Goal: Communication & Community: Ask a question

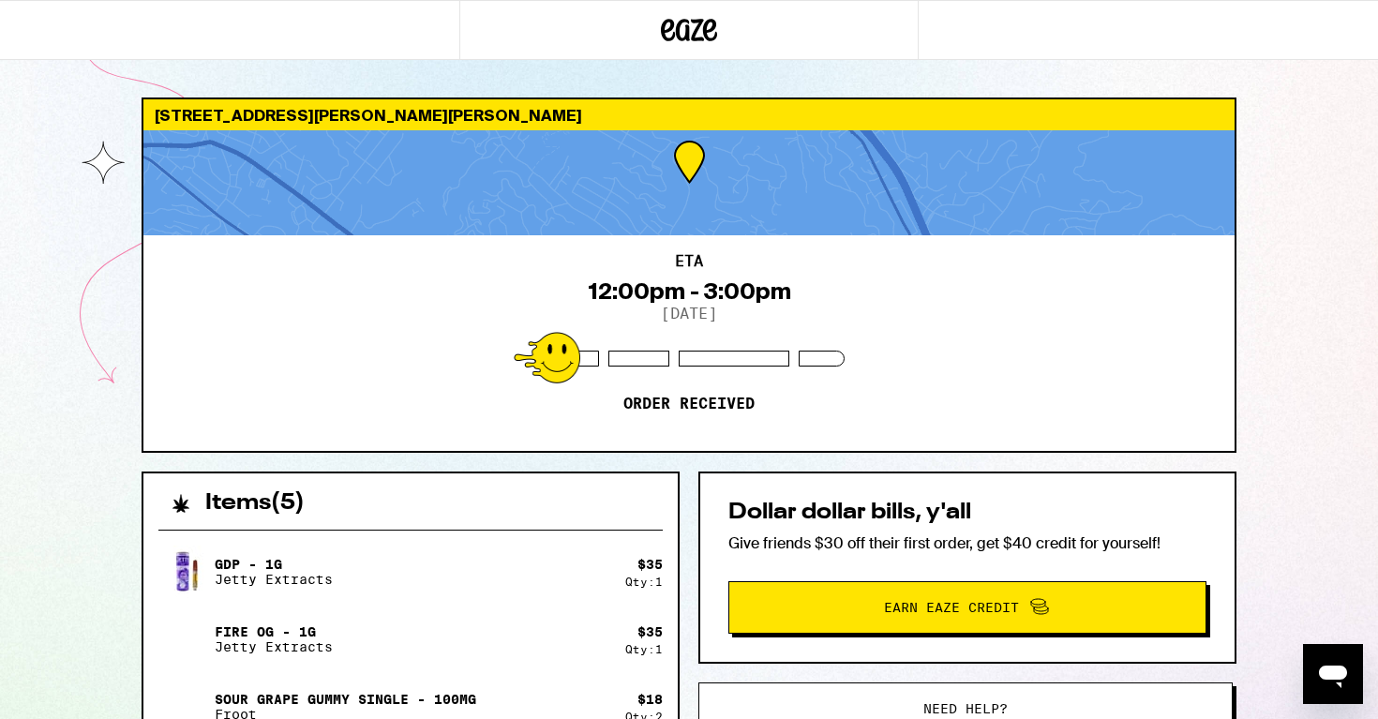
click at [684, 37] on icon at bounding box center [689, 30] width 56 height 34
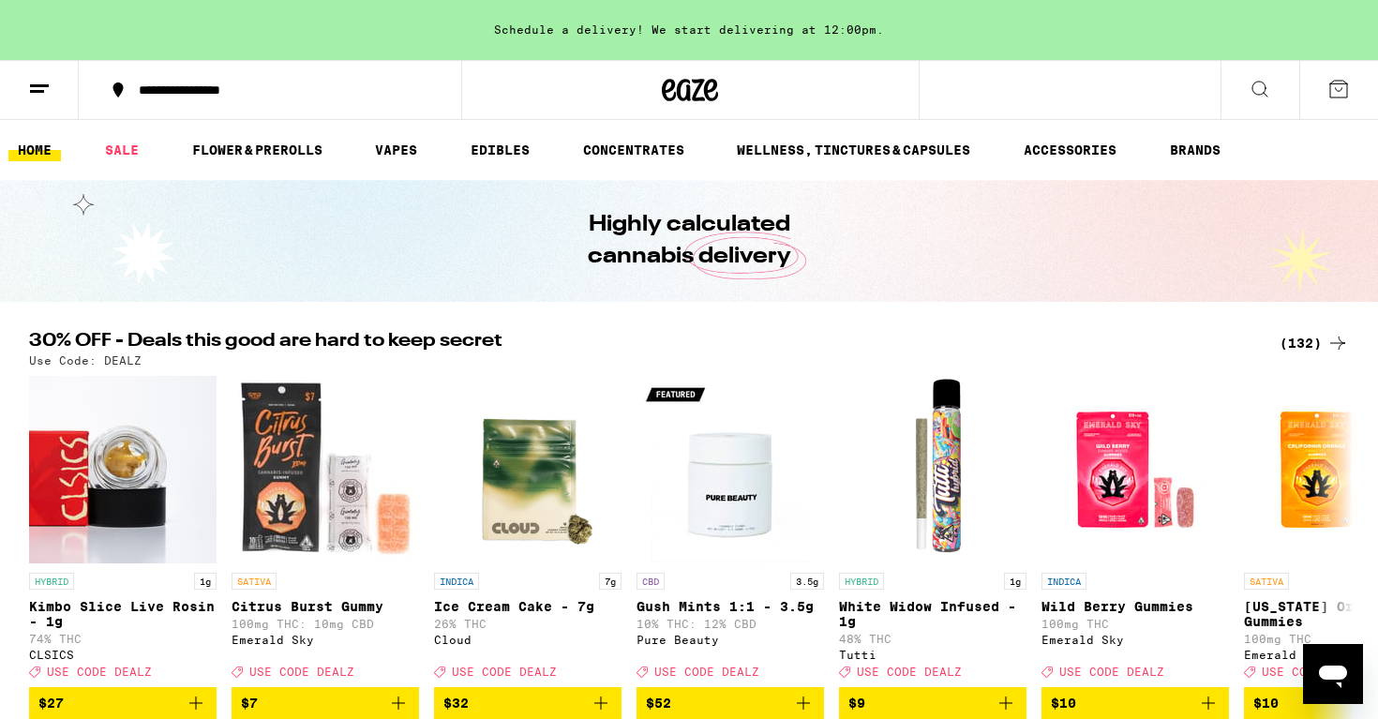
click at [42, 85] on line at bounding box center [39, 85] width 19 height 0
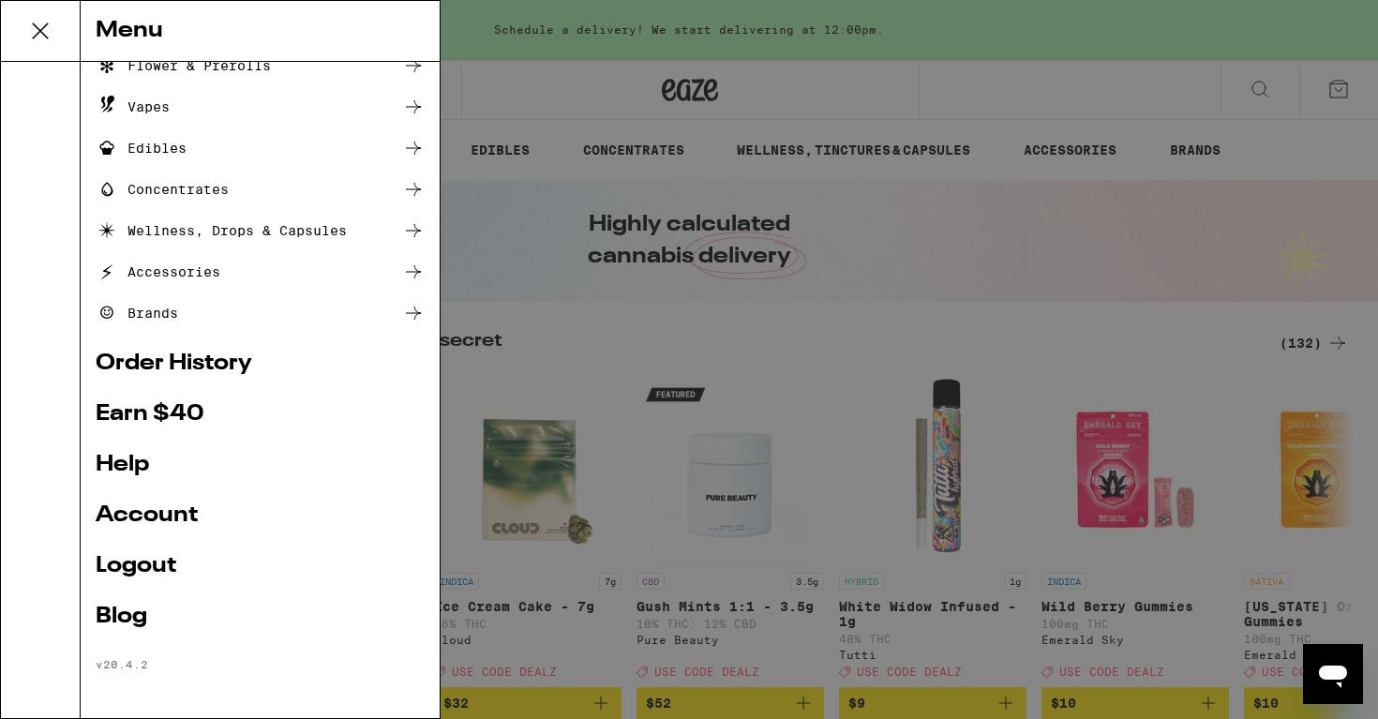
scroll to position [142, 0]
click at [180, 361] on link "Order History" at bounding box center [260, 363] width 329 height 22
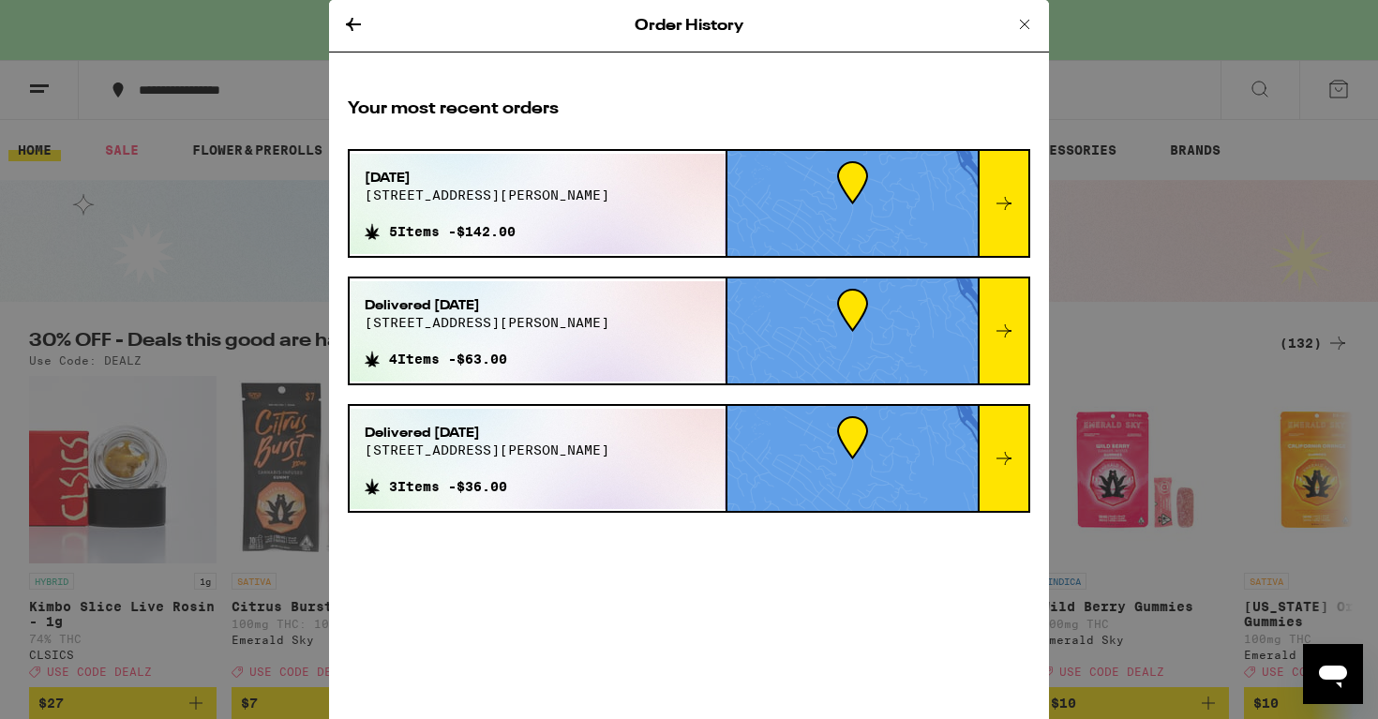
click at [998, 205] on icon at bounding box center [1003, 203] width 22 height 22
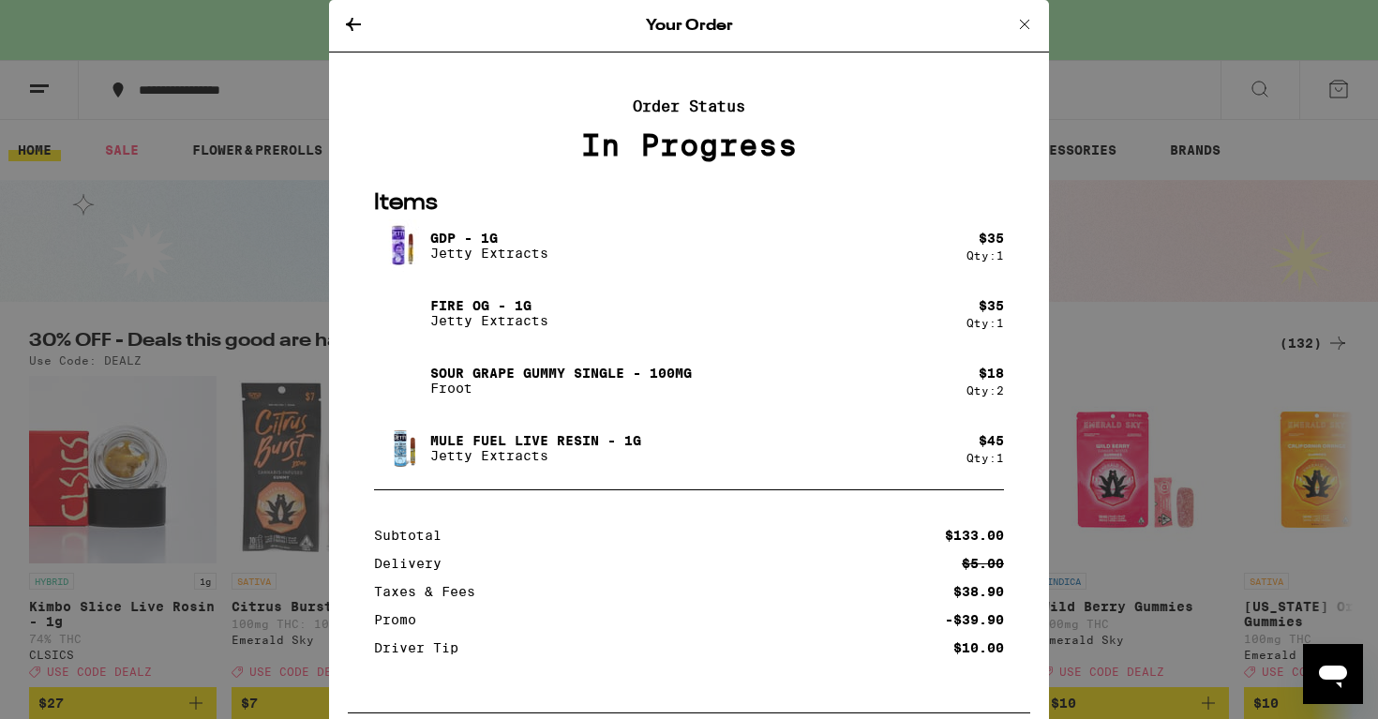
click at [354, 26] on icon at bounding box center [353, 24] width 22 height 22
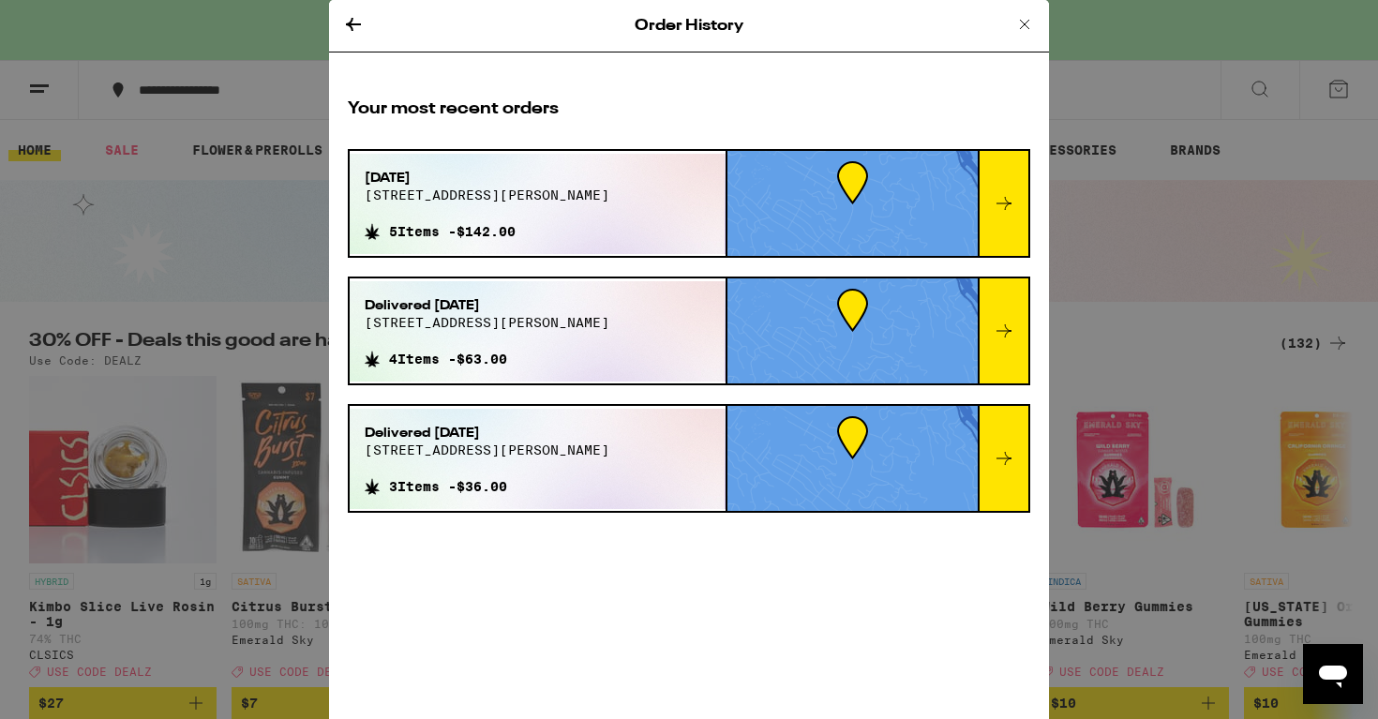
click at [654, 333] on div "Delivered Aug 29, 2025 102 elizabeth way 4 Items - $63.00" at bounding box center [538, 331] width 376 height 100
click at [998, 350] on div at bounding box center [1002, 330] width 51 height 105
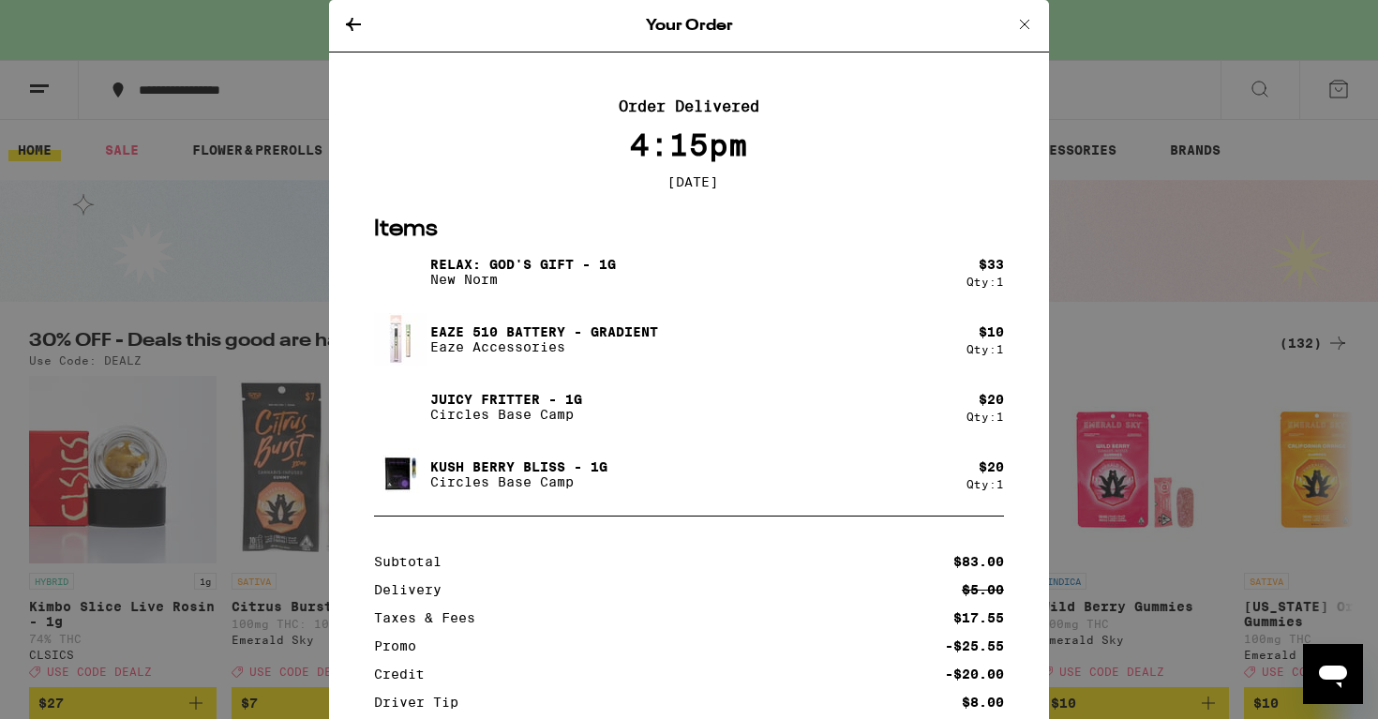
click at [351, 24] on icon at bounding box center [353, 24] width 15 height 13
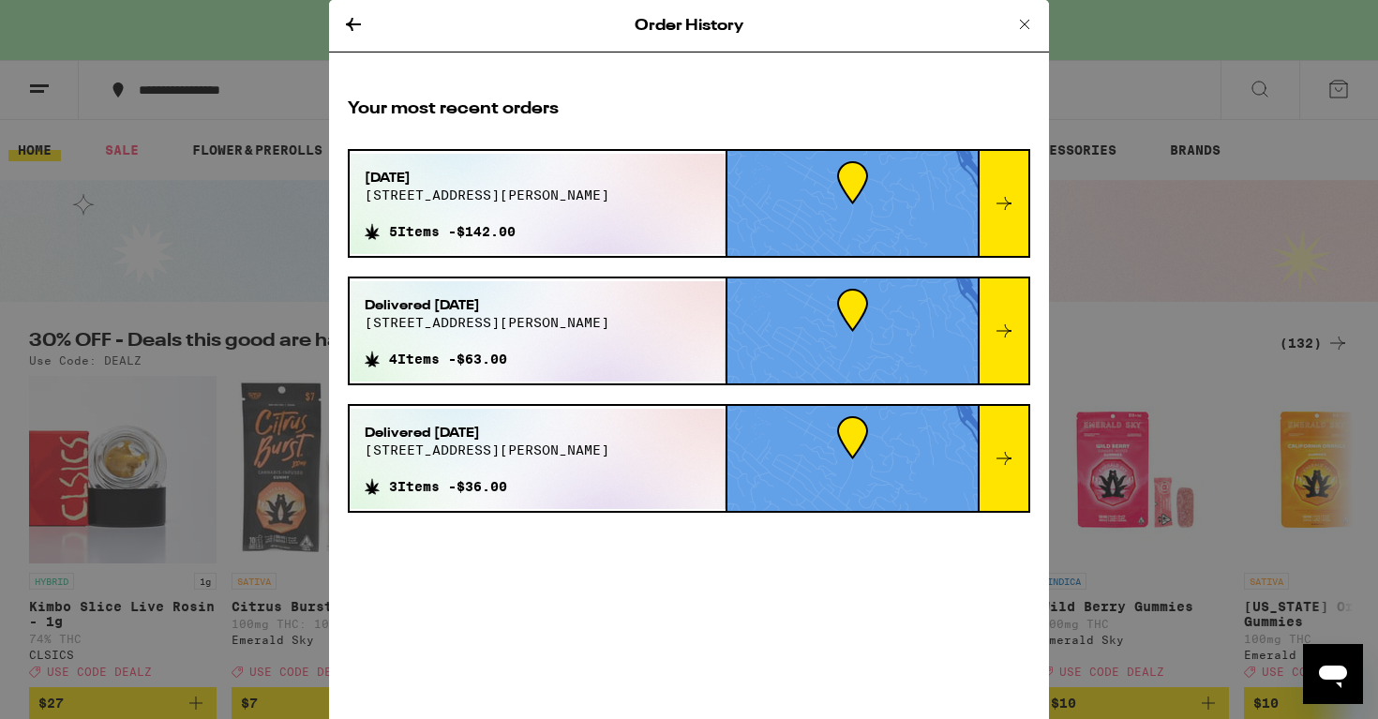
click at [983, 189] on div at bounding box center [1002, 203] width 51 height 105
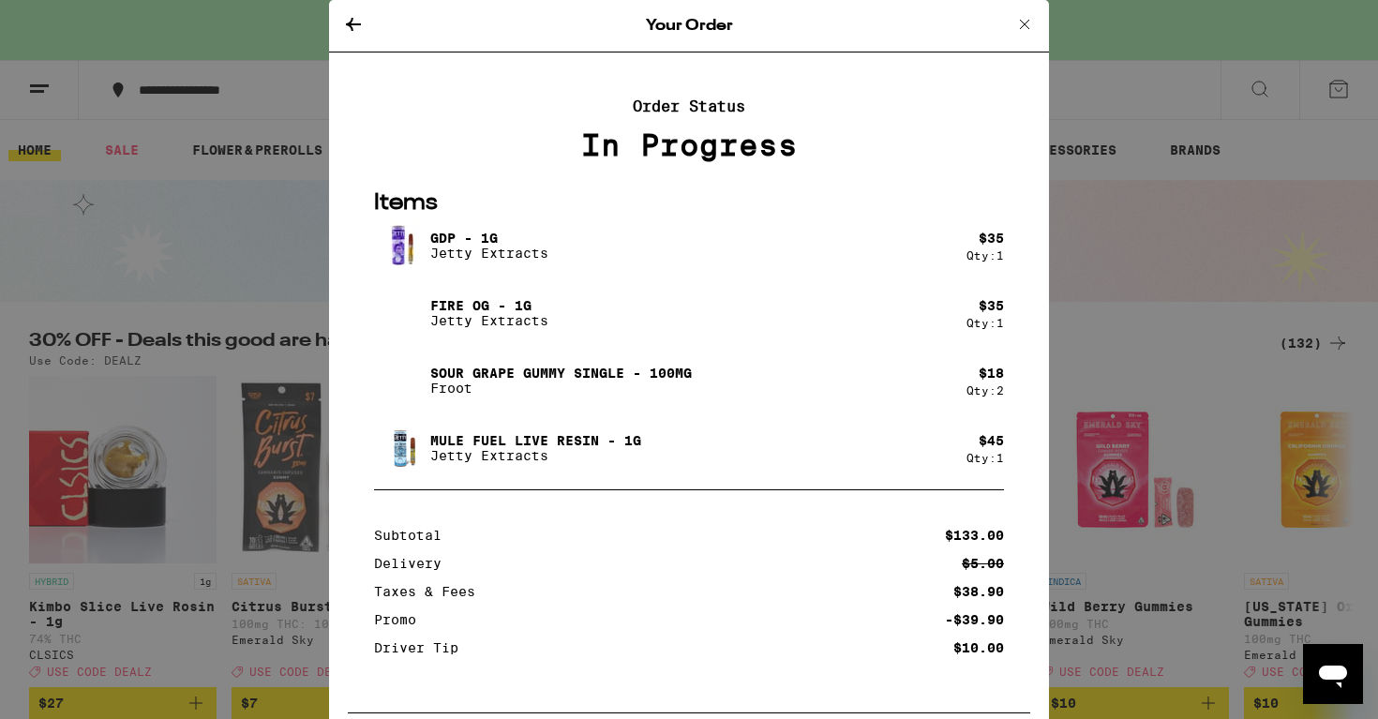
click at [1021, 23] on icon at bounding box center [1024, 24] width 22 height 22
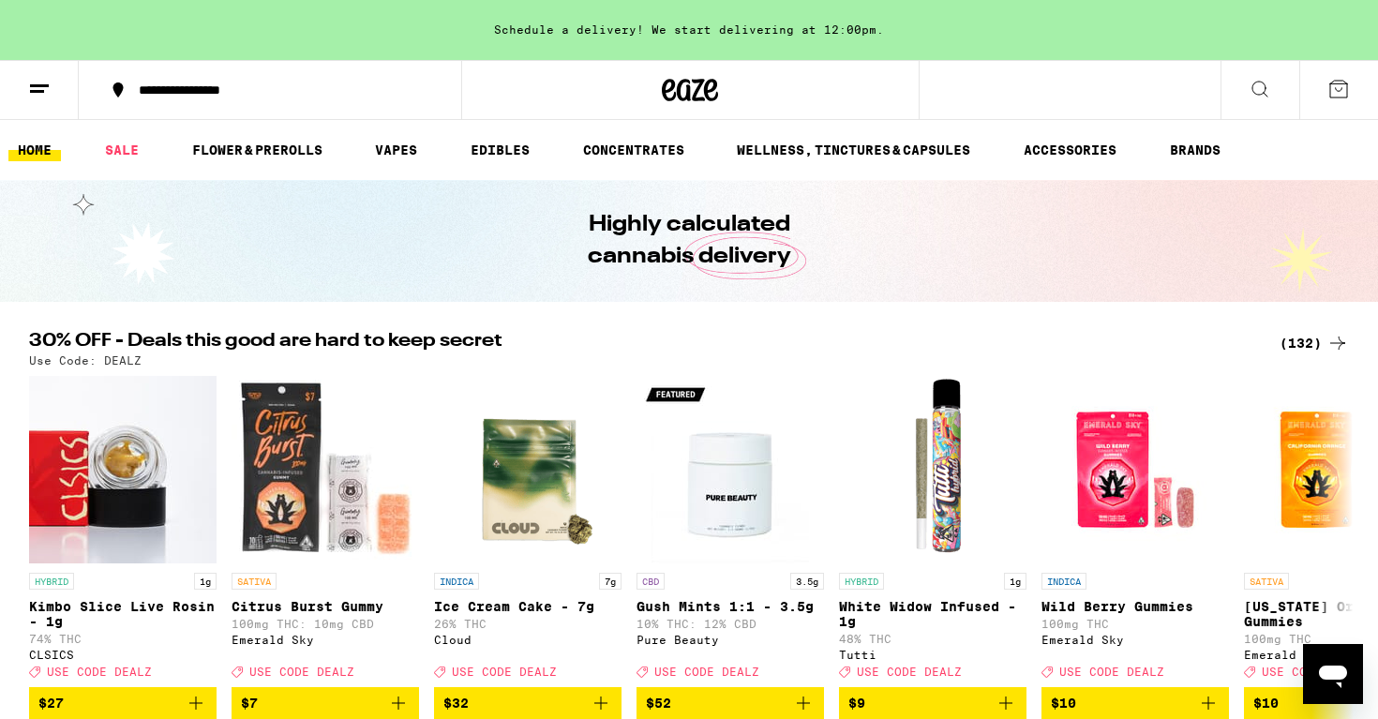
click at [41, 87] on icon at bounding box center [39, 89] width 22 height 22
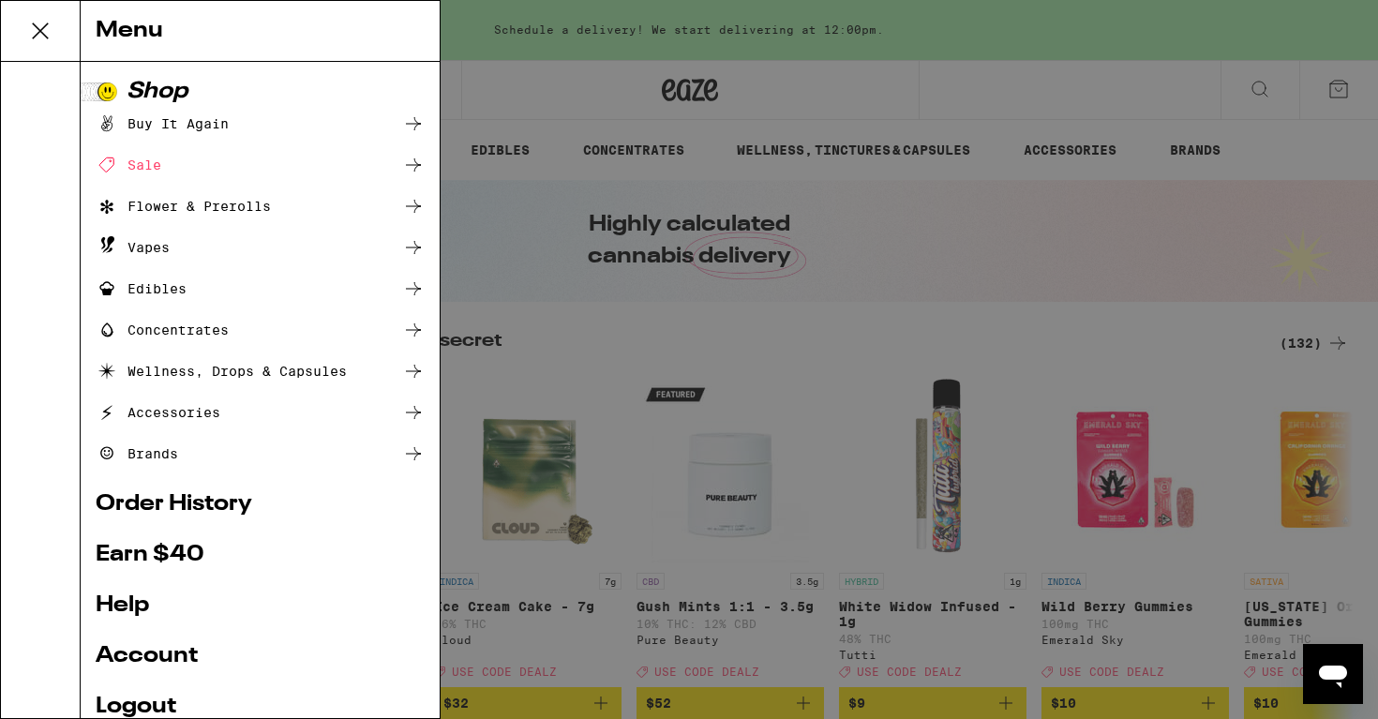
click at [188, 497] on link "Order History" at bounding box center [260, 504] width 329 height 22
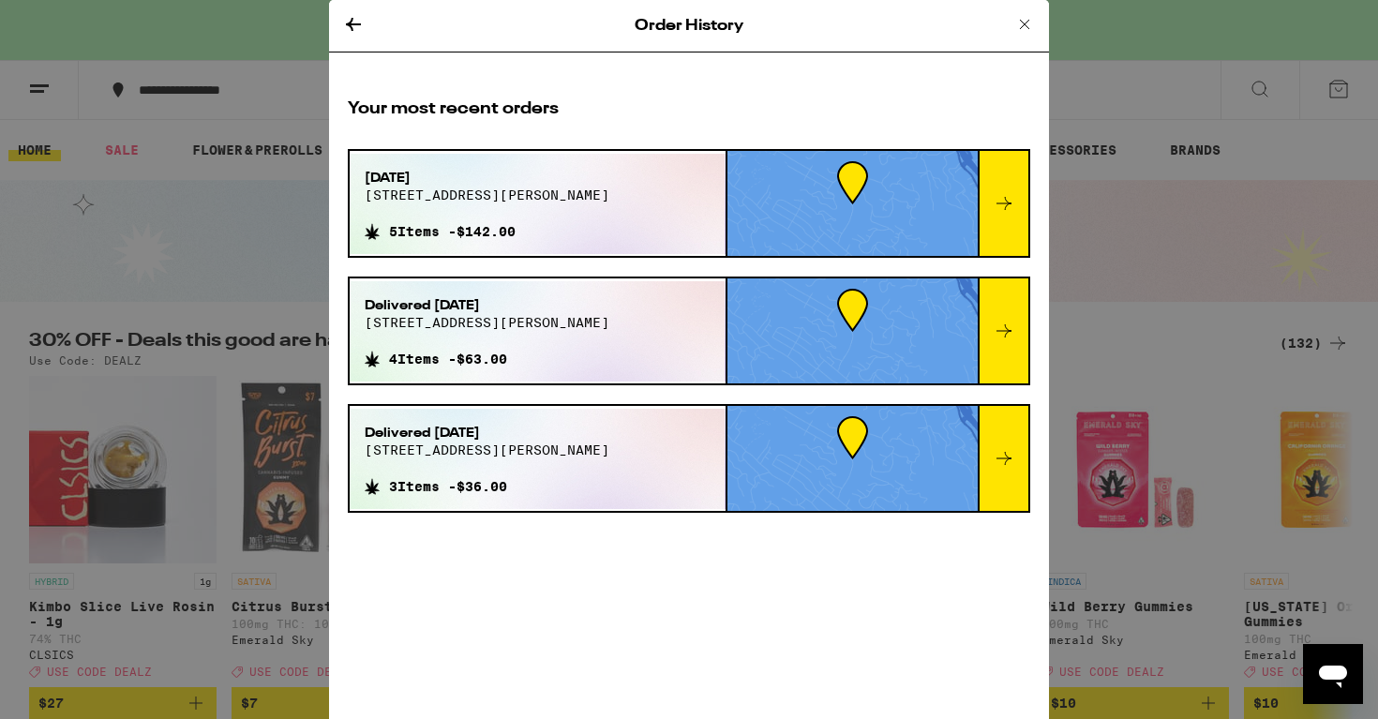
click at [1004, 198] on icon at bounding box center [1003, 203] width 22 height 22
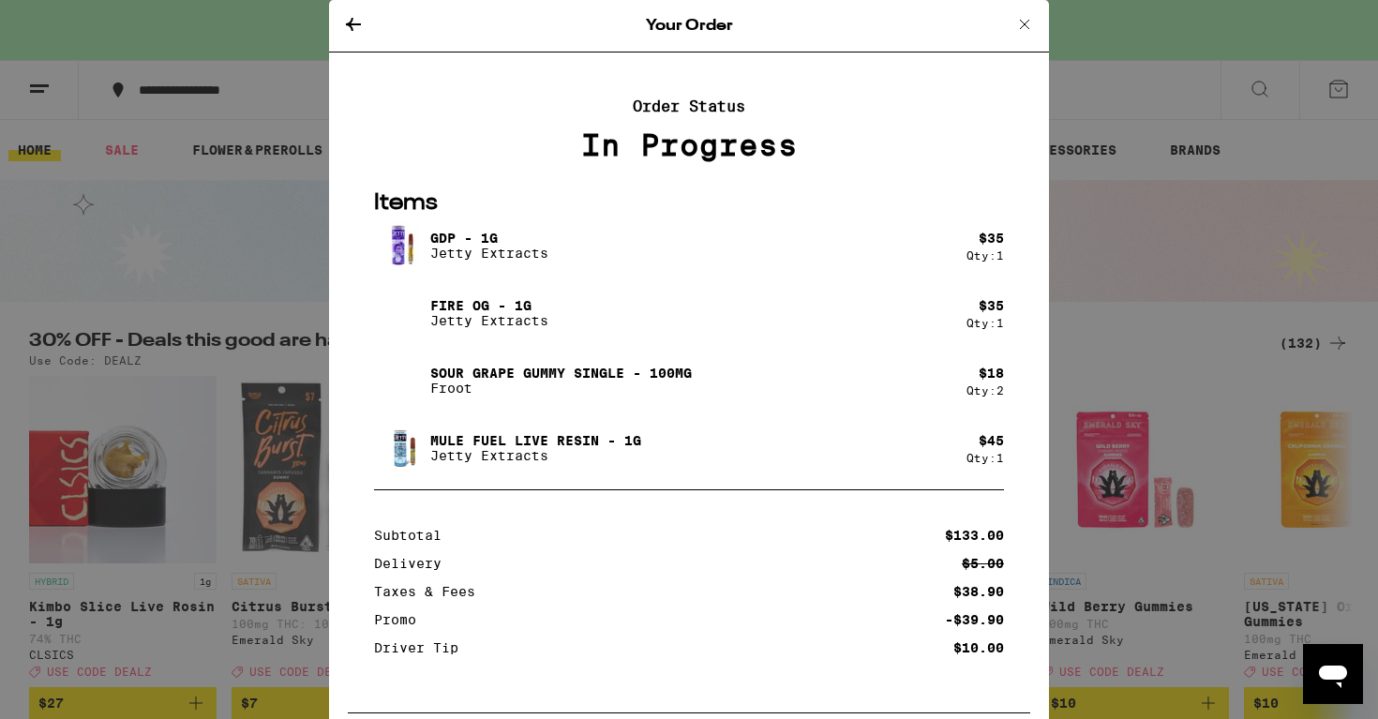
click at [1026, 24] on icon at bounding box center [1024, 24] width 22 height 22
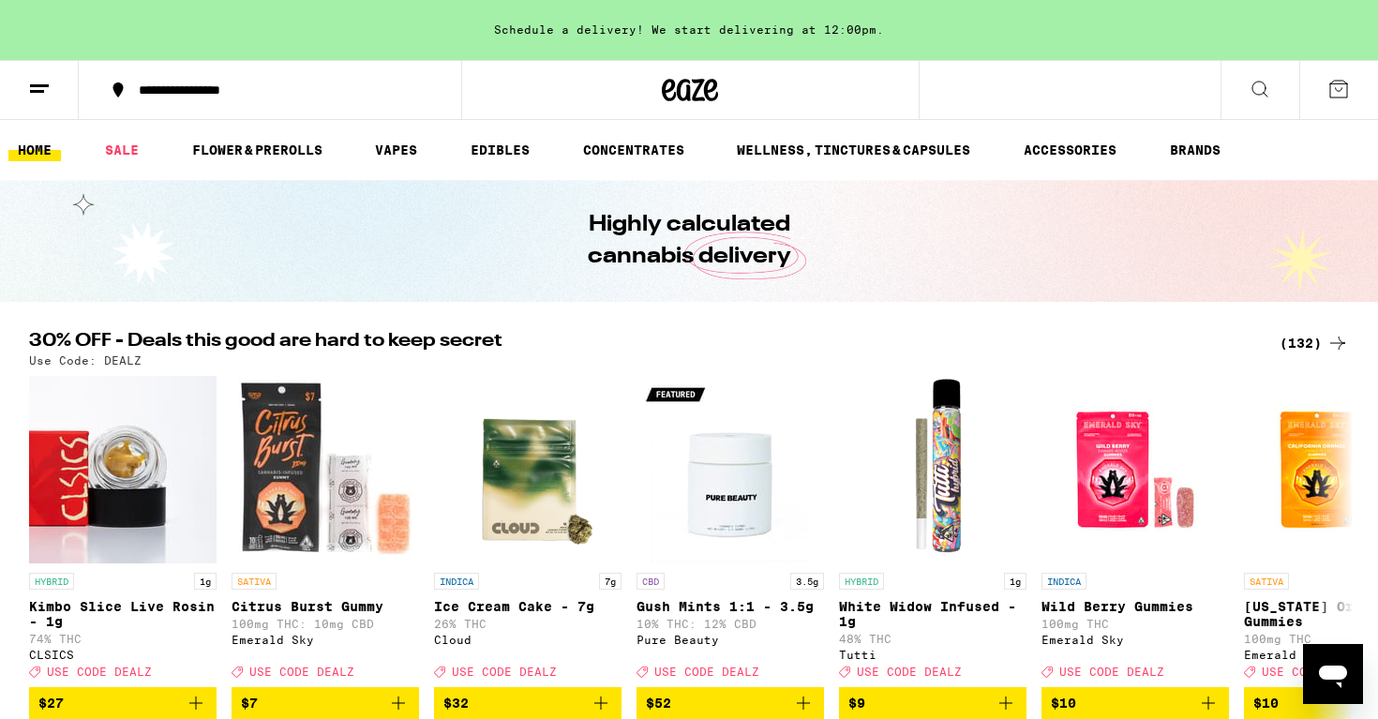
click at [48, 78] on icon at bounding box center [39, 89] width 22 height 22
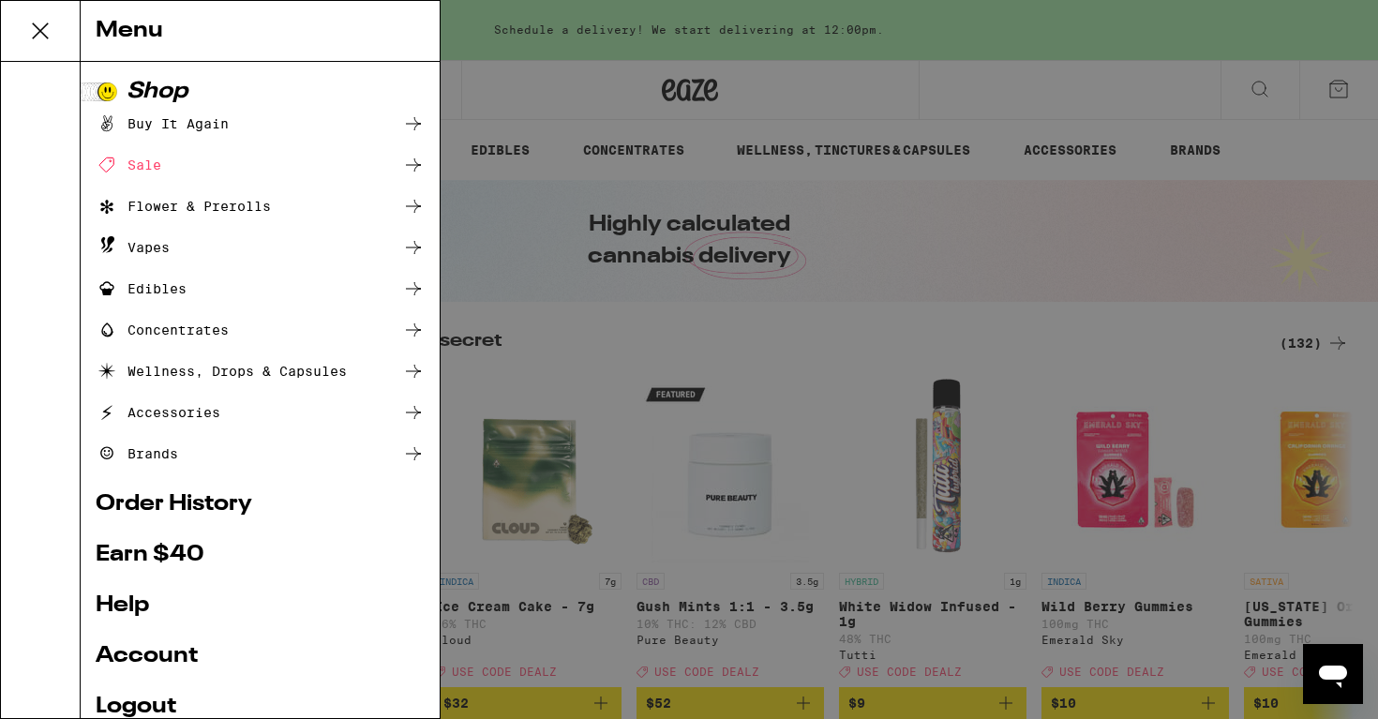
click at [39, 27] on icon at bounding box center [40, 30] width 37 height 37
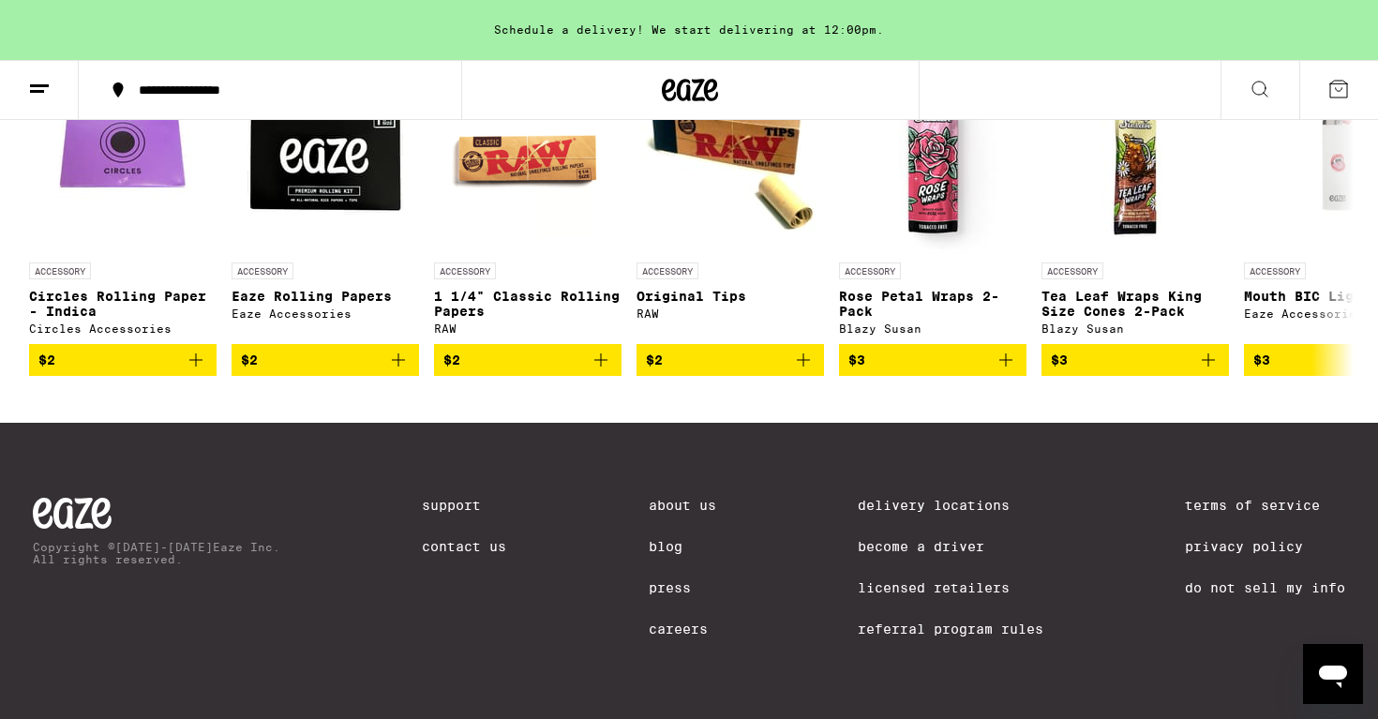
scroll to position [8821, 0]
click at [458, 543] on link "Contact Us" at bounding box center [464, 546] width 84 height 15
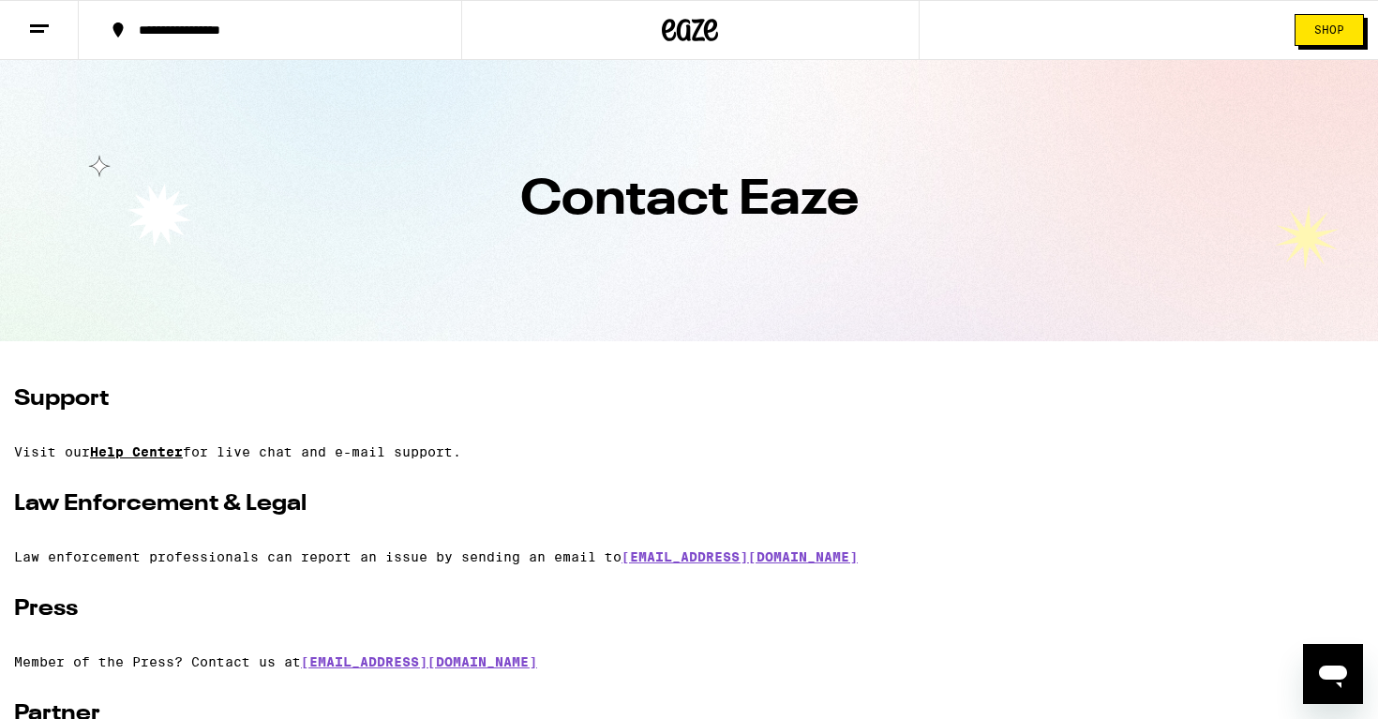
click at [141, 455] on link "Help Center" at bounding box center [136, 451] width 93 height 15
click at [160, 452] on link "Help Center" at bounding box center [136, 451] width 93 height 15
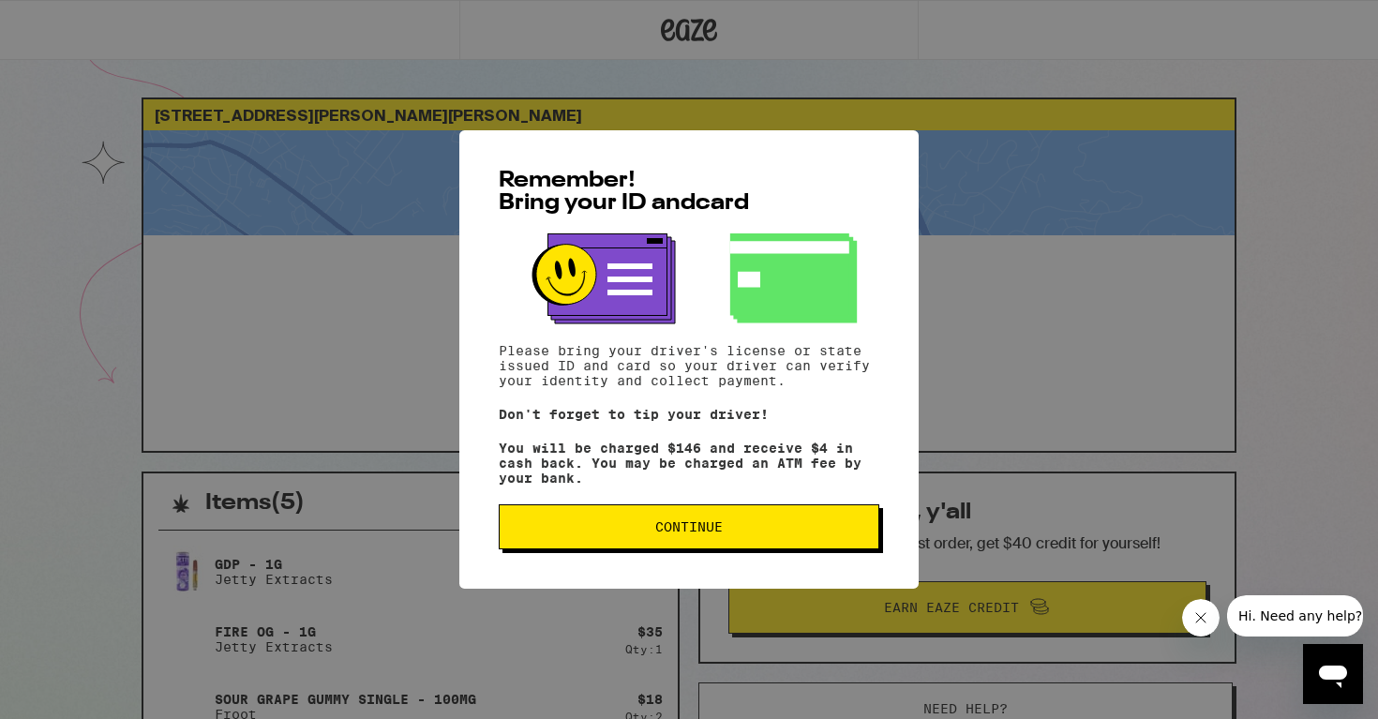
click at [693, 533] on span "Continue" at bounding box center [688, 526] width 67 height 13
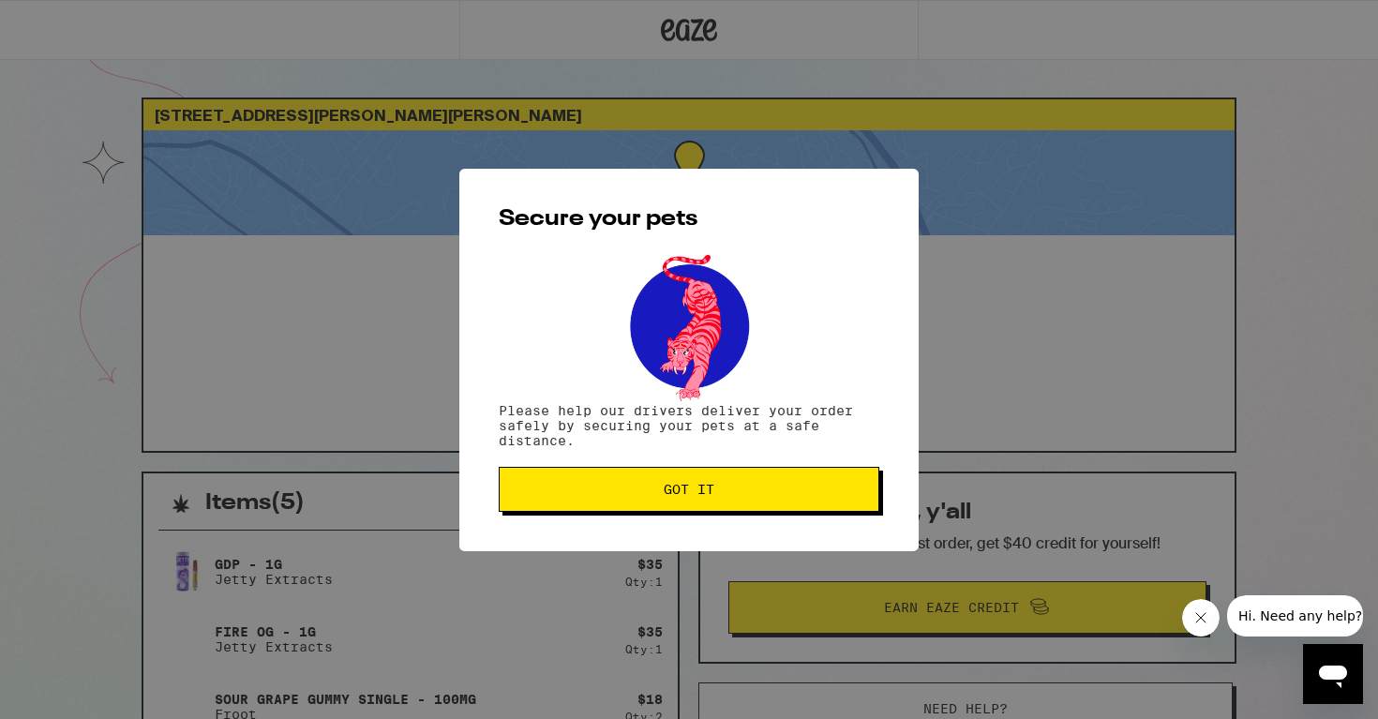
click at [689, 496] on span "Got it" at bounding box center [689, 489] width 51 height 13
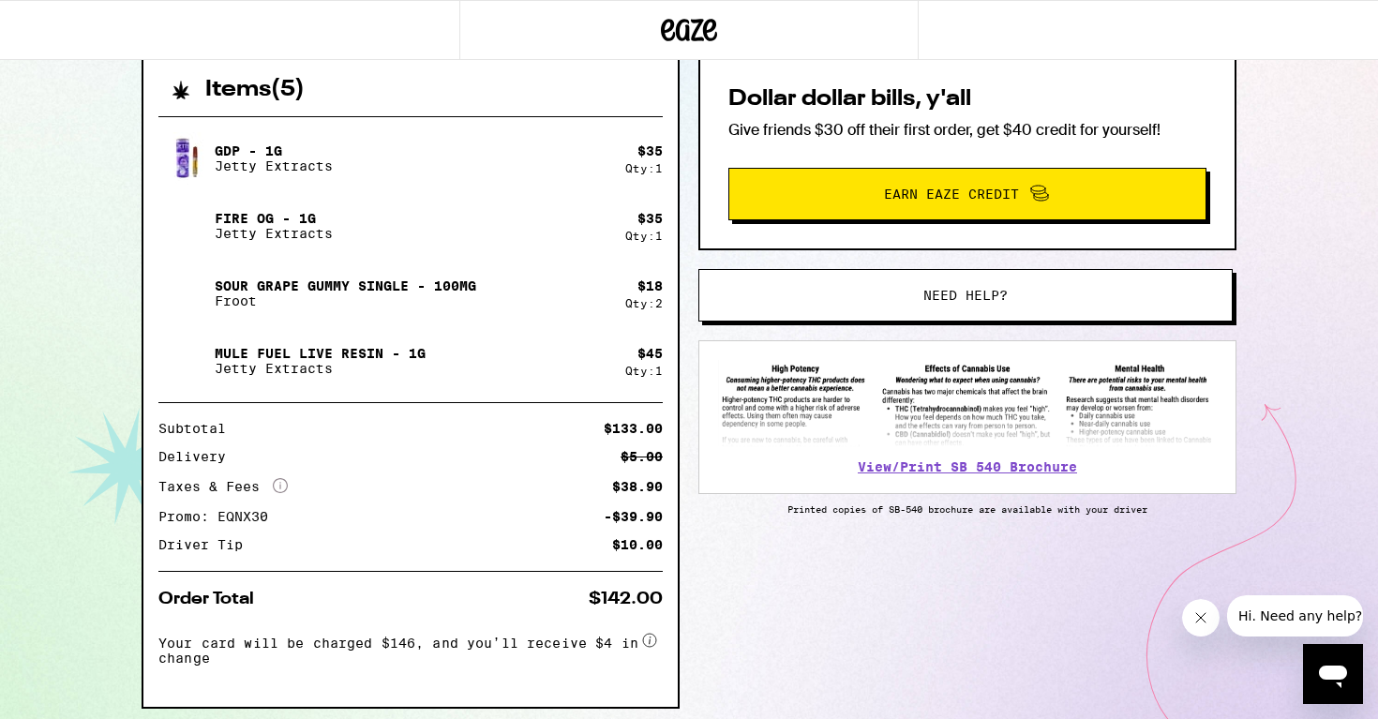
scroll to position [416, 0]
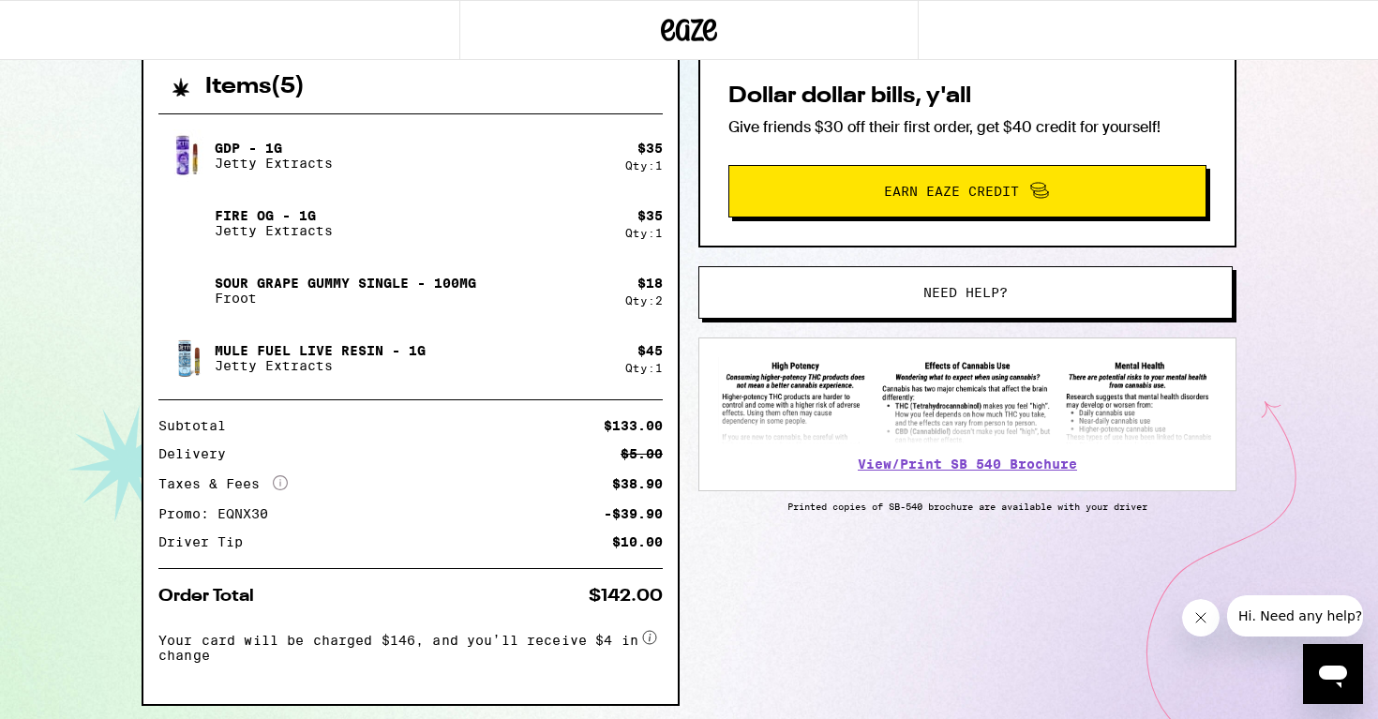
click at [1259, 621] on span "Hi. Need any help?" at bounding box center [1300, 615] width 124 height 15
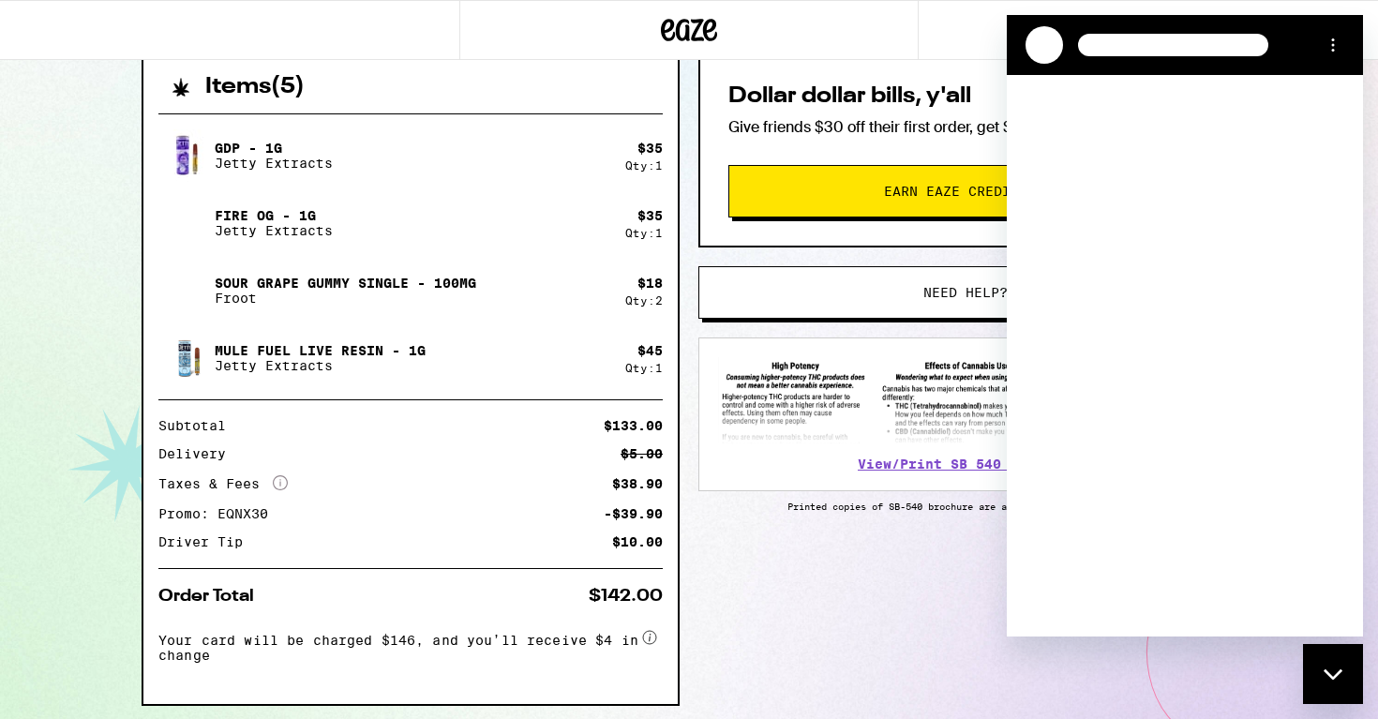
scroll to position [0, 0]
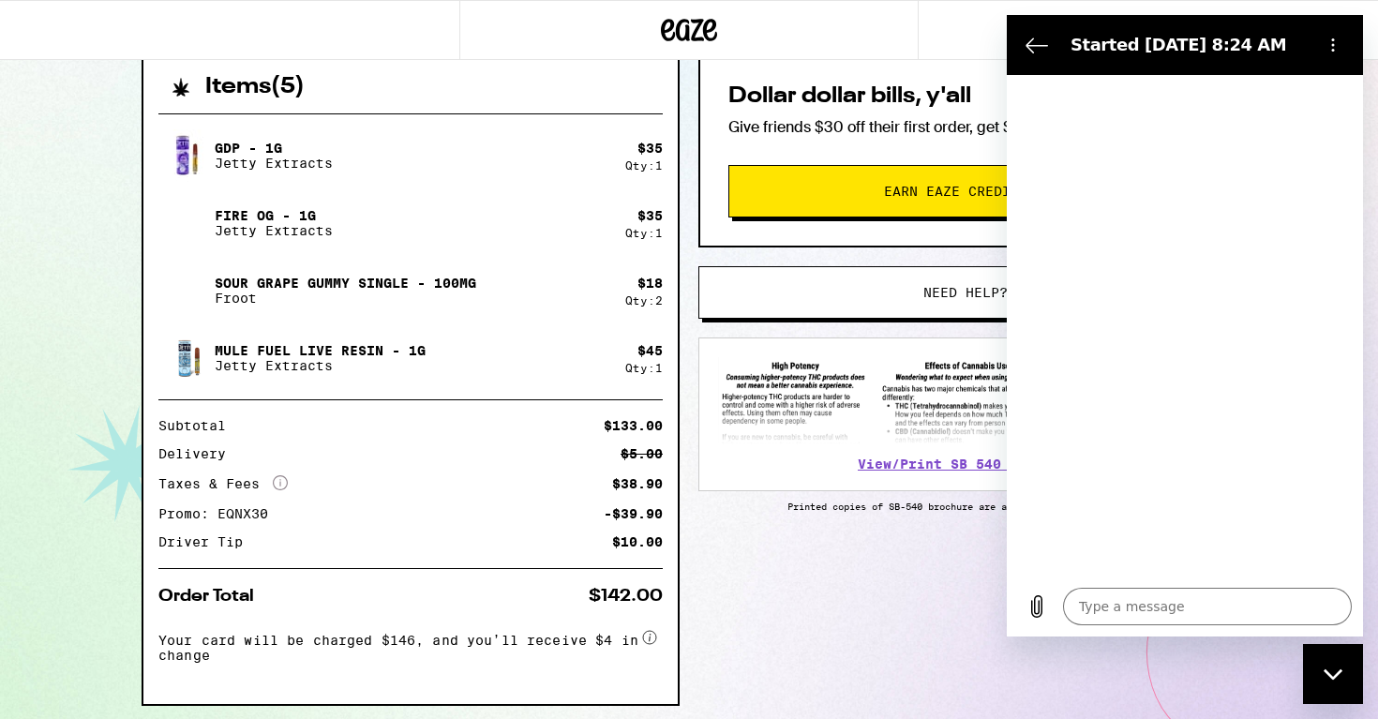
type textarea "x"
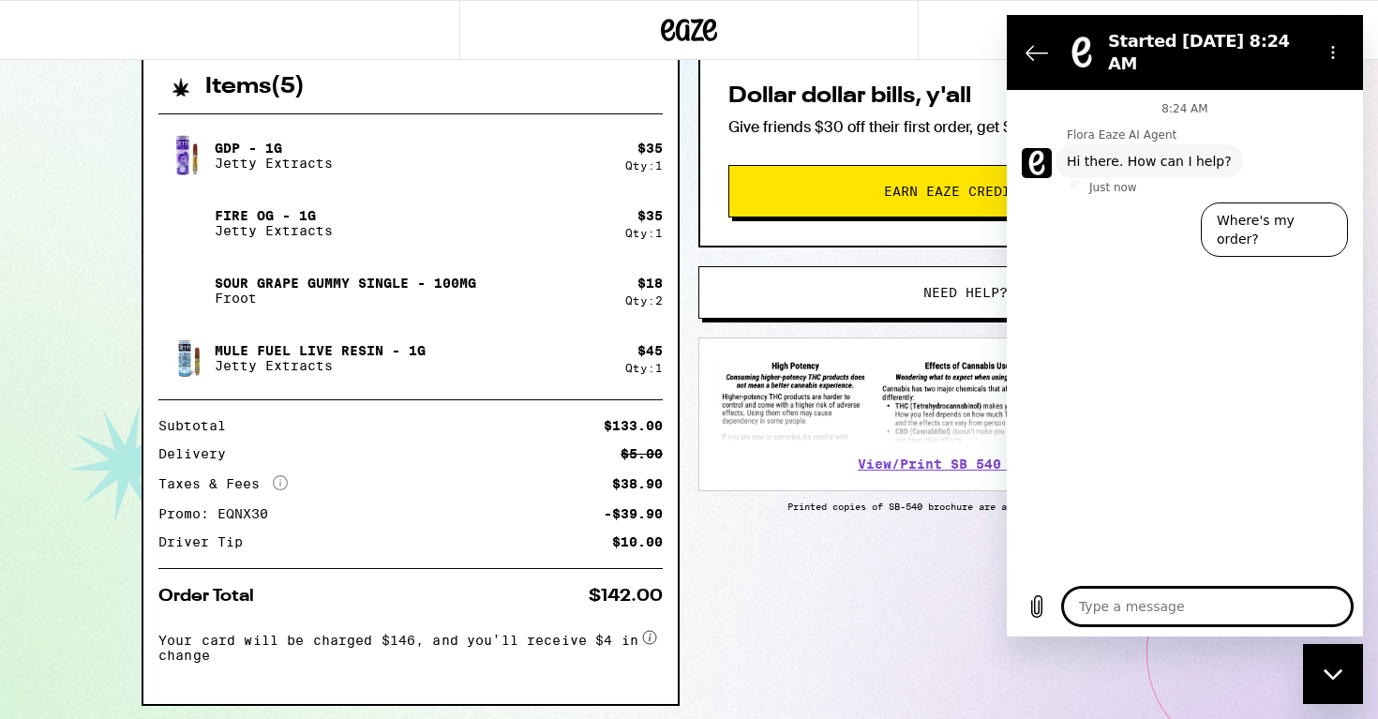
click at [1096, 607] on textarea at bounding box center [1207, 606] width 289 height 37
type textarea "H"
type textarea "x"
type textarea "Hi"
type textarea "x"
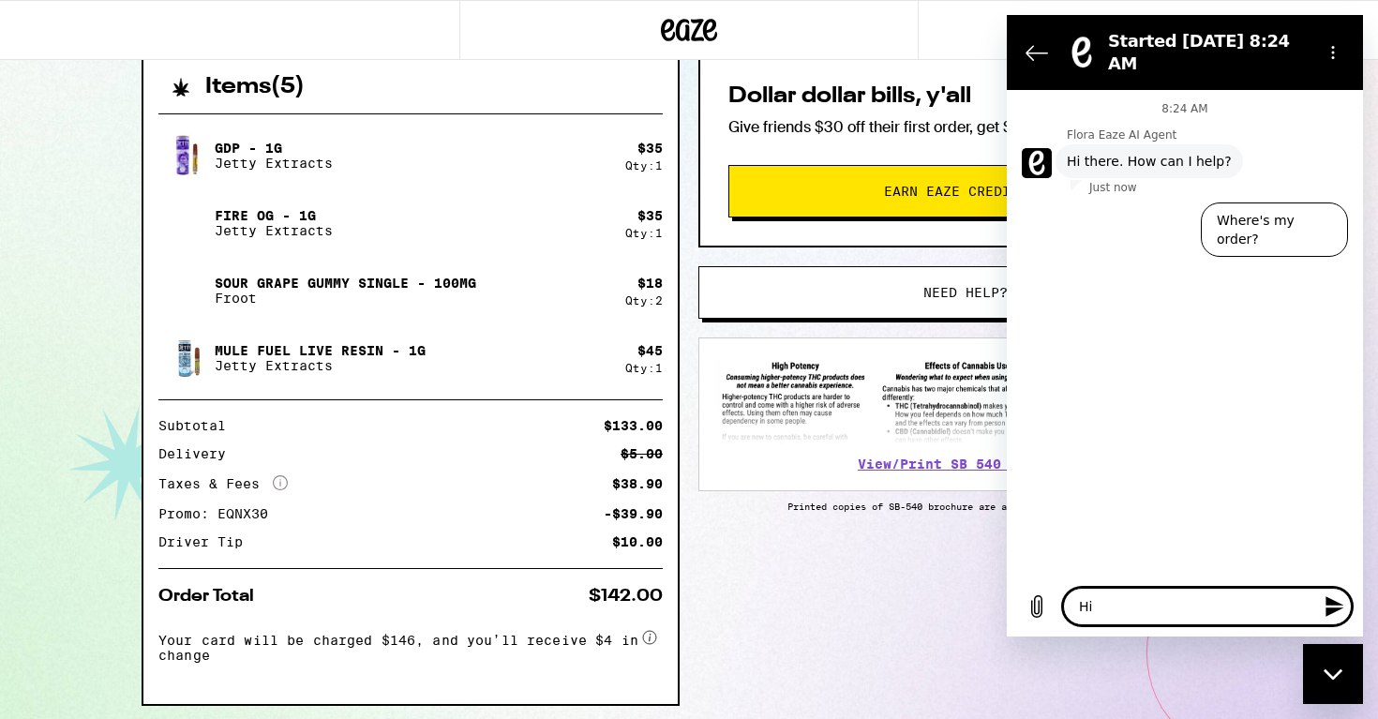
type textarea "Hi"
type textarea "x"
type textarea "Hi t"
type textarea "x"
type textarea "Hi th"
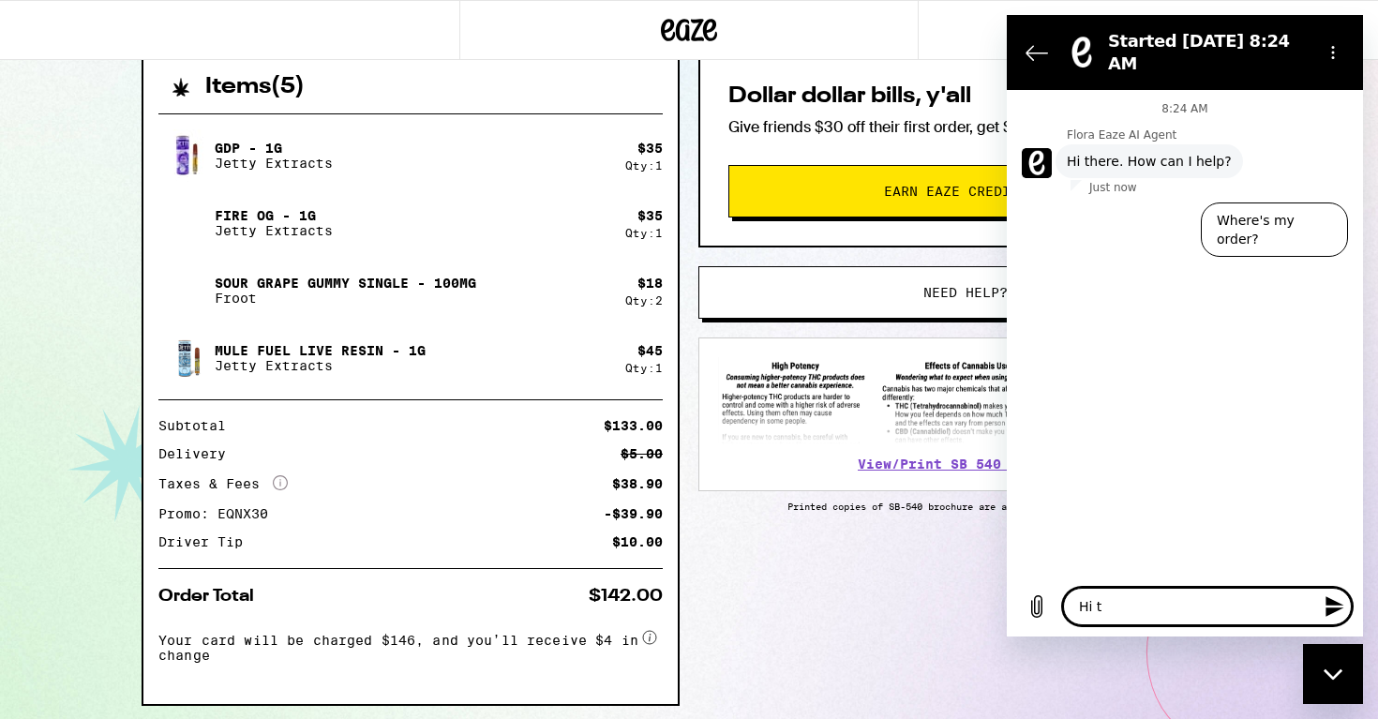
type textarea "x"
type textarea "Hi the"
type textarea "x"
type textarea "Hi ther"
type textarea "x"
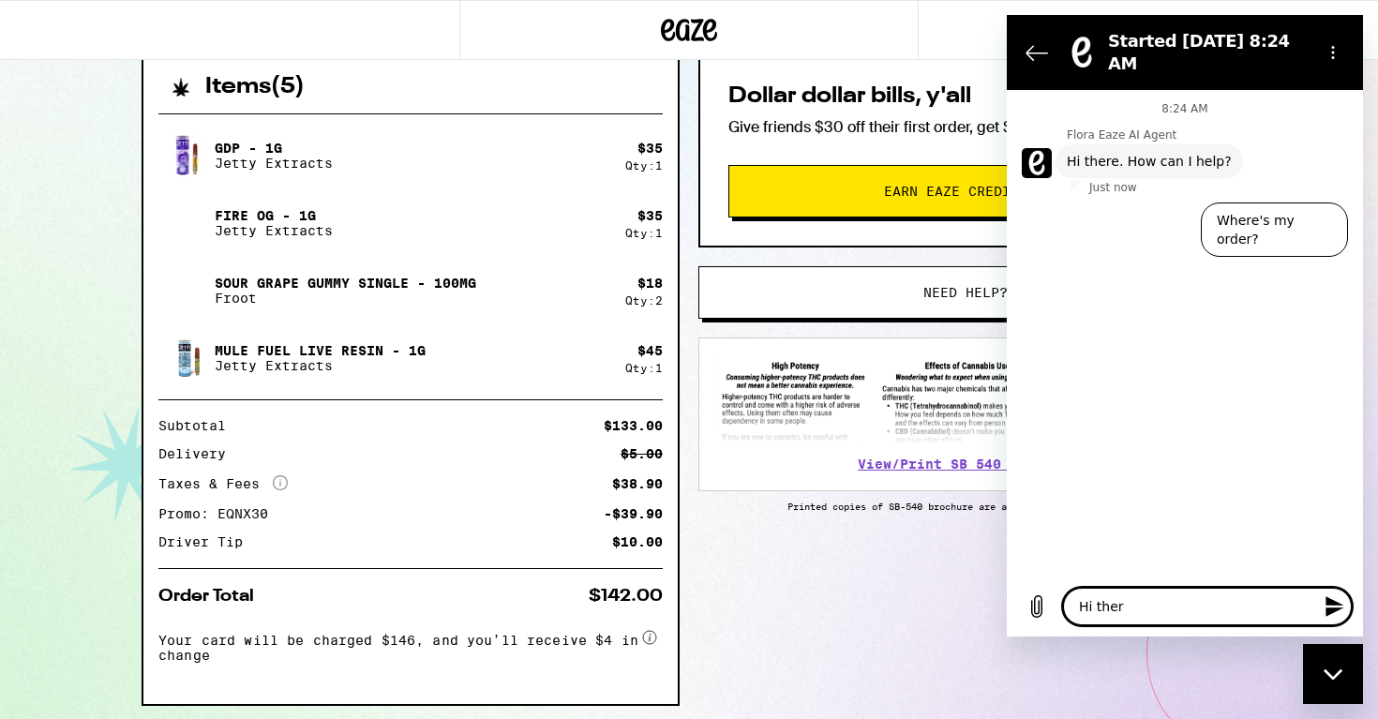
type textarea "Hi there"
type textarea "x"
type textarea "Hi there"
type textarea "x"
type textarea "Hi there -"
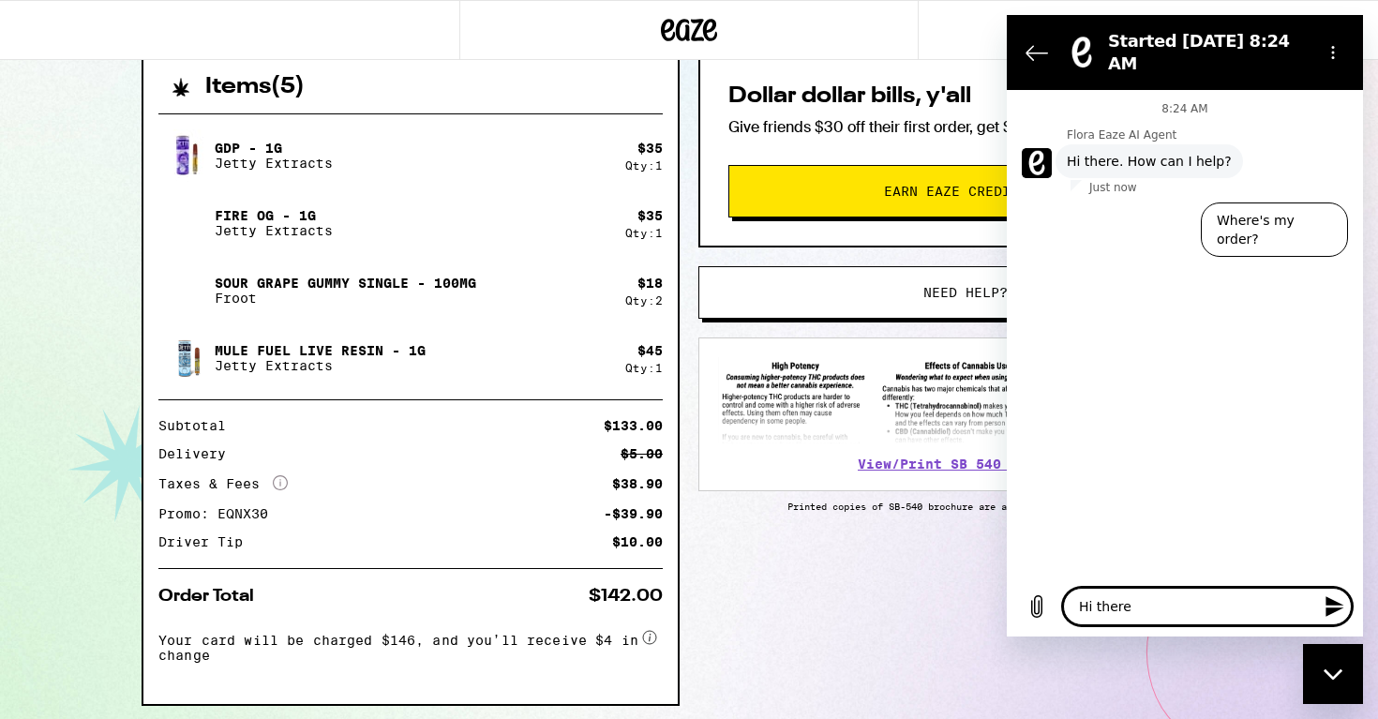
type textarea "x"
type textarea "Hi there -"
type textarea "x"
type textarea "Hi there - I"
type textarea "x"
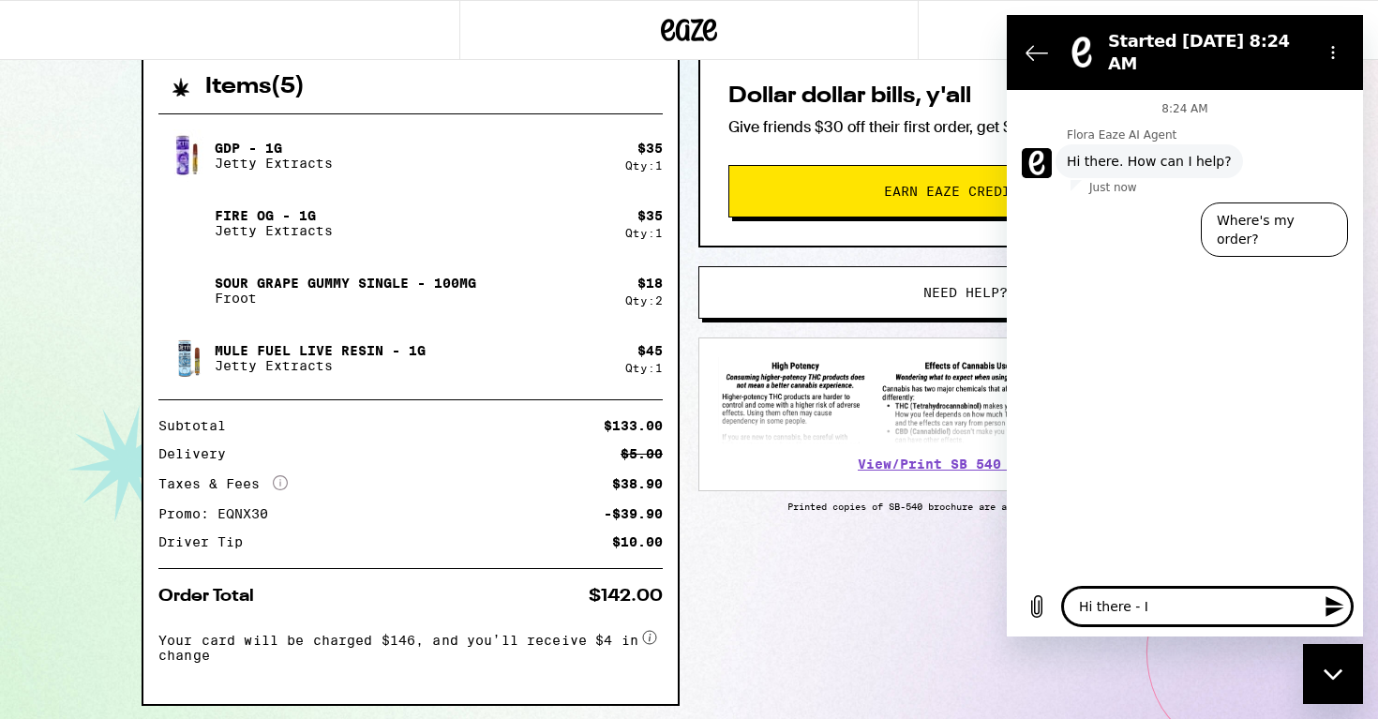
type textarea "Hi there - I"
type textarea "x"
type textarea "Hi there - I p"
type textarea "x"
type textarea "Hi there - I pl"
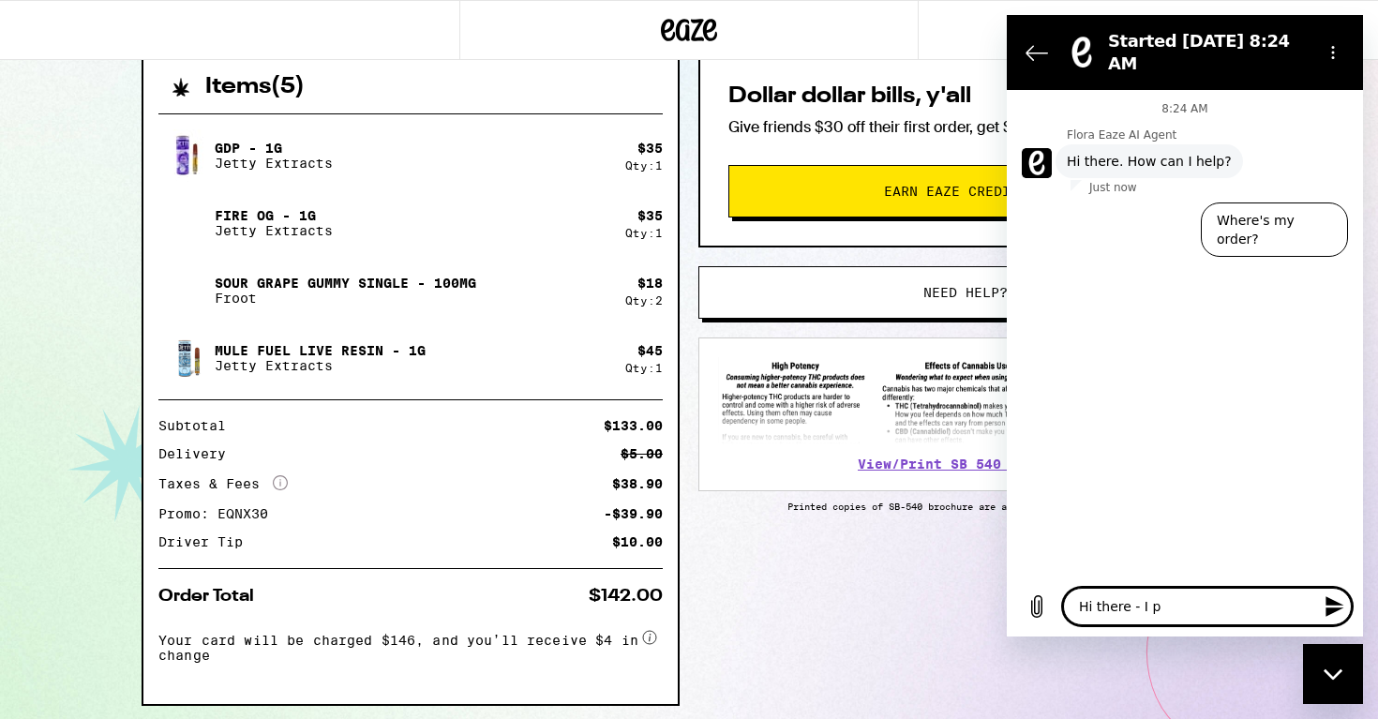
type textarea "x"
type textarea "Hi there - I pla"
type textarea "x"
type textarea "Hi there - I plac"
type textarea "x"
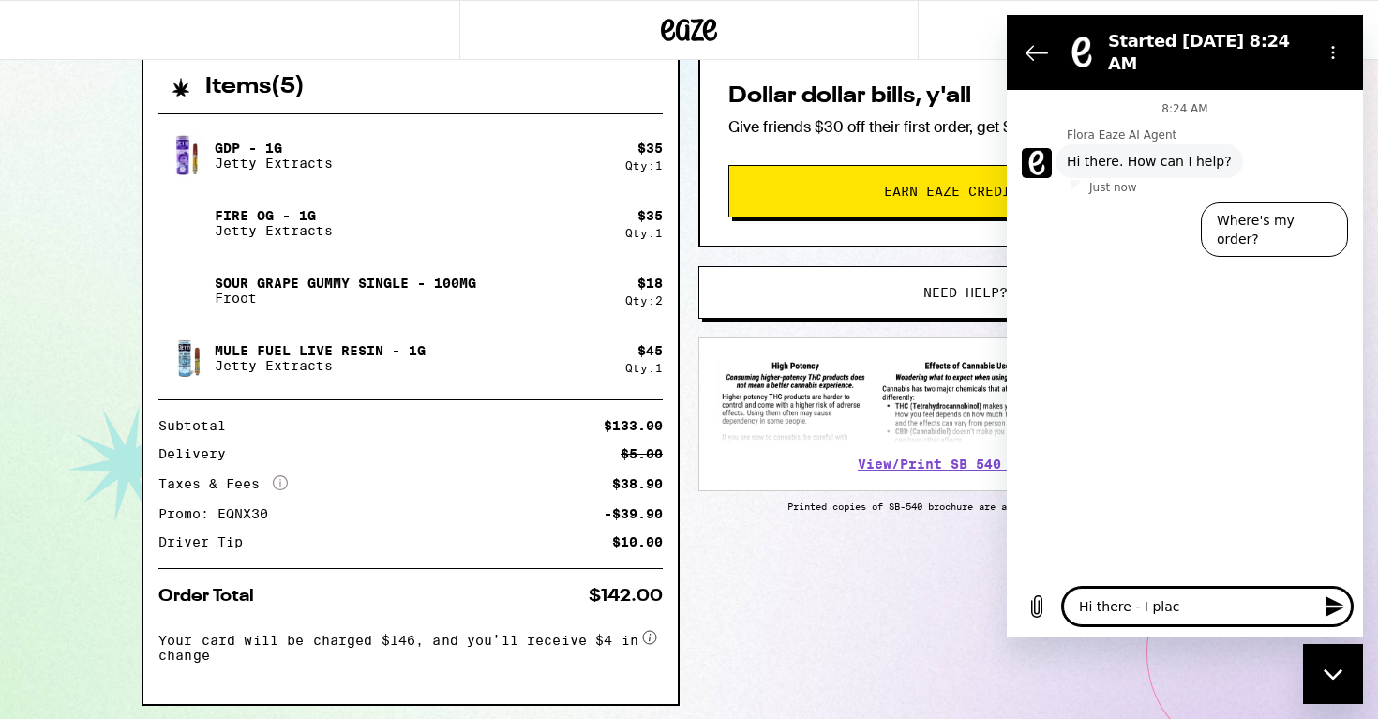
type textarea "Hi there - I place"
type textarea "x"
type textarea "Hi there - I placed"
type textarea "x"
type textarea "Hi there - I placed"
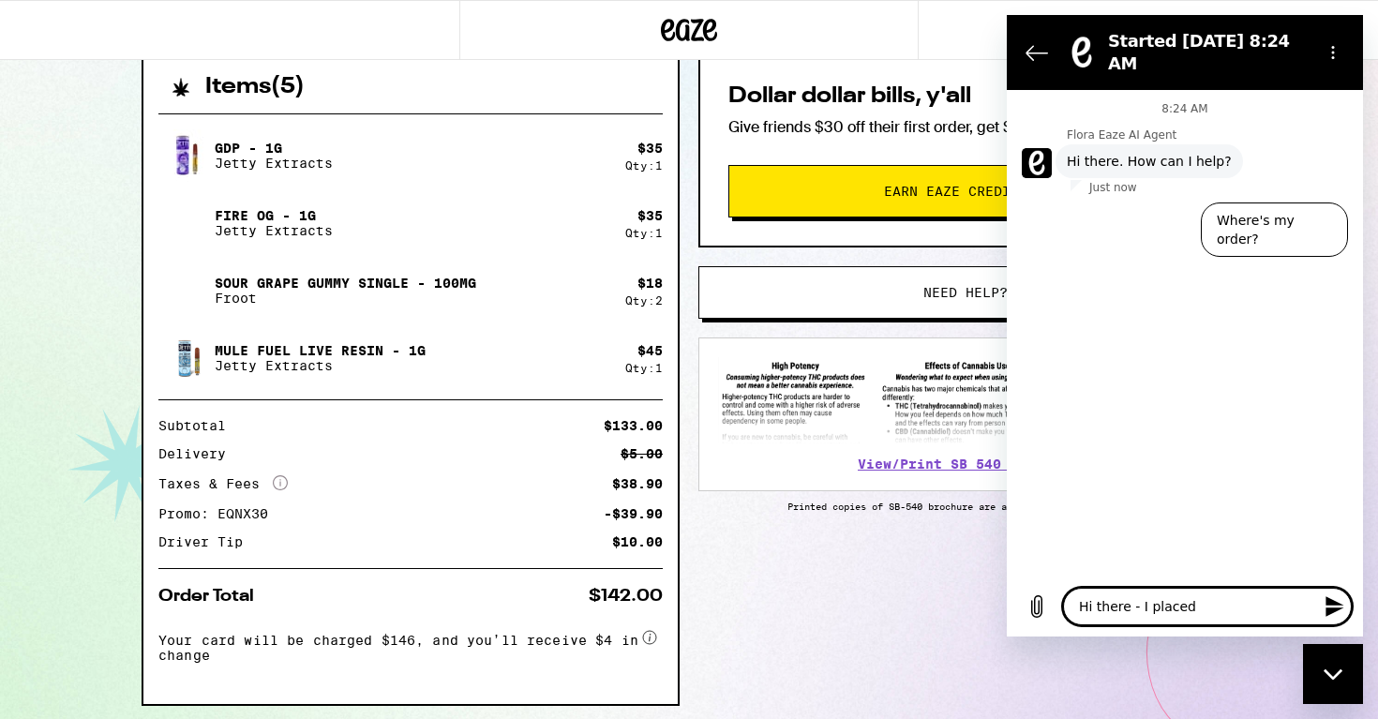
type textarea "x"
type textarea "Hi there - I placed a"
type textarea "x"
type textarea "Hi there - I placed an"
type textarea "x"
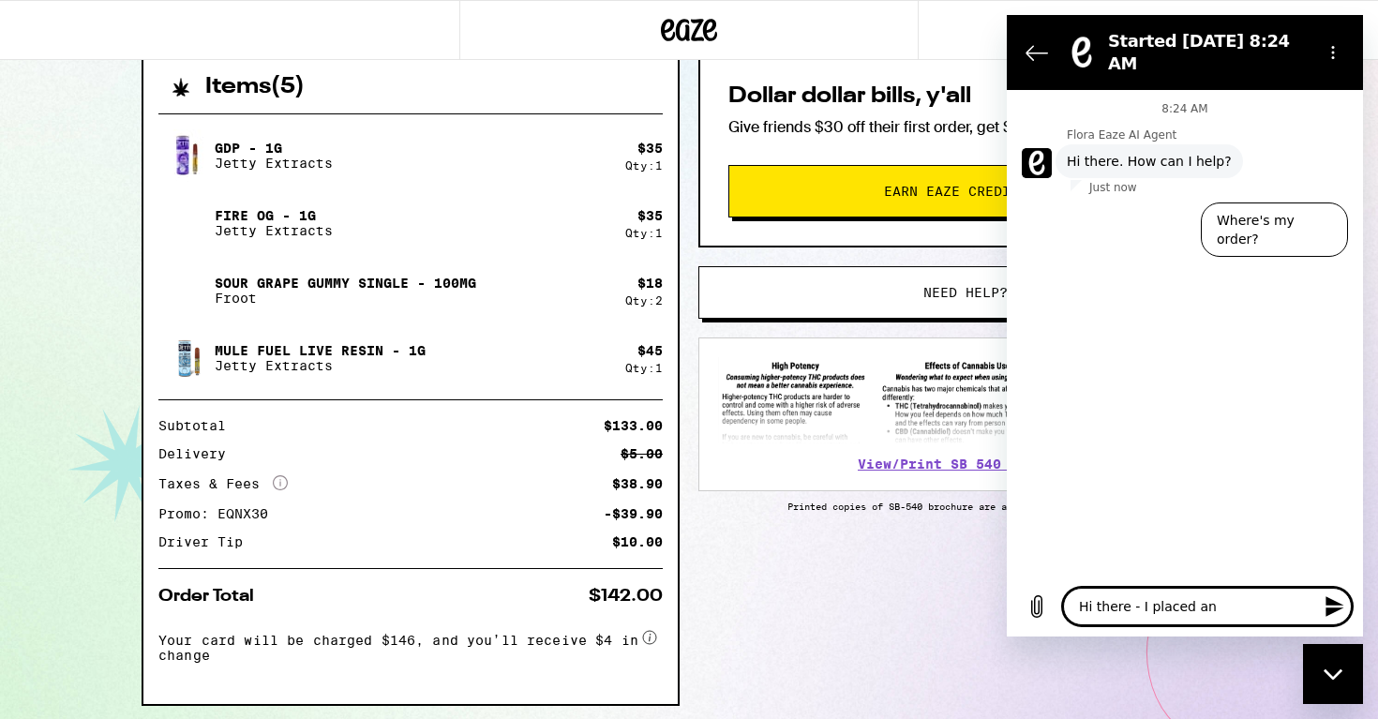
type textarea "Hi there - I placed an"
type textarea "x"
type textarea "Hi there - I placed an o"
type textarea "x"
type textarea "Hi there - I placed an or"
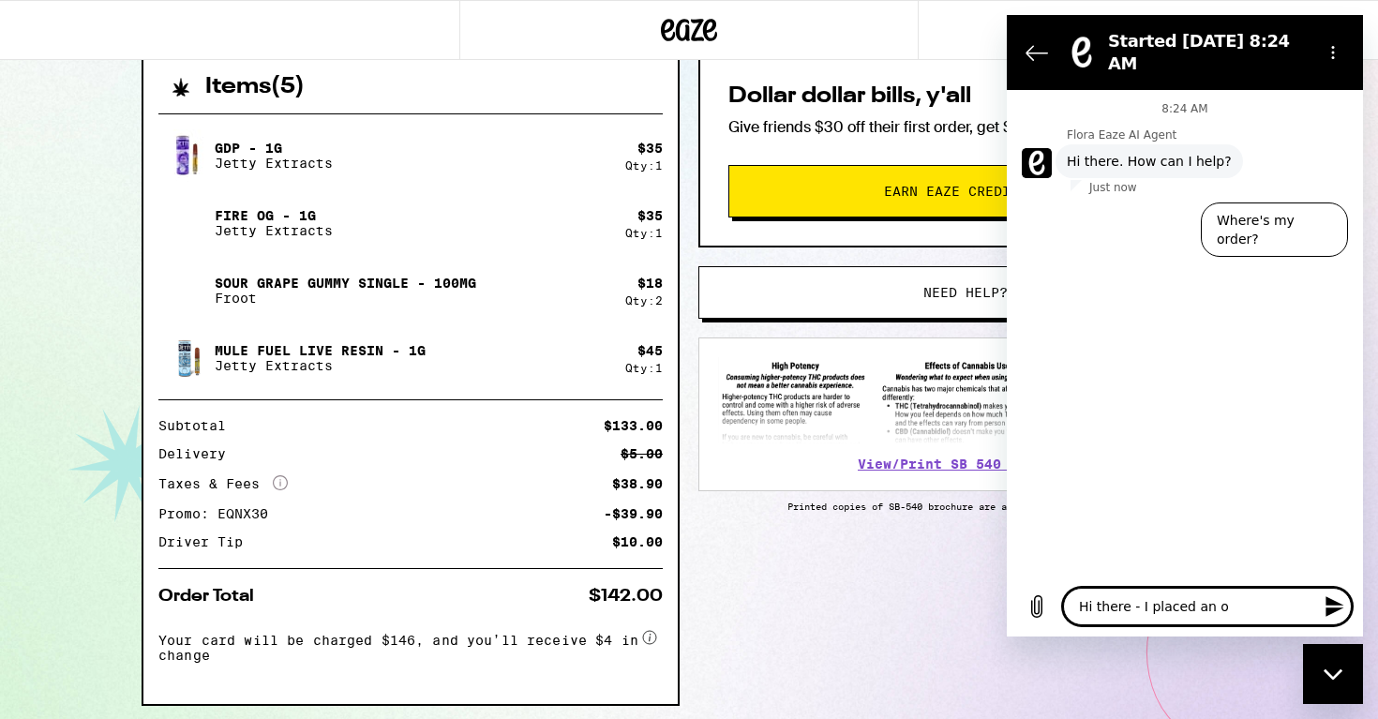
type textarea "x"
type textarea "Hi there - I placed an ord"
type textarea "x"
type textarea "Hi there - I placed an orde"
type textarea "x"
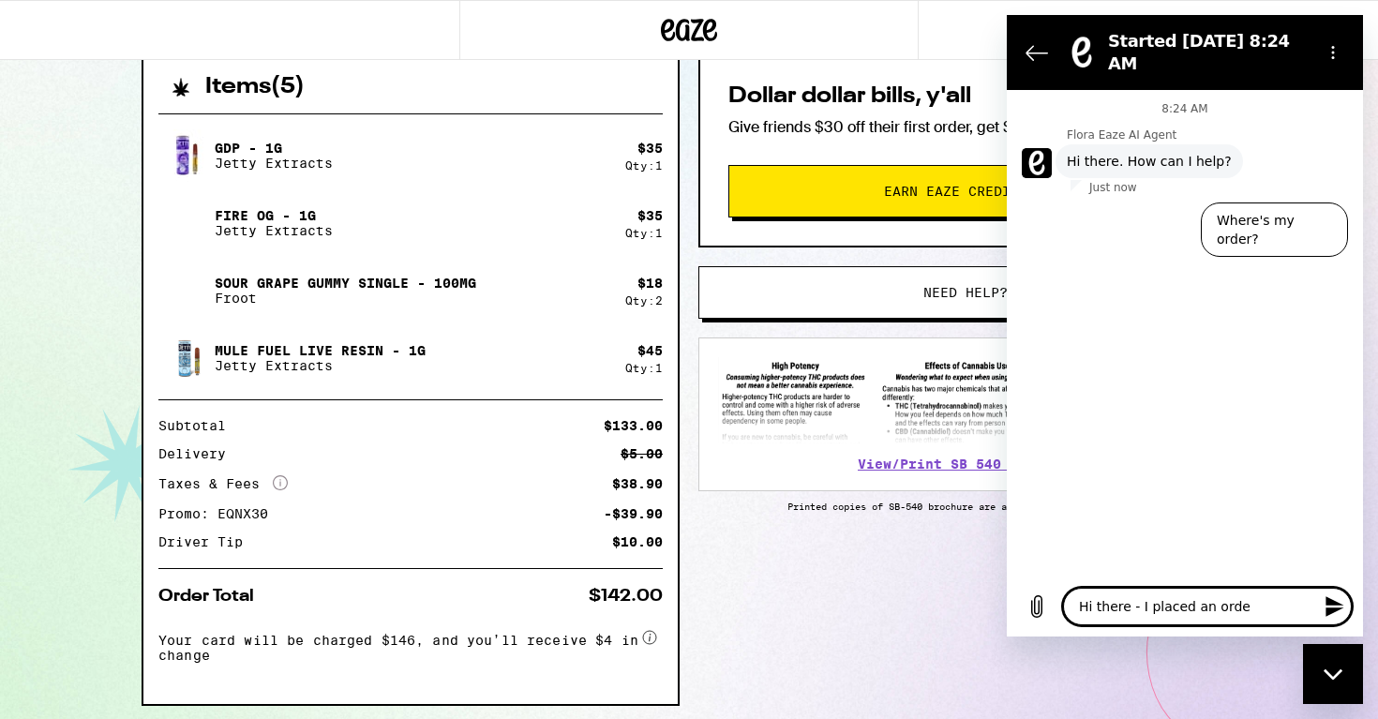
type textarea "Hi there - I placed an order"
type textarea "x"
type textarea "Hi there - I placed an order"
type textarea "x"
type textarea "Hi there - I placed an order l"
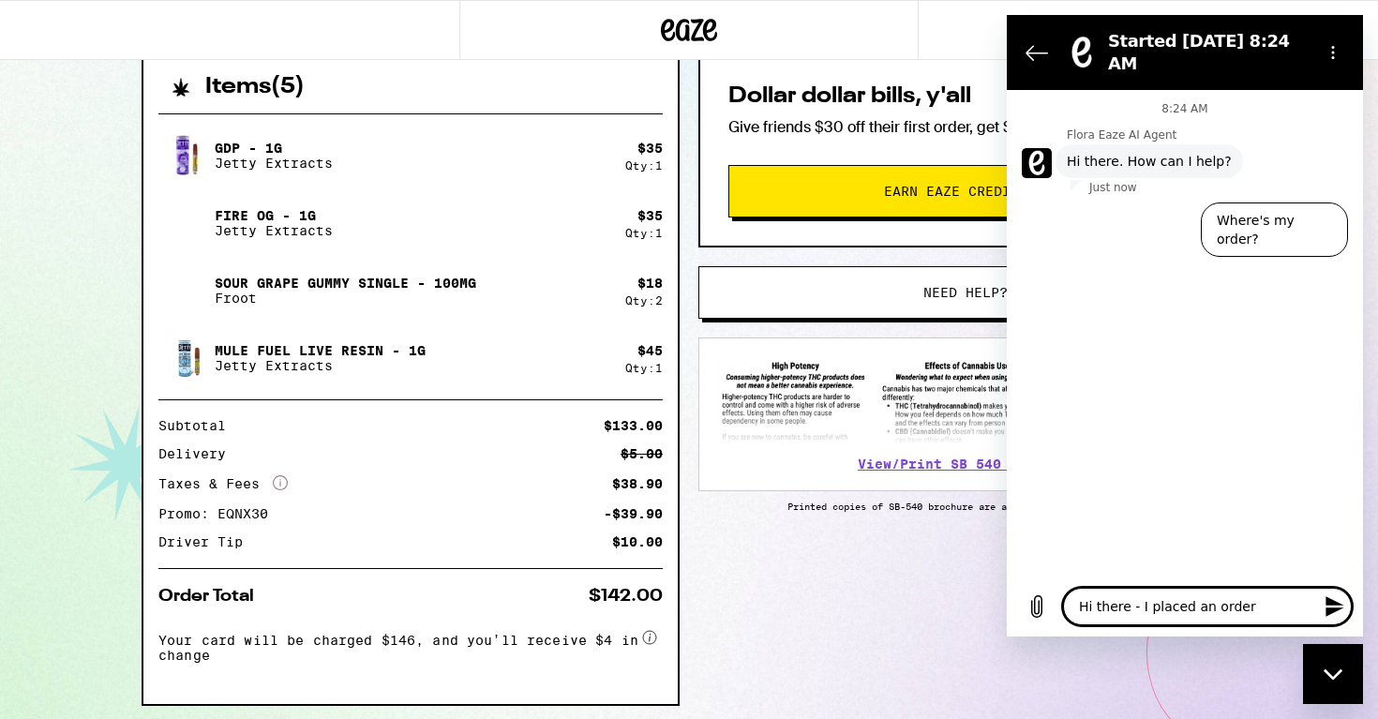
type textarea "x"
type textarea "Hi there - I placed an order la"
type textarea "x"
type textarea "Hi there - I placed an order las"
type textarea "x"
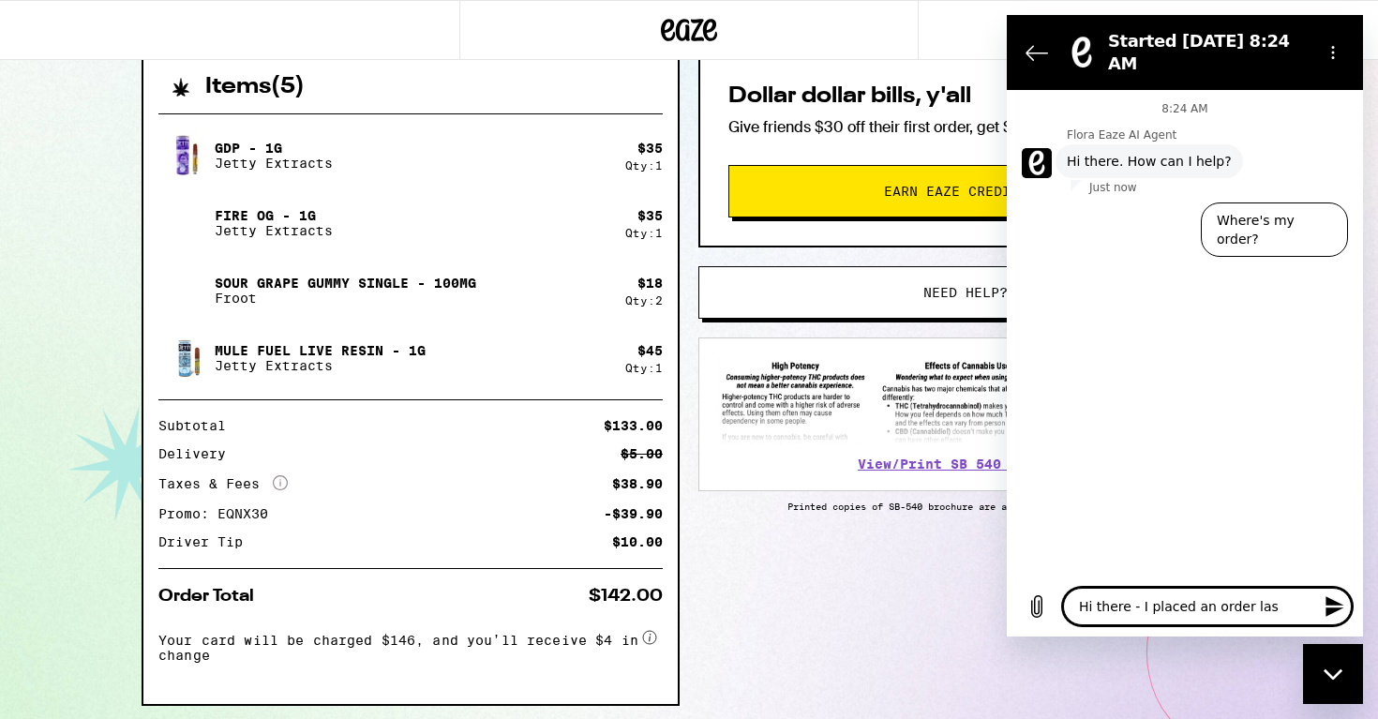
type textarea "Hi there - I placed an order last"
type textarea "x"
type textarea "Hi there - I placed an order last"
type textarea "x"
type textarea "Hi there - I placed an order last n"
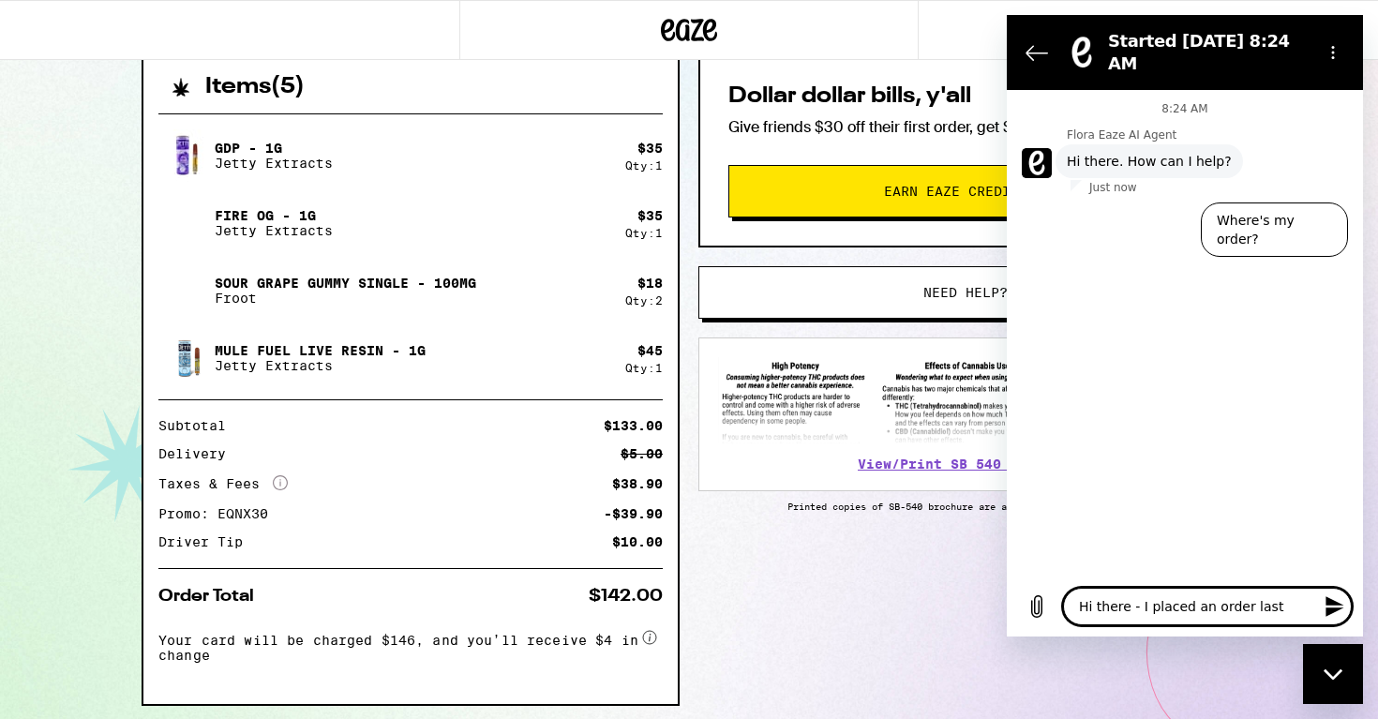
type textarea "x"
type textarea "Hi there - I placed an order last ni"
type textarea "x"
type textarea "Hi there - I placed an order last nig"
type textarea "x"
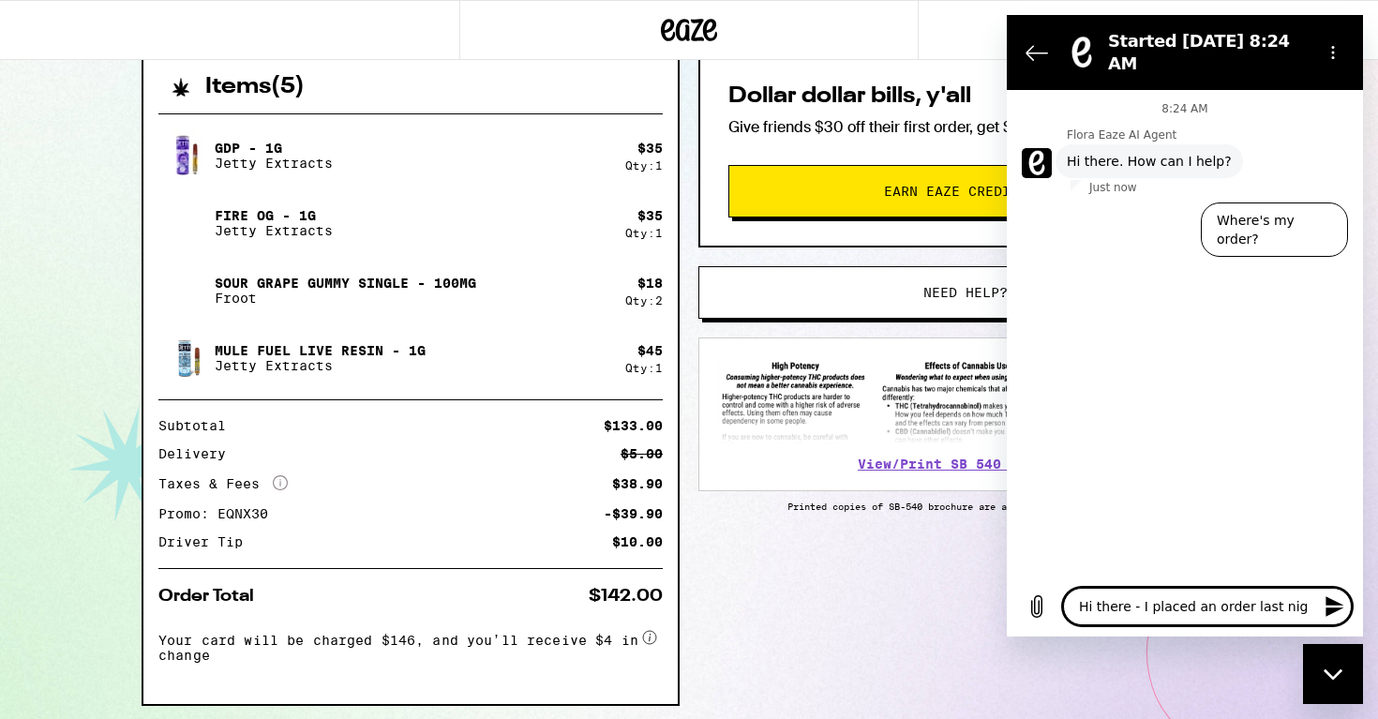
type textarea "Hi there - I placed an order last nigh"
type textarea "x"
type textarea "Hi there - I placed an order last night"
type textarea "x"
type textarea "Hi there - I placed an order last night"
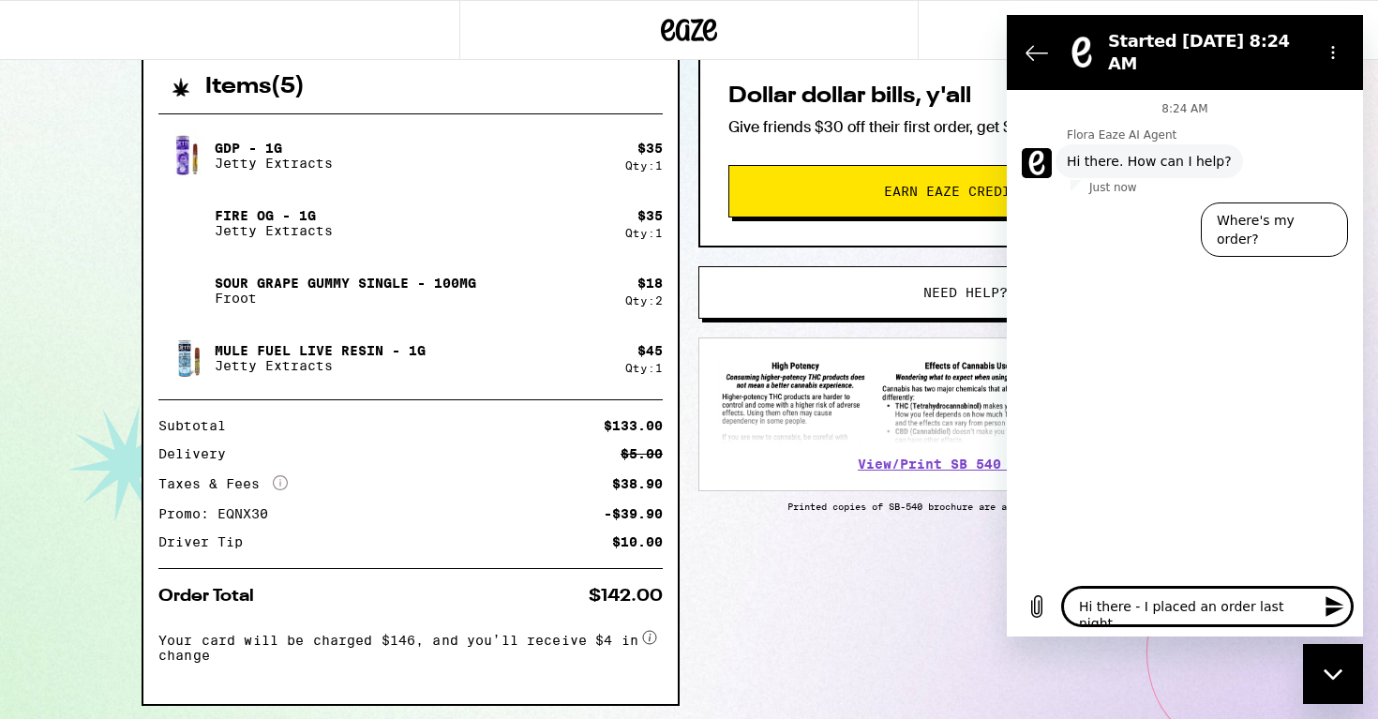
type textarea "x"
type textarea "Hi there - I placed an order last night f"
type textarea "x"
type textarea "Hi there - I placed an order last night fo"
type textarea "x"
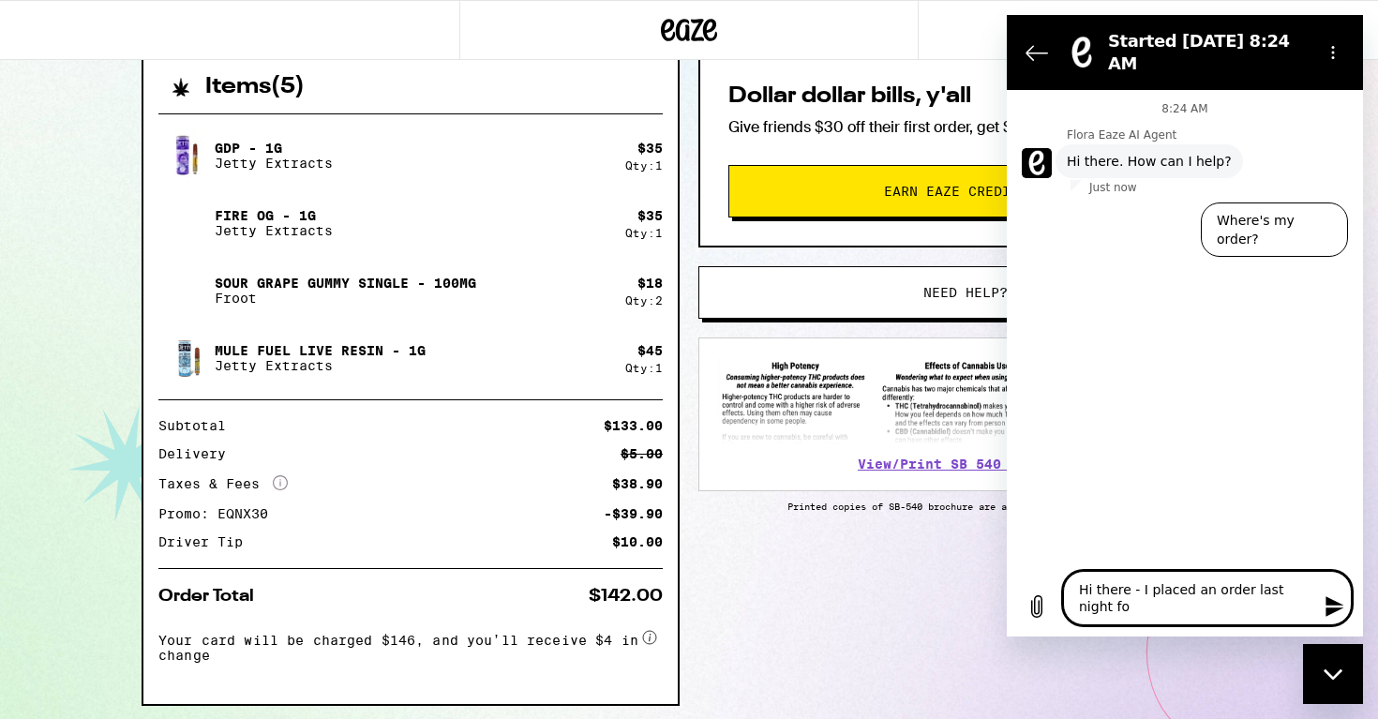
type textarea "Hi there - I placed an order last night for"
type textarea "x"
type textarea "Hi there - I placed an order last night for"
type textarea "x"
type textarea "Hi there - I placed an order last night for d"
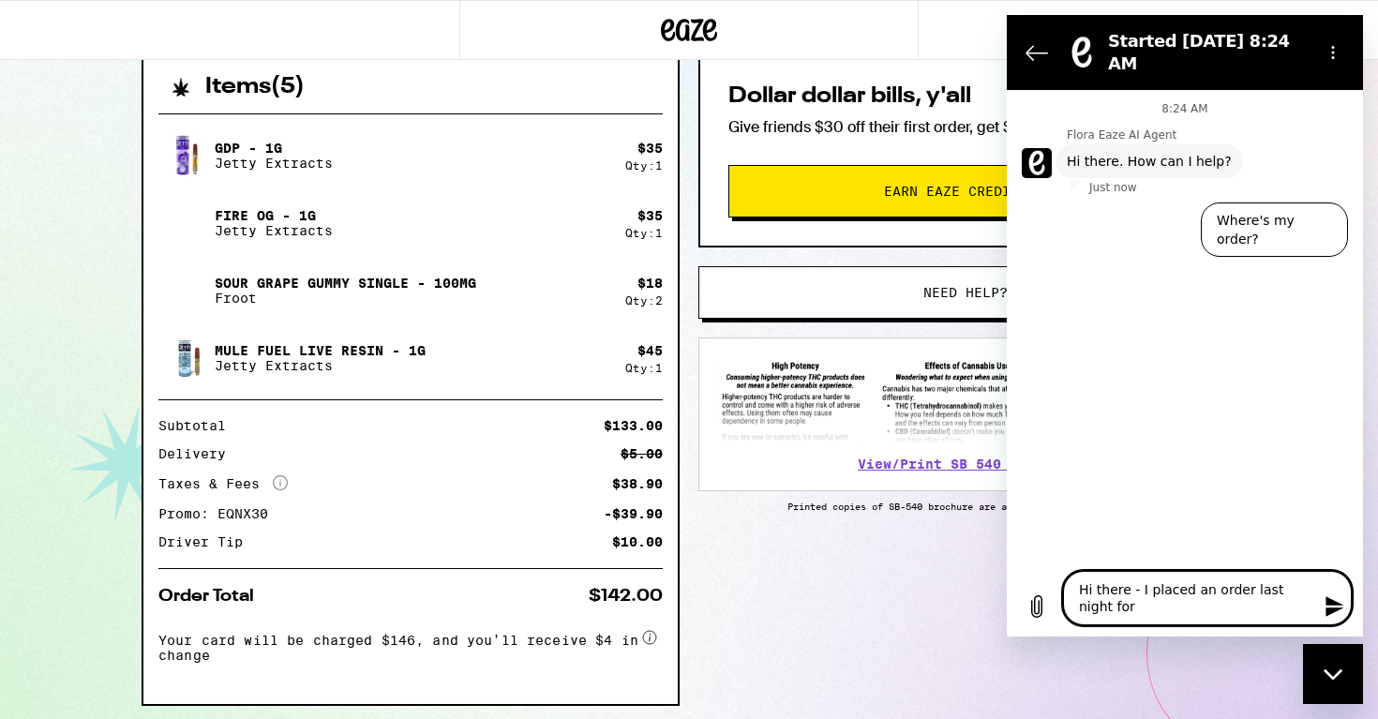
type textarea "x"
type textarea "Hi there - I placed an order last night for de"
type textarea "x"
type textarea "Hi there - I placed an order last night for del"
type textarea "x"
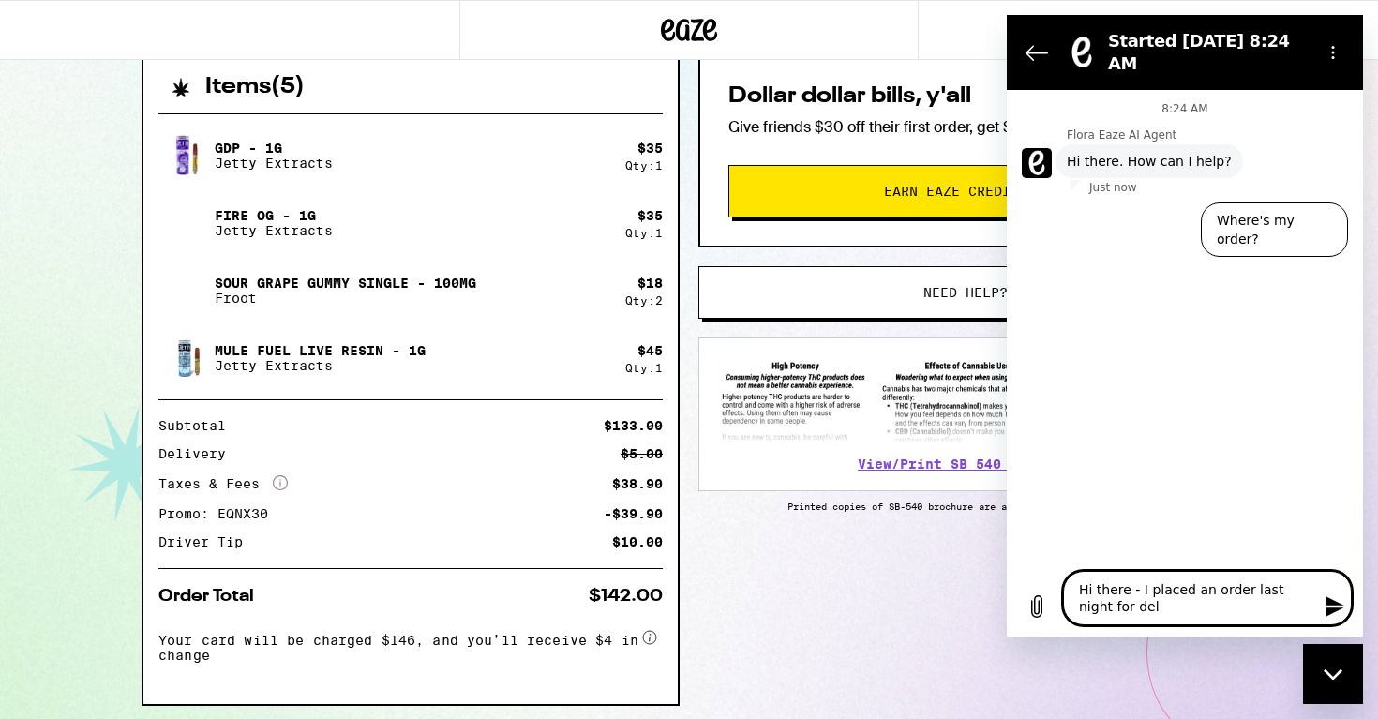
type textarea "Hi there - I placed an order last night for deli"
type textarea "x"
type textarea "Hi there - I placed an order last night for deliv"
type textarea "x"
type textarea "Hi there - I placed an order last night for delive"
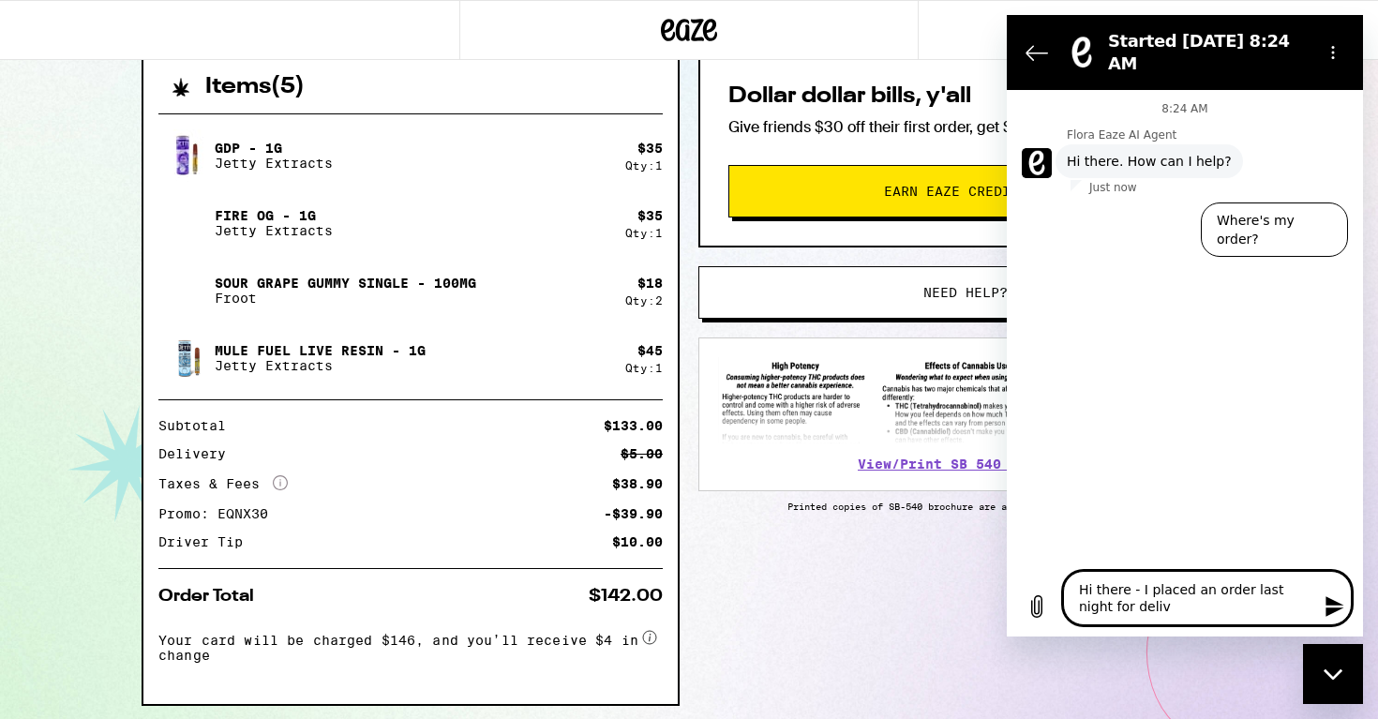
type textarea "x"
type textarea "Hi there - I placed an order last night for deliver"
type textarea "x"
type textarea "Hi there - I placed an order last night for delivery"
type textarea "x"
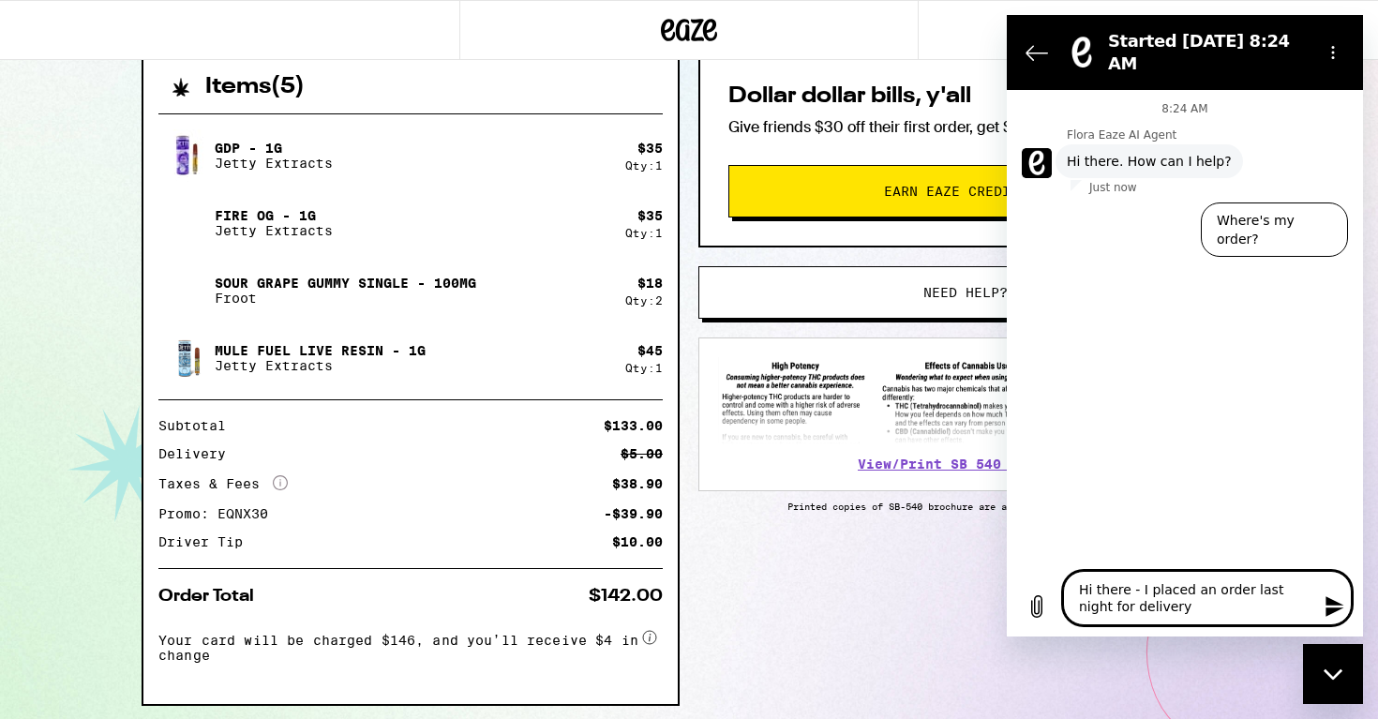
type textarea "Hi there - I placed an order last night for delivery"
type textarea "x"
type textarea "Hi there - I placed an order last night for delivery t"
type textarea "x"
type textarea "Hi there - I placed an order last night for delivery to"
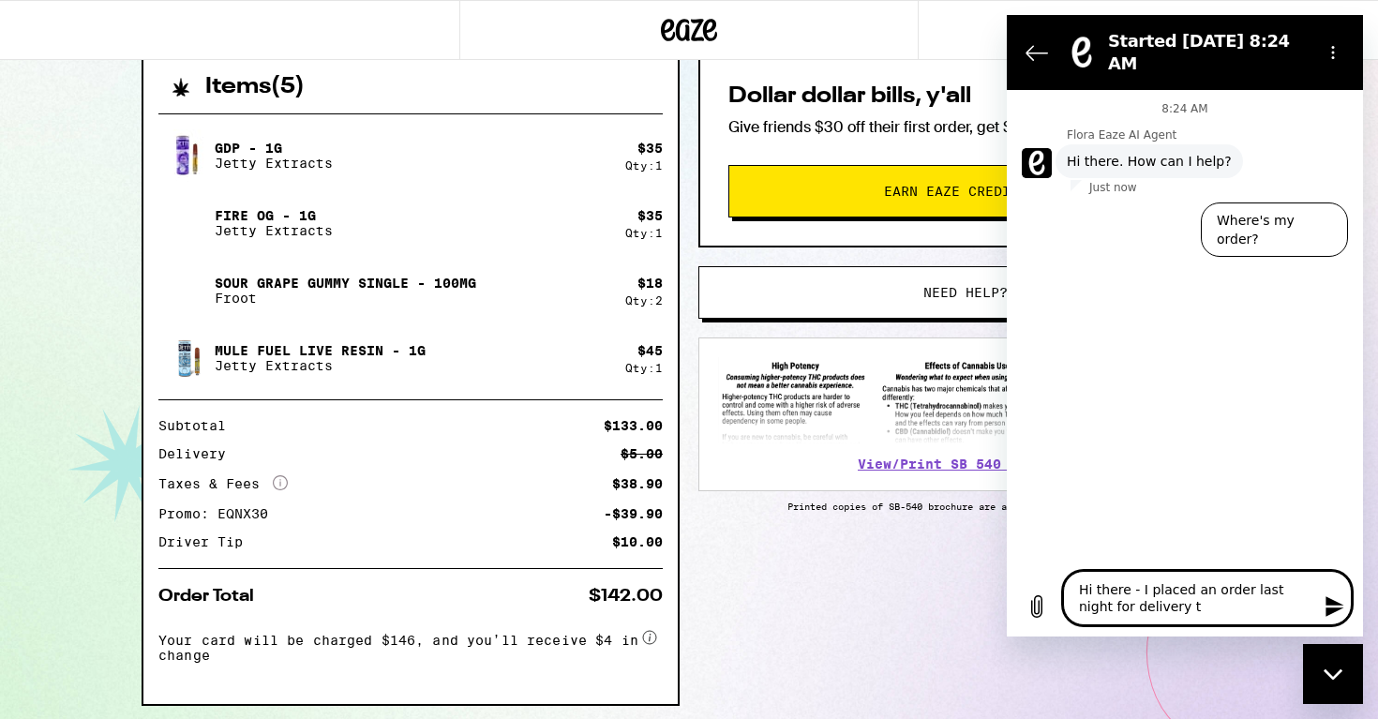
type textarea "x"
type textarea "Hi there - I placed an order last night for delivery tod"
type textarea "x"
type textarea "Hi there - I placed an order last night for delivery toda"
type textarea "x"
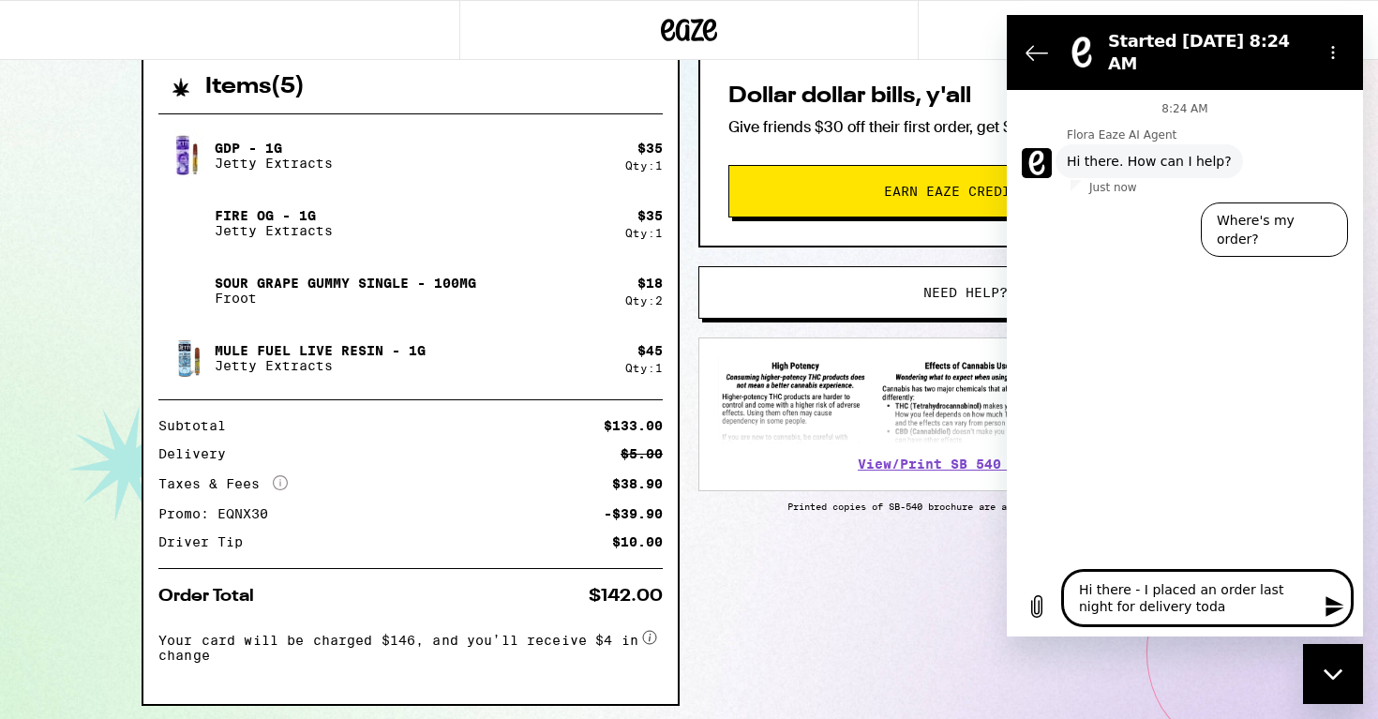
type textarea "Hi there - I placed an order last night for delivery today"
type textarea "x"
type textarea "Hi there - I placed an order last night for delivery today"
type textarea "x"
type textarea "Hi there - I placed an order last night for delivery today b"
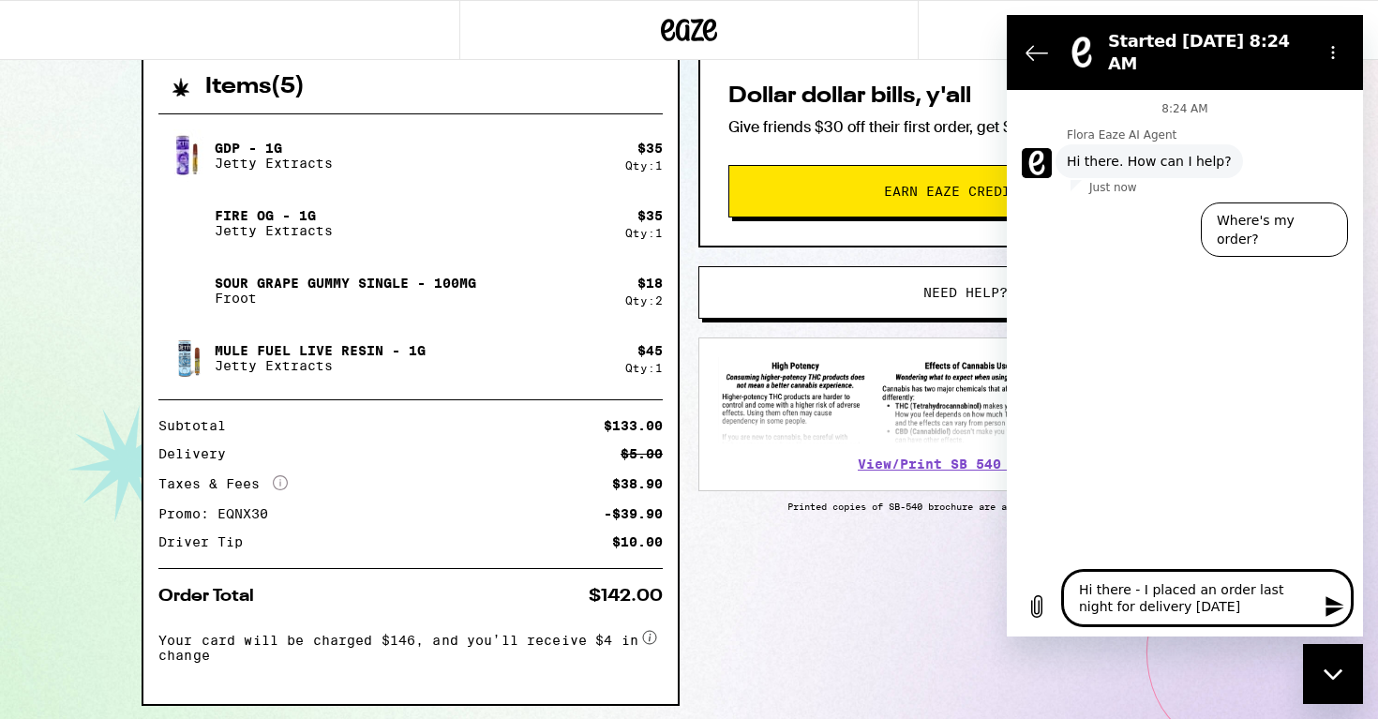
type textarea "x"
type textarea "Hi there - I placed an order last night for delivery today be"
type textarea "x"
type textarea "Hi there - I placed an order last night for delivery today bet"
type textarea "x"
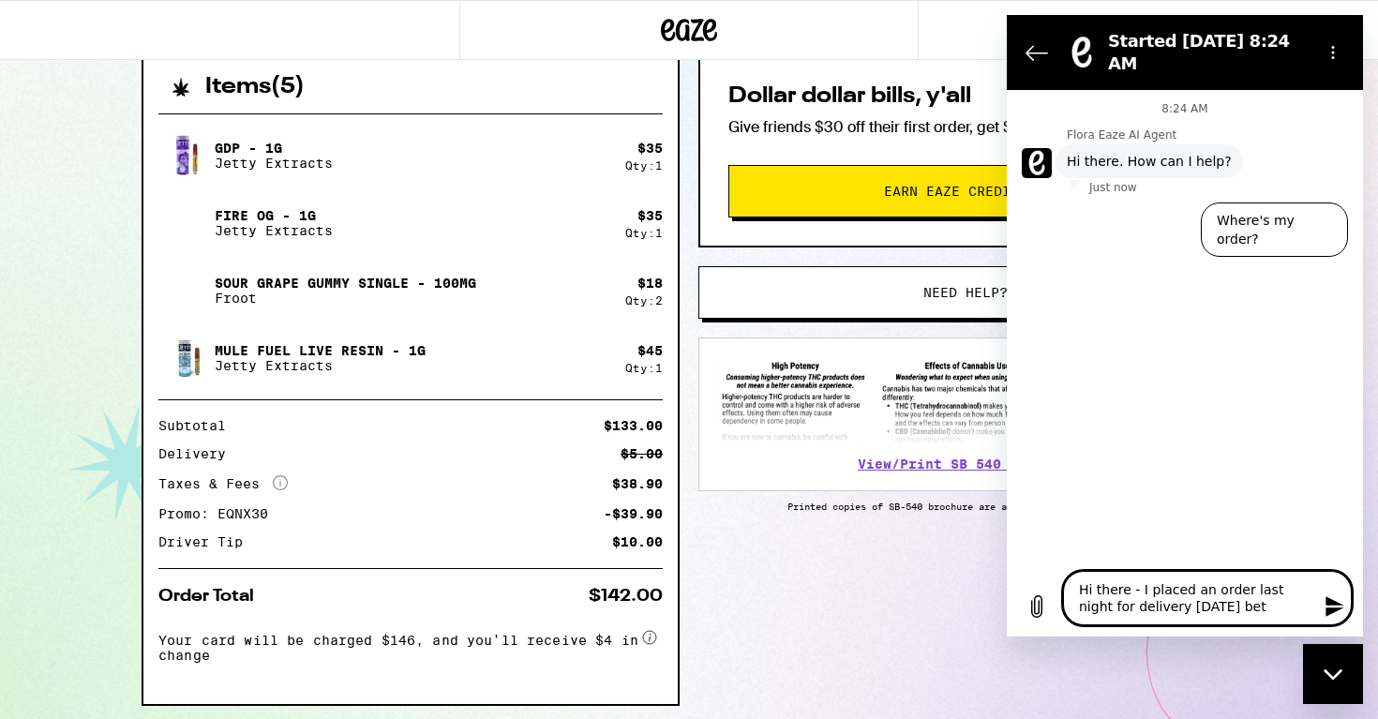
type textarea "Hi there - I placed an order last night for delivery today betw"
type textarea "x"
type textarea "Hi there - I placed an order last night for delivery today betwe"
type textarea "x"
type textarea "Hi there - I placed an order last night for delivery today betwee"
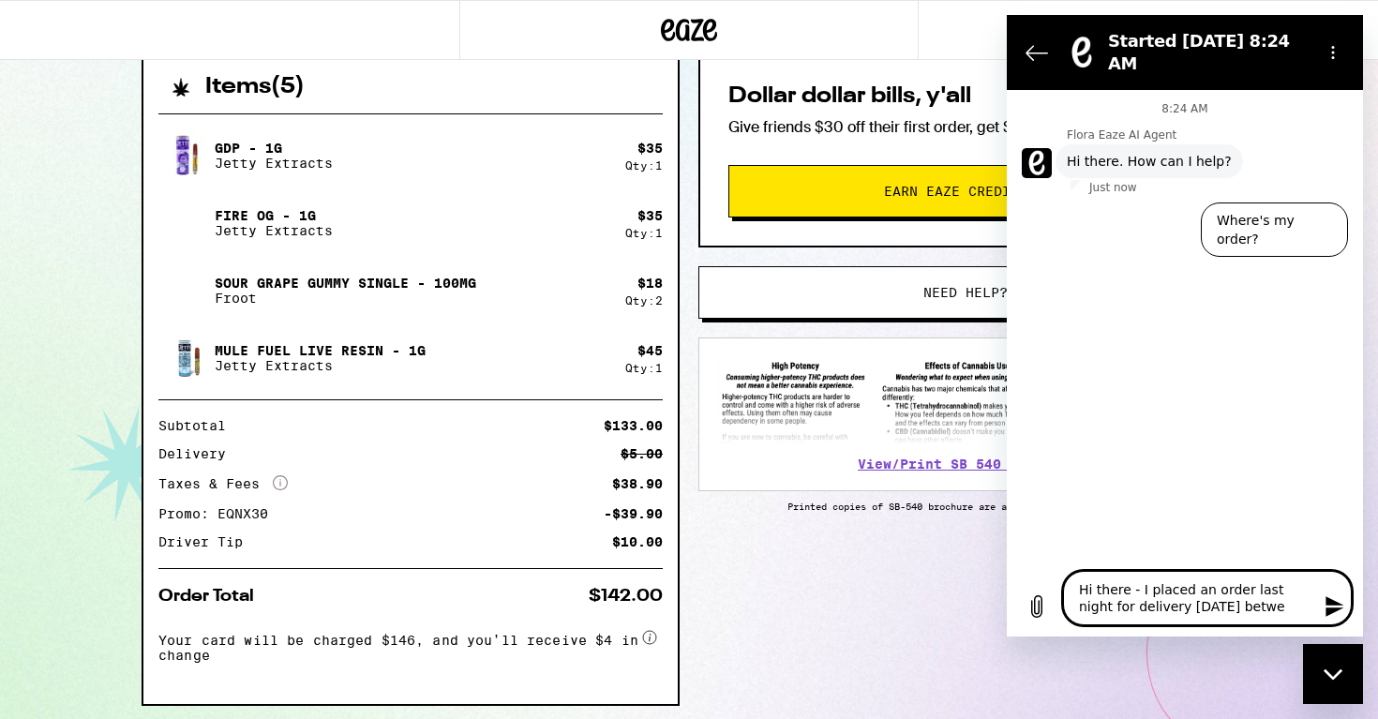
type textarea "x"
type textarea "Hi there - I placed an order last night for delivery today between"
type textarea "x"
type textarea "Hi there - I placed an order last night for delivery today between"
type textarea "x"
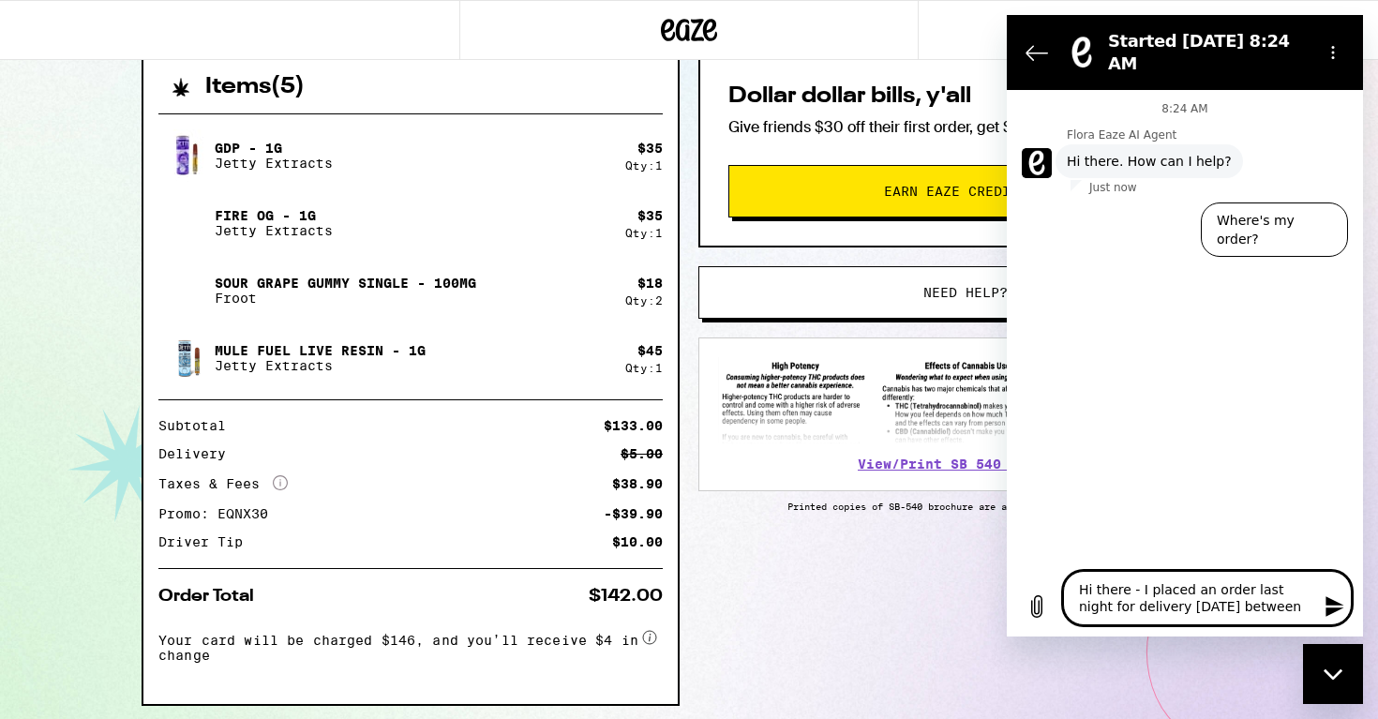
type textarea "Hi there - I placed an order last night for delivery today between 1"
type textarea "x"
type textarea "Hi there - I placed an order last night for delivery today between 12"
type textarea "x"
type textarea "Hi there - I placed an order last night for delivery today between 12-"
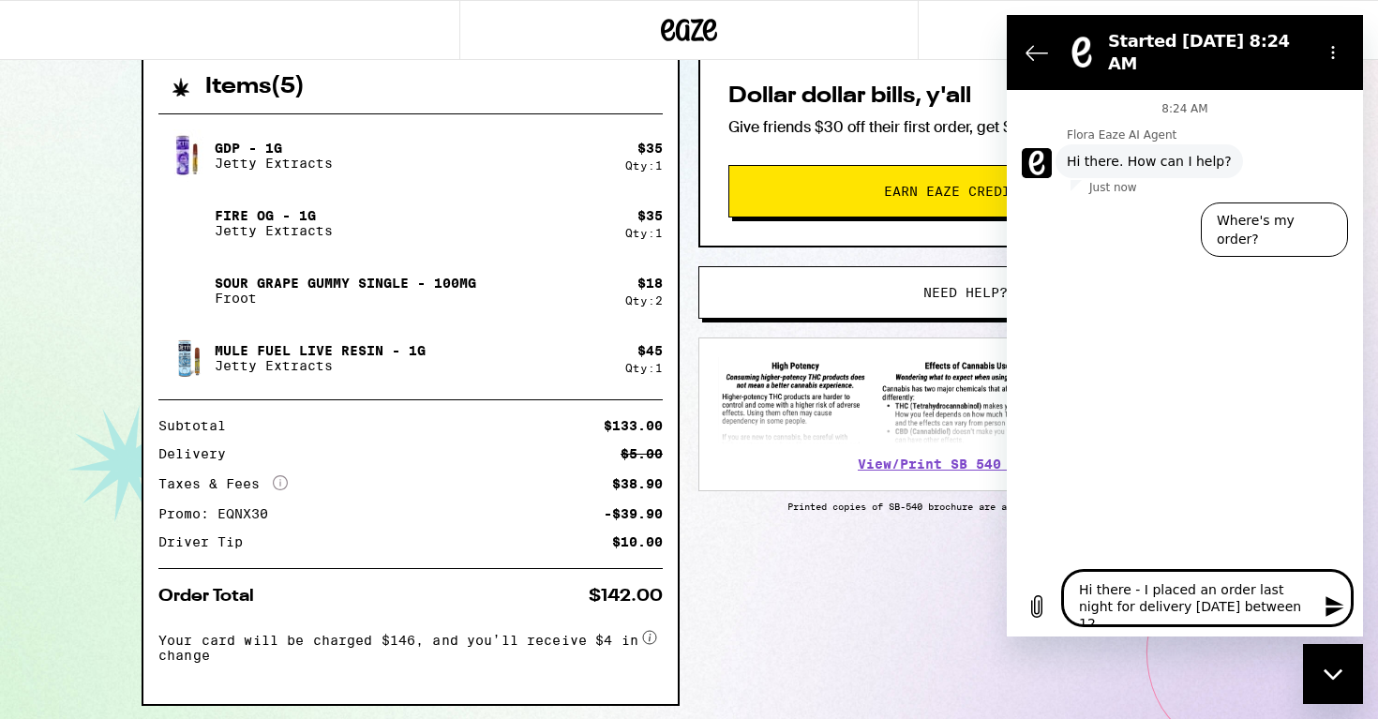
type textarea "x"
type textarea "Hi there - I placed an order last night for delivery today between 12-3"
type textarea "x"
type textarea "Hi there - I placed an order last night for delivery today between 12-3p"
type textarea "x"
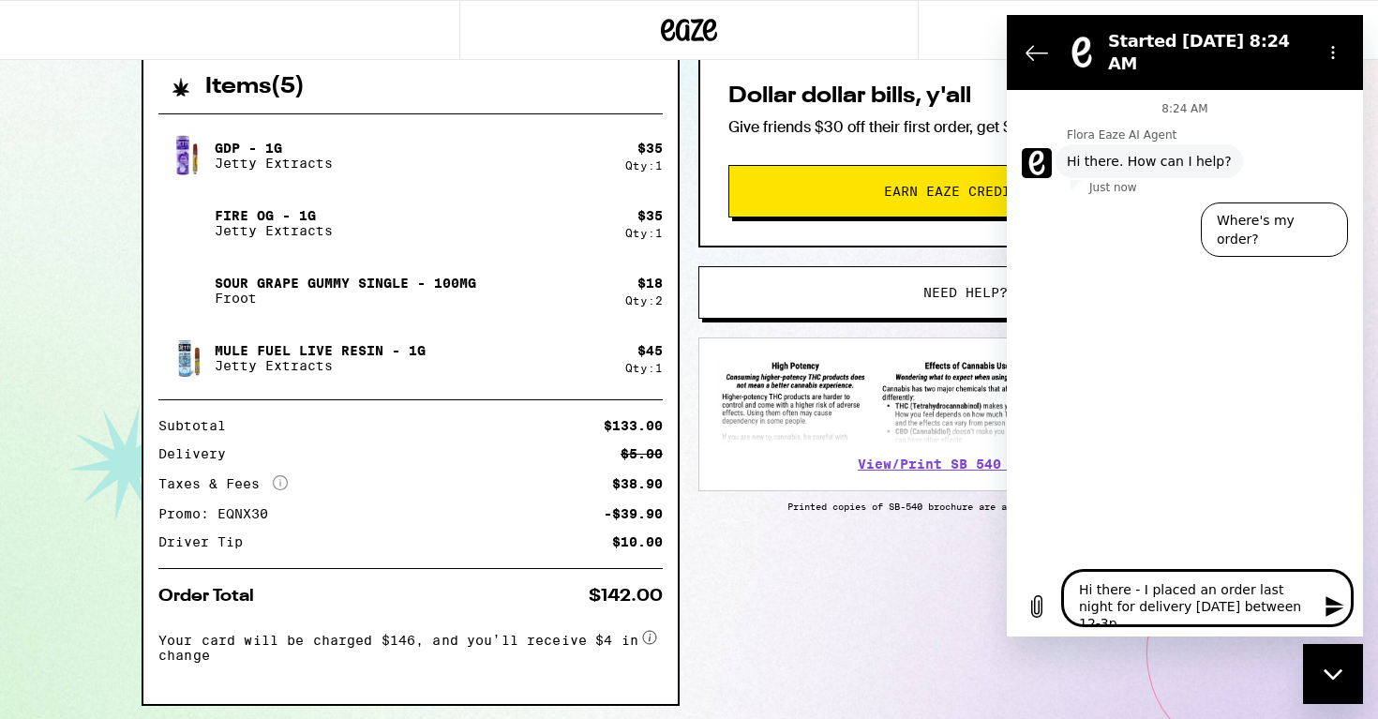
type textarea "Hi there - I placed an order last night for delivery today between 12-3pm"
type textarea "x"
type textarea "Hi there - I placed an order last night for delivery today between 12-3pm."
type textarea "x"
type textarea "Hi there - I placed an order last night for delivery today between 12-3pm."
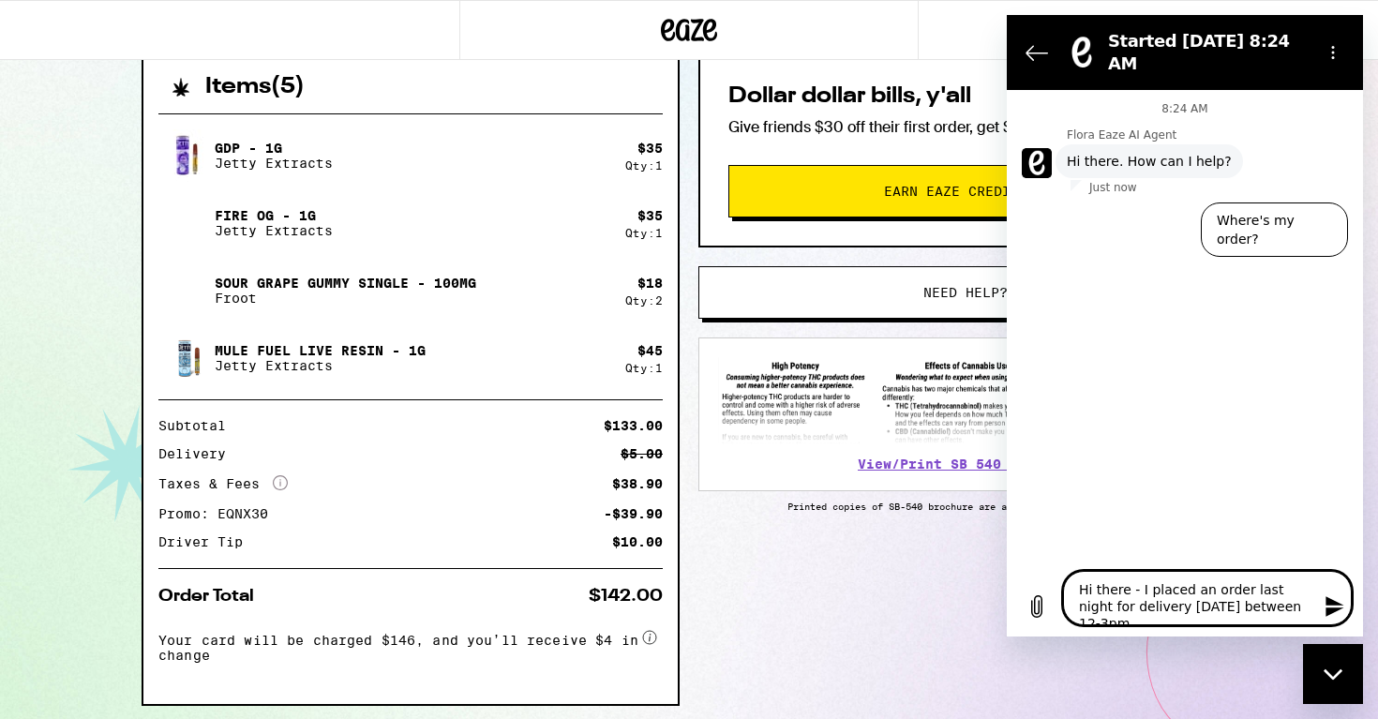
type textarea "x"
type textarea "Hi there - I placed an order last night for delivery today between 12-3pm. I"
type textarea "x"
type textarea "Hi there - I placed an order last night for delivery today between 12-3pm. I"
type textarea "x"
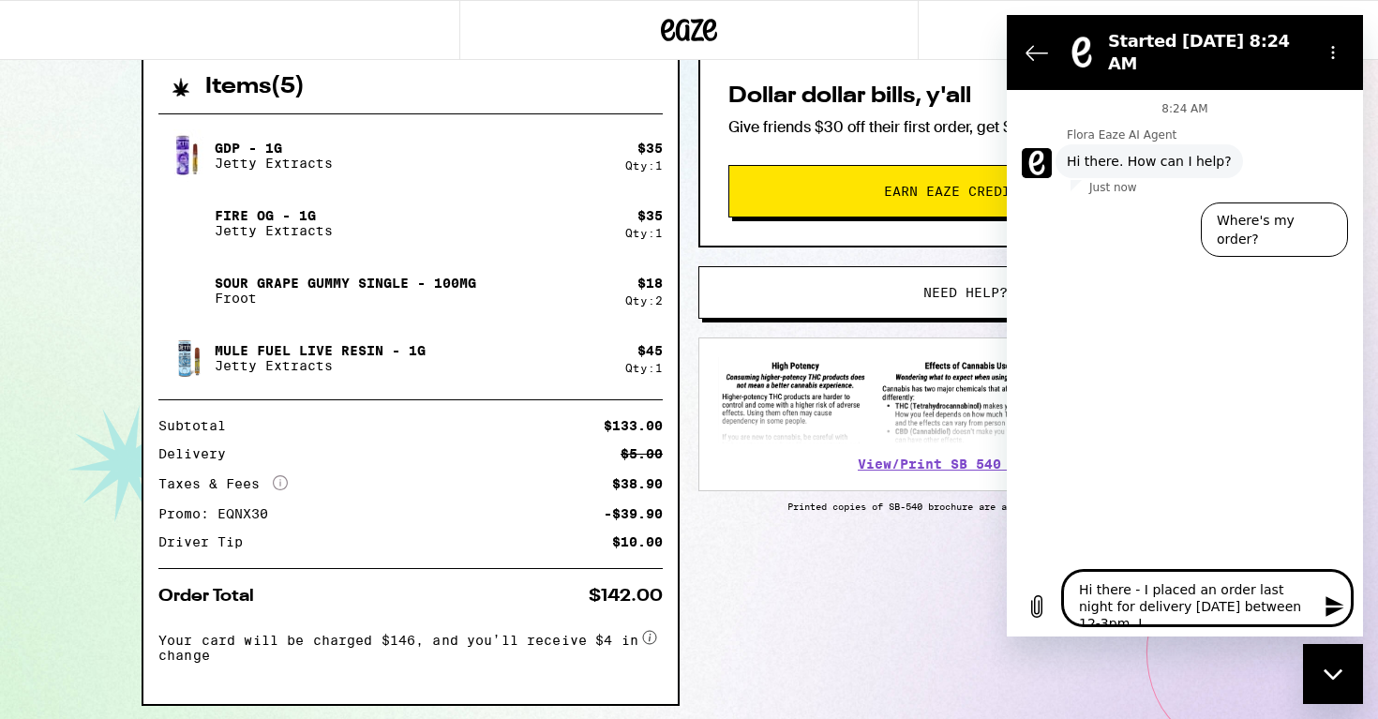
click at [1096, 607] on textarea "Hi there - I placed an order last night for delivery today between 12-3pm. I" at bounding box center [1207, 598] width 289 height 54
type textarea "Hi there - I placed an order last night fo delivery today between 12-3pm. I"
type textarea "x"
type textarea "Hi there - I placed an order last night fos delivery today between 12-3pm. I"
type textarea "x"
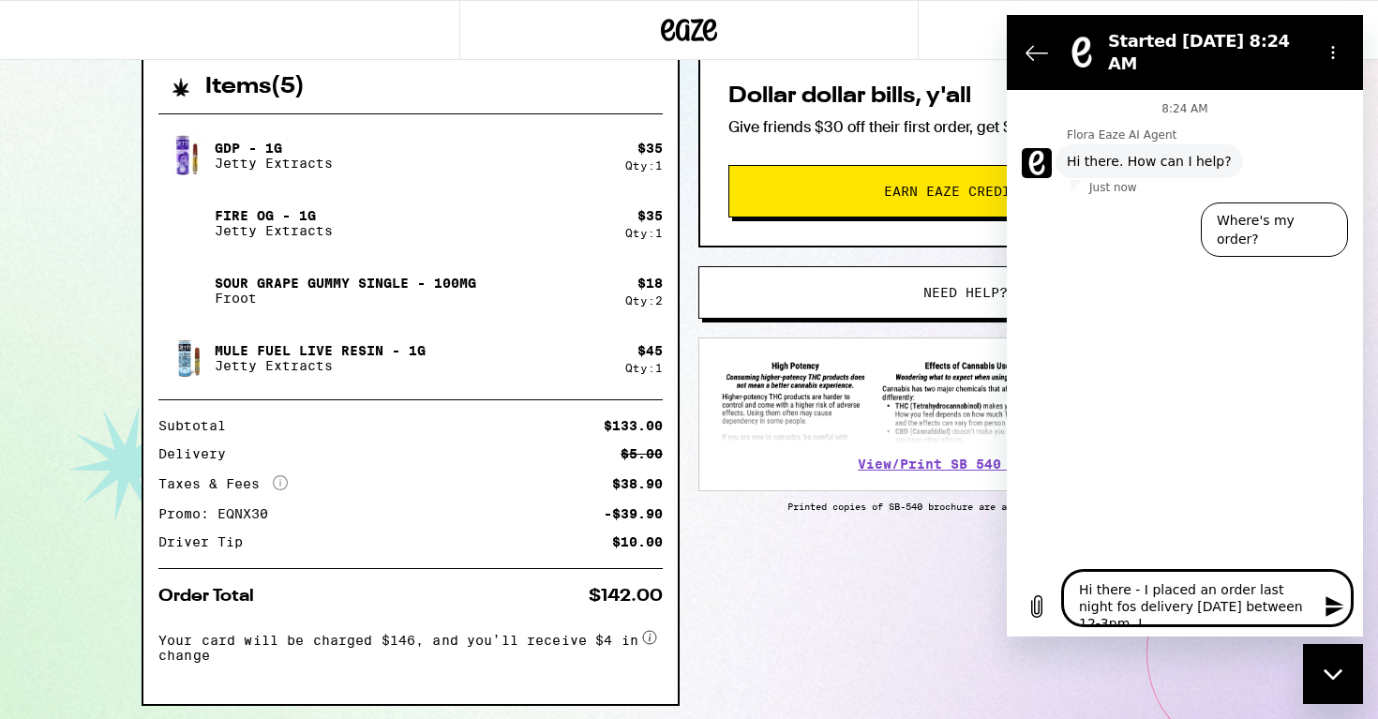
type textarea "Hi there - I placed an order last night for delivery today between 12-3pm. I"
type textarea "x"
type textarea "Hi there - I placed an order last night for t delivery today between 12-3pm. I"
type textarea "x"
type textarea "Hi there - I placed an order last night for th delivery today between 12-3pm. I"
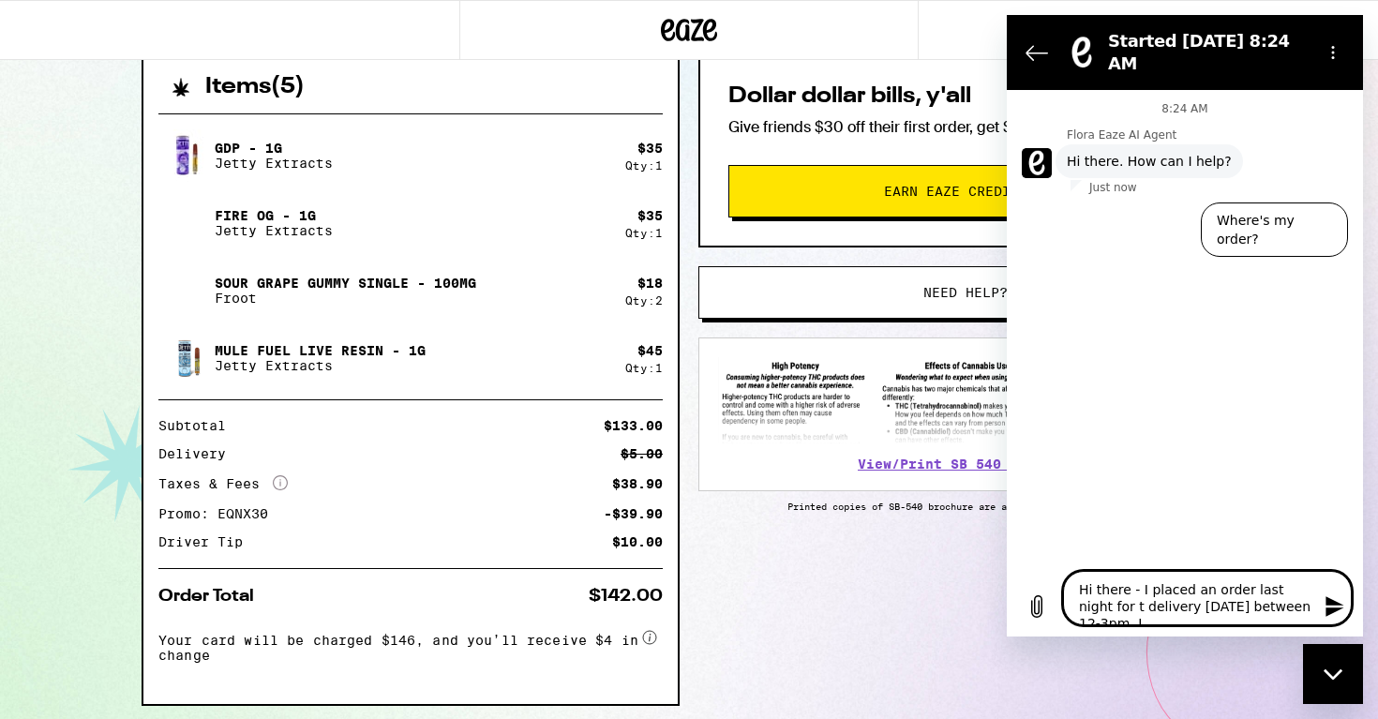
type textarea "x"
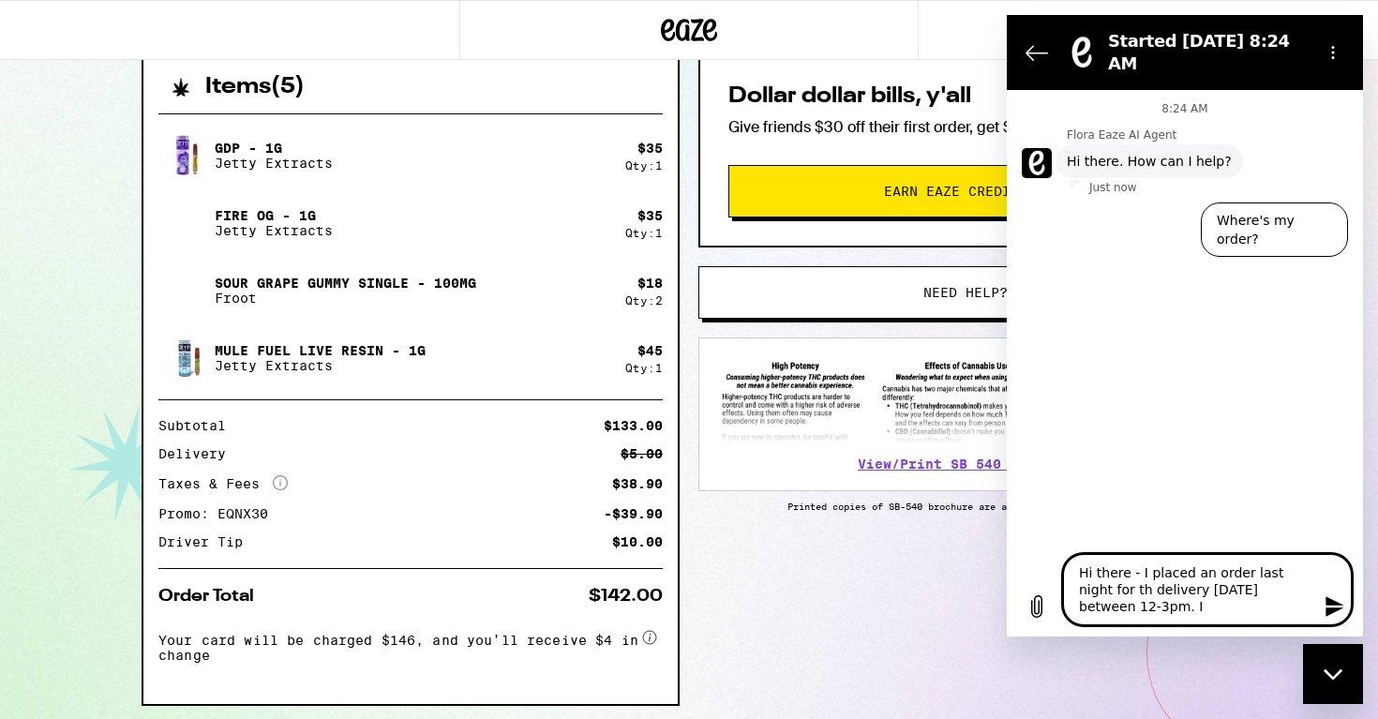
type textarea "Hi there - I placed an order last night for the delivery today between 12-3pm. I"
type textarea "x"
type textarea "Hi there - I placed an order last night for ther delivery today between 12-3pm.…"
type textarea "x"
type textarea "Hi there - I placed an order last night for there delivery today between 12-3pm…"
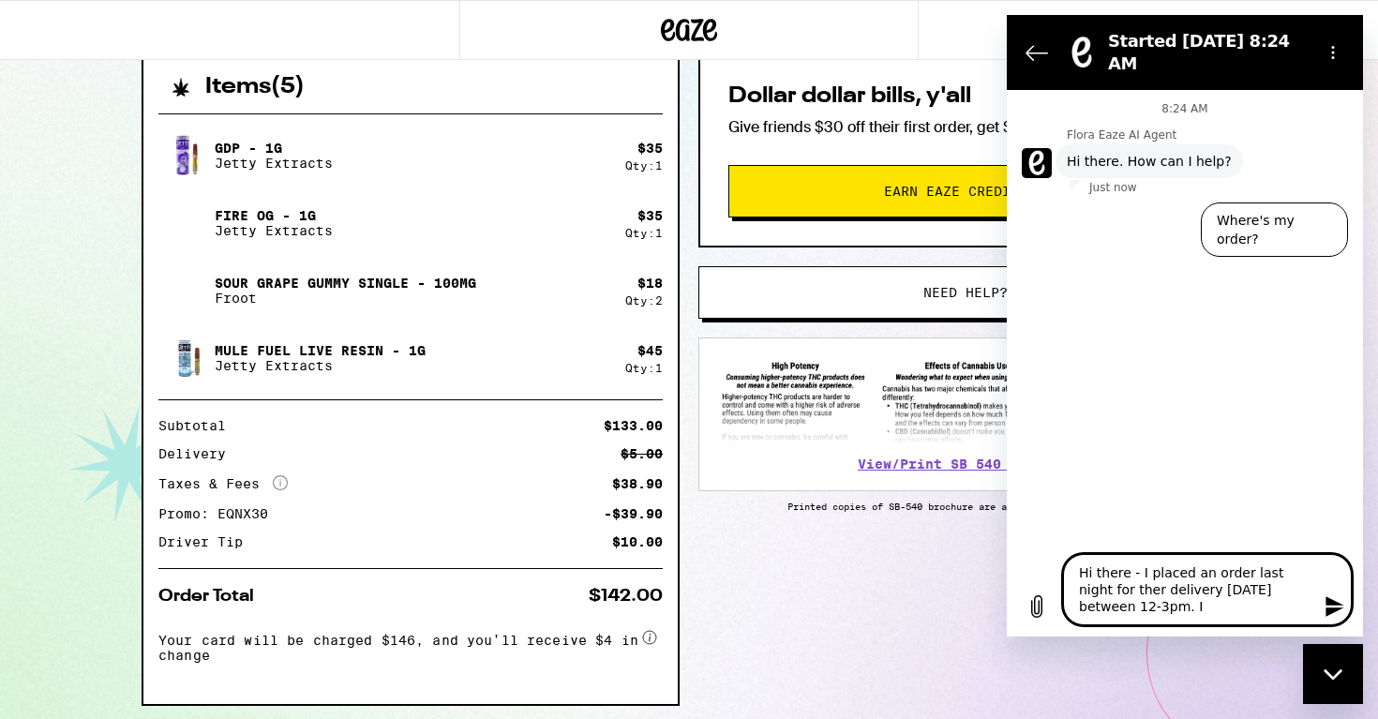
type textarea "x"
type textarea "Hi there - I placed an order last night for there delivery today between 12-3pm…"
type textarea "x"
type textarea "Hi there - I placed an order last night for there a delivery today between 12-3…"
type textarea "x"
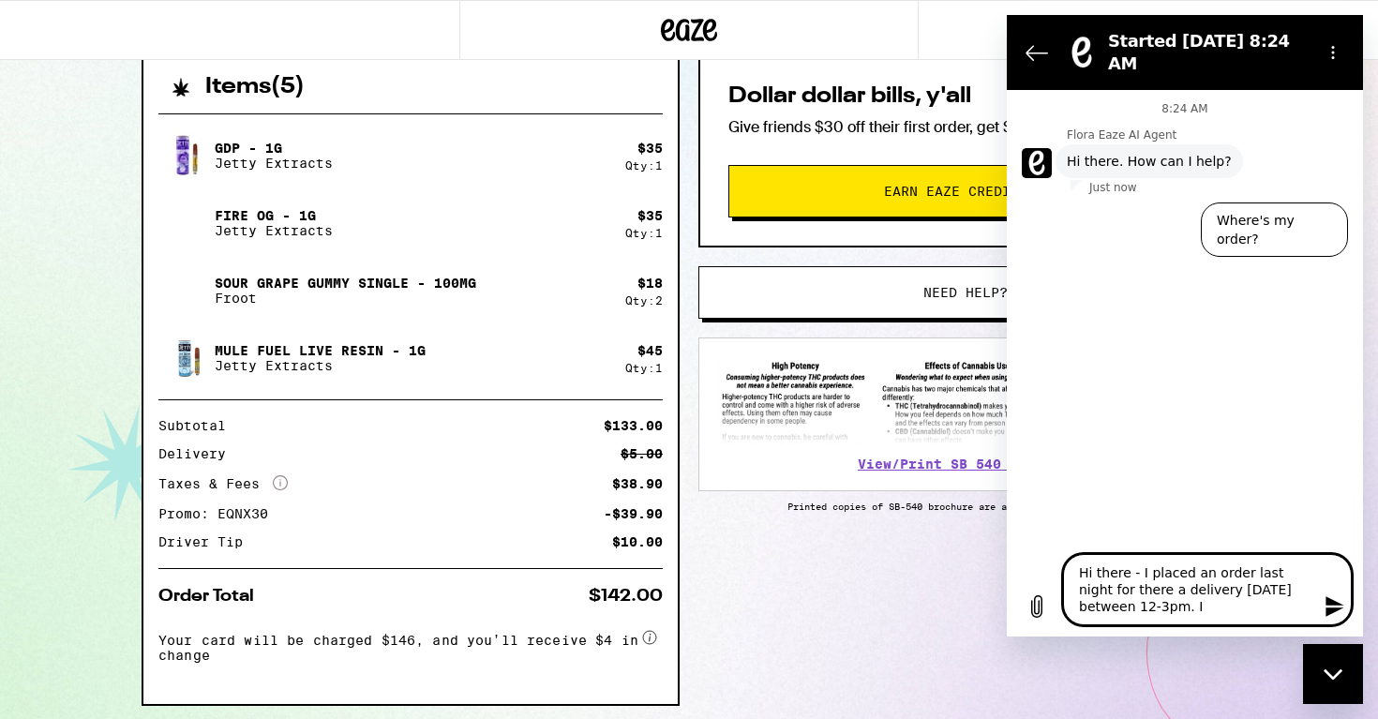
type textarea "Hi there - I placed an order last night for there an delivery today between 12-…"
type textarea "x"
type textarea "Hi there - I placed an order last night for there a delivery today between 12-3…"
type textarea "x"
type textarea "Hi there - I placed an order last night for there delivery today between 12-3pm…"
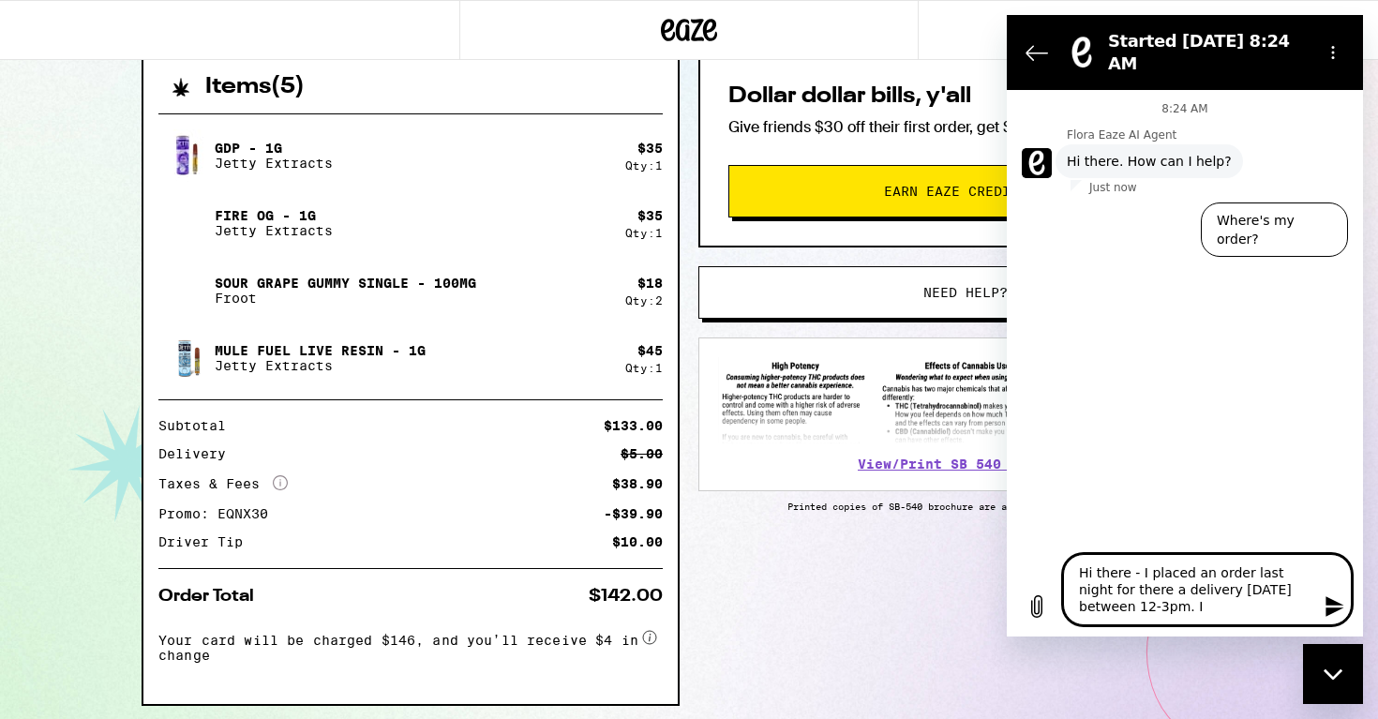
type textarea "x"
type textarea "Hi there - I placed an order last night for there delivery today between 12-3pm…"
type textarea "x"
type textarea "Hi there - I placed an order last night for ther delivery today between 12-3pm.…"
type textarea "x"
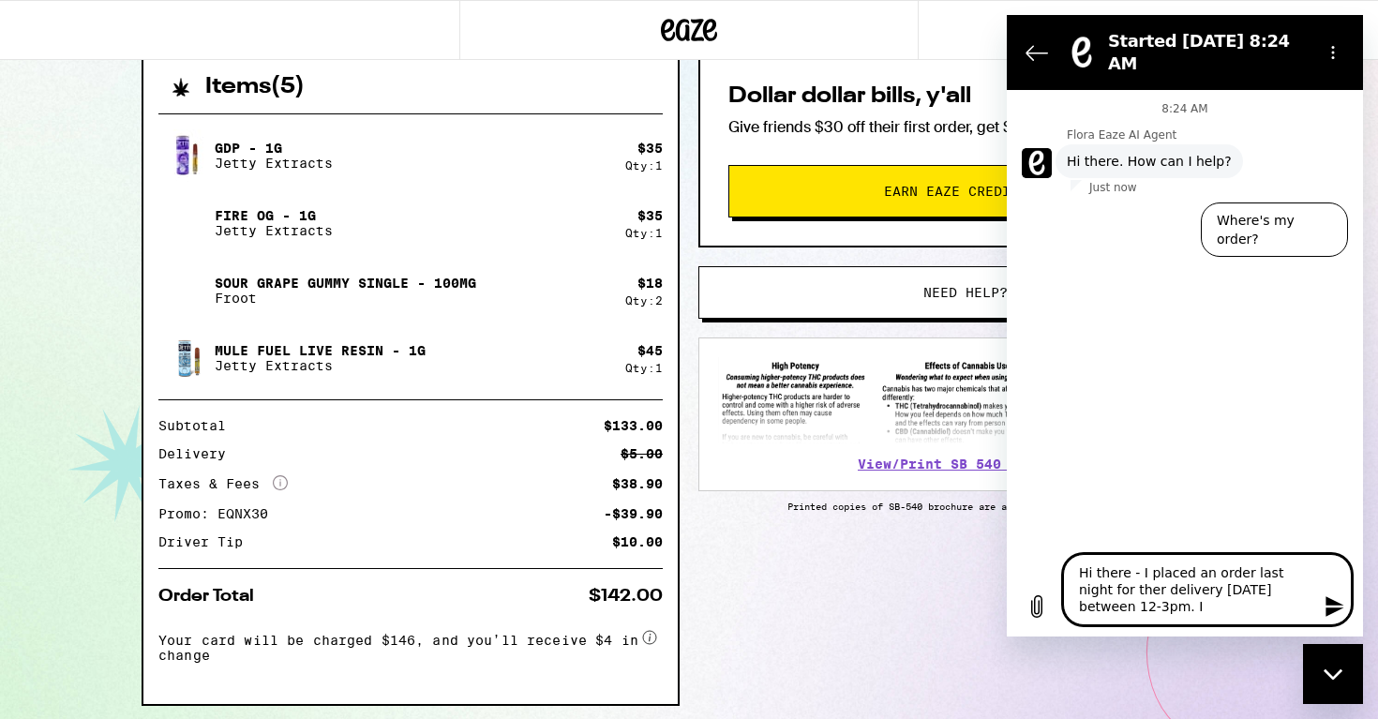
type textarea "Hi there - I placed an order last night for the delivery today between 12-3pm. I"
type textarea "x"
type textarea "Hi there - I placed an order last night for th delivery today between 12-3pm. I"
type textarea "x"
type textarea "Hi there - I placed an order last night for t delivery today between 12-3pm. I"
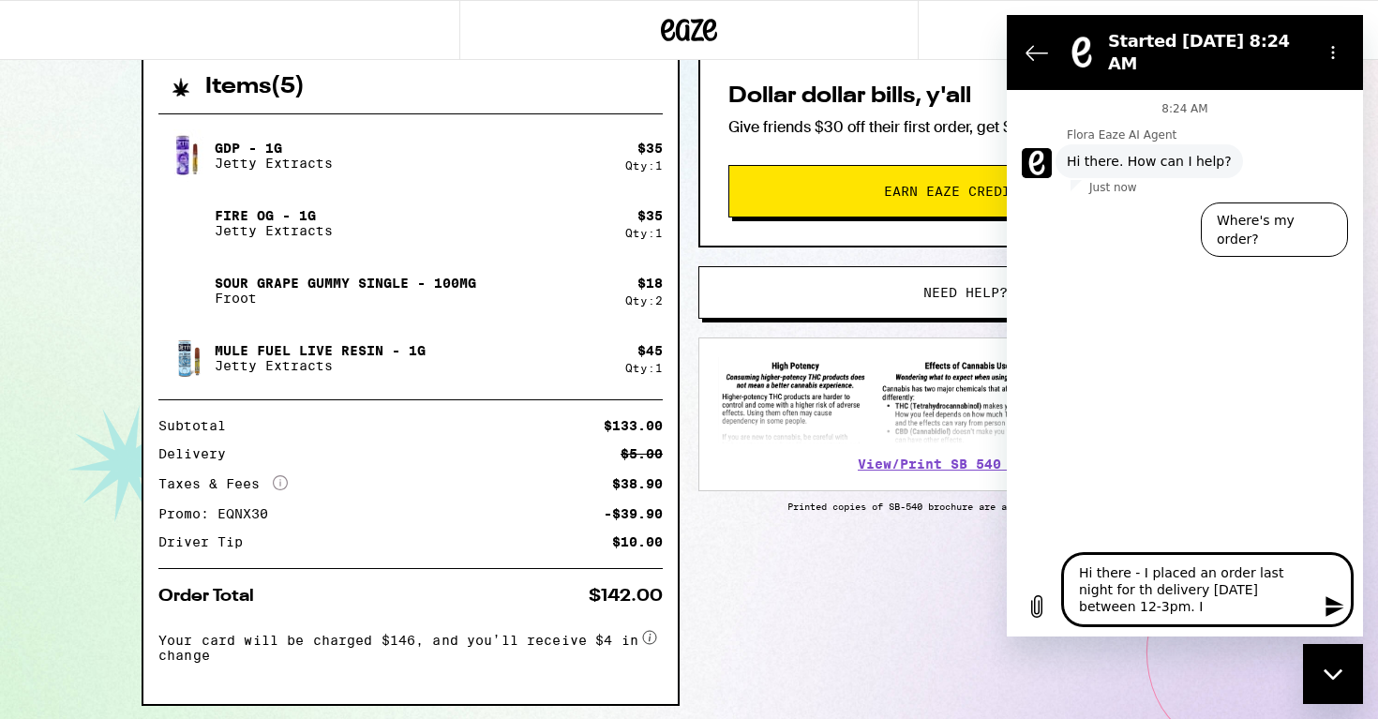
type textarea "x"
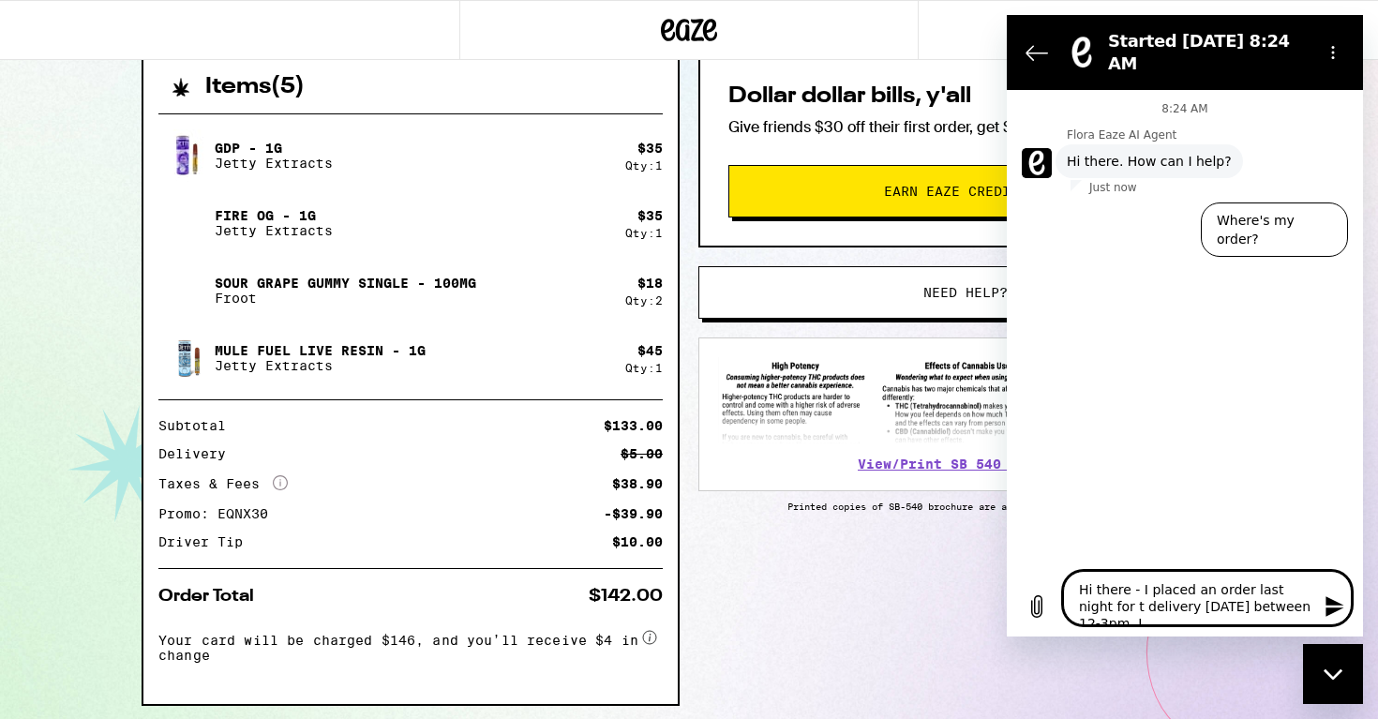
type textarea "Hi there - I placed an order last night for delivery today between 12-3pm. I"
type textarea "x"
type textarea "Hi there - I placed an order last night for a delivery today between 12-3pm. I"
type textarea "x"
type textarea "Hi there - I placed an order last night for a delivery today between 12-3pm. I"
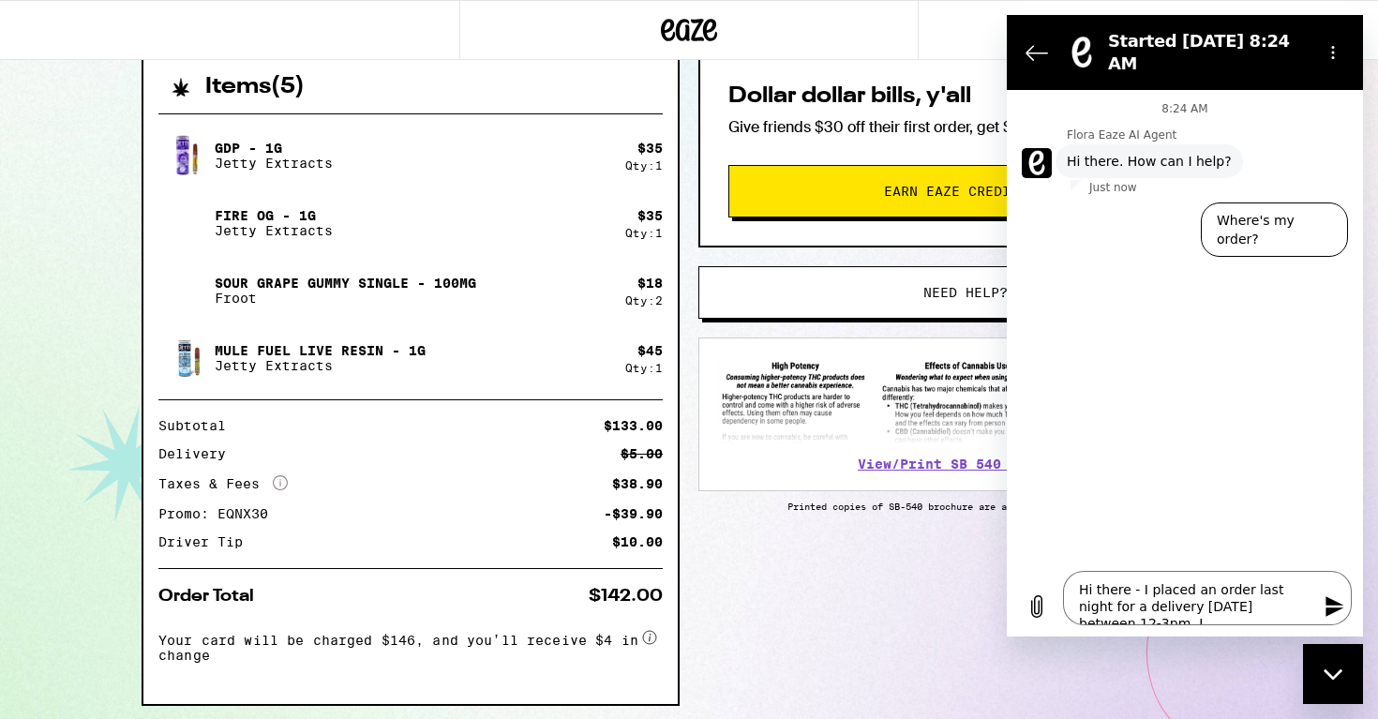
click at [1317, 605] on button "Send message" at bounding box center [1332, 606] width 37 height 37
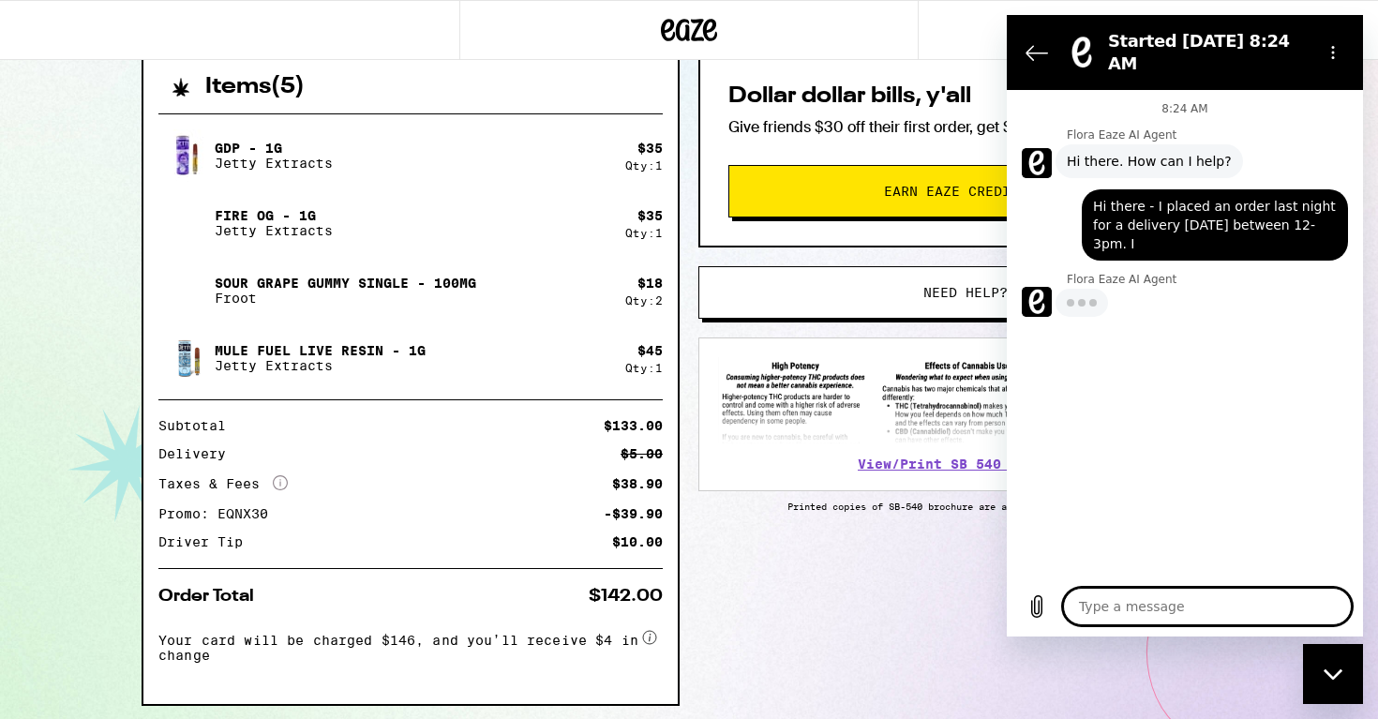
type textarea "x"
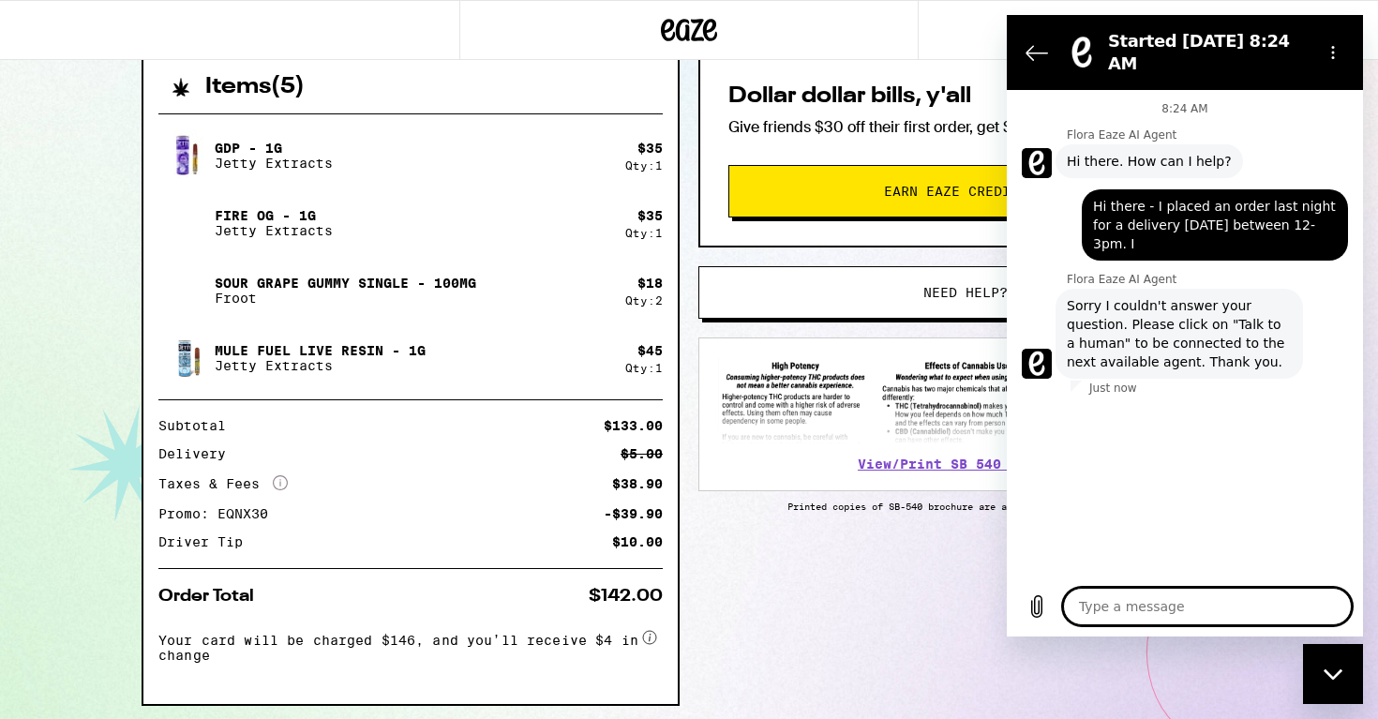
click at [1111, 608] on textarea at bounding box center [1207, 606] width 289 height 37
type textarea "w"
type textarea "x"
click at [1176, 607] on textarea "was wondering if I can have it delivered before 2:30pm instead?" at bounding box center [1207, 598] width 289 height 54
click at [1295, 608] on textarea "was wondering if I can have it delivered by 2:30pm instead?" at bounding box center [1207, 598] width 289 height 54
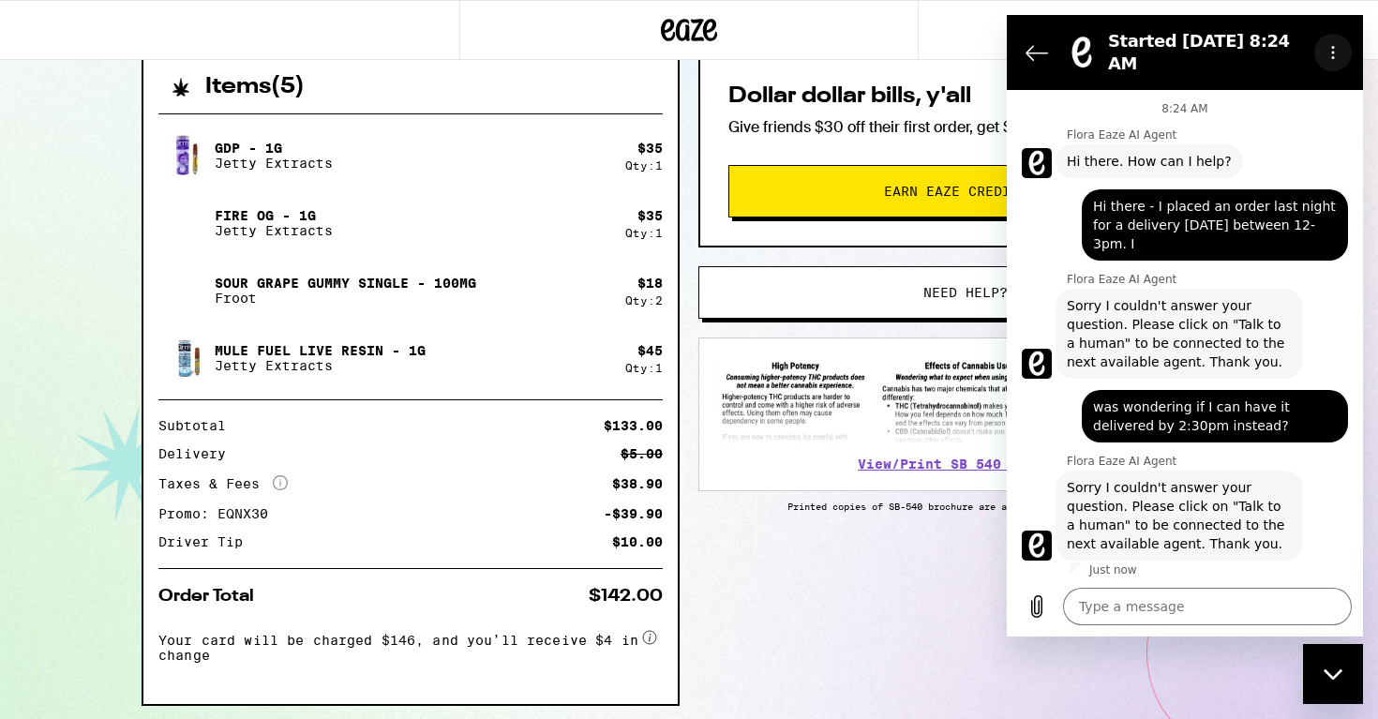
click at [1331, 48] on icon "Options menu" at bounding box center [1332, 52] width 15 height 15
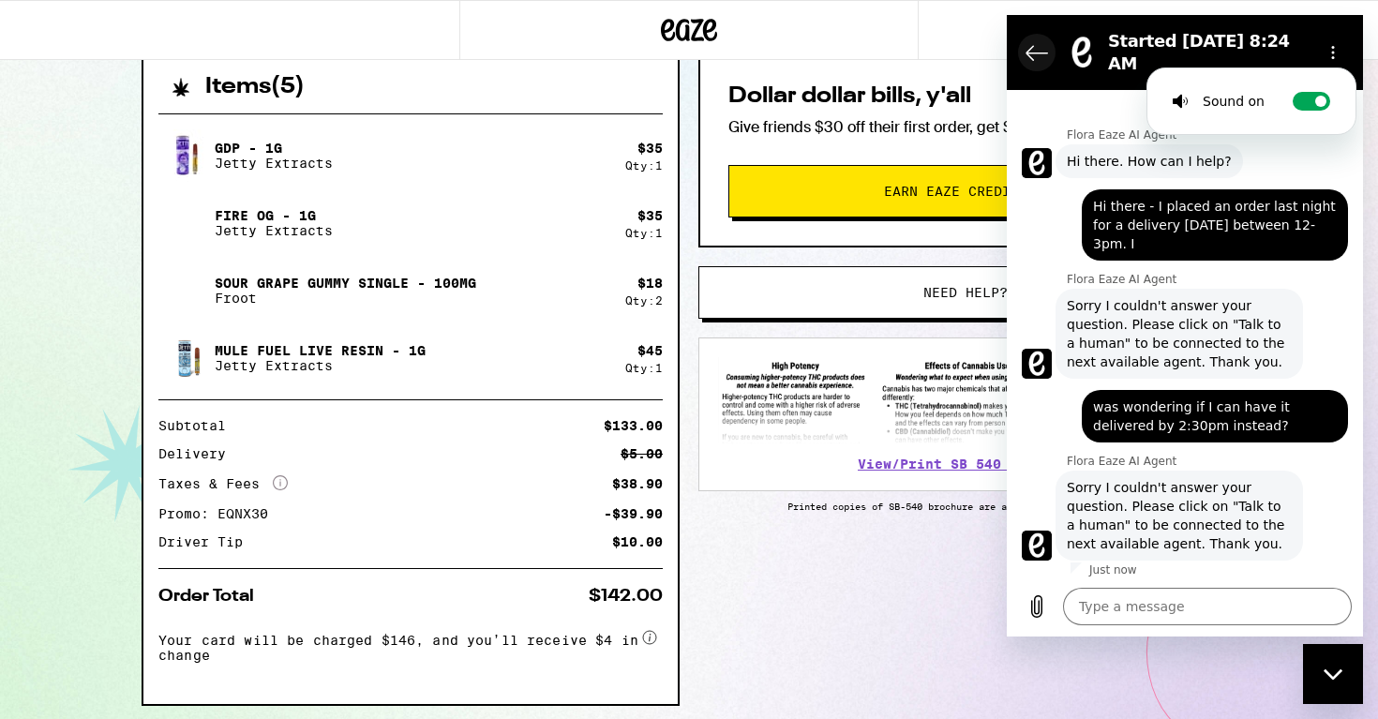
click at [1036, 43] on icon "Back to the conversation list" at bounding box center [1036, 52] width 22 height 22
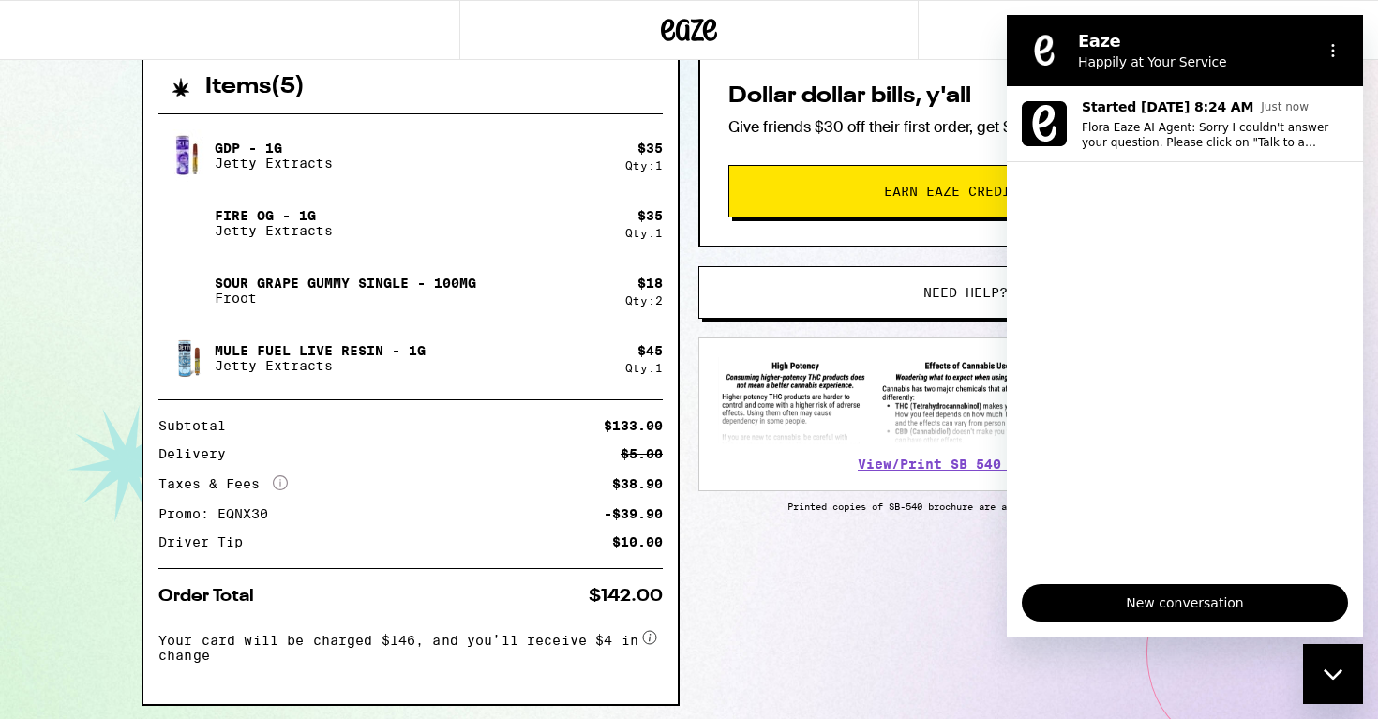
click at [1339, 670] on icon "Close messaging window" at bounding box center [1333, 674] width 20 height 12
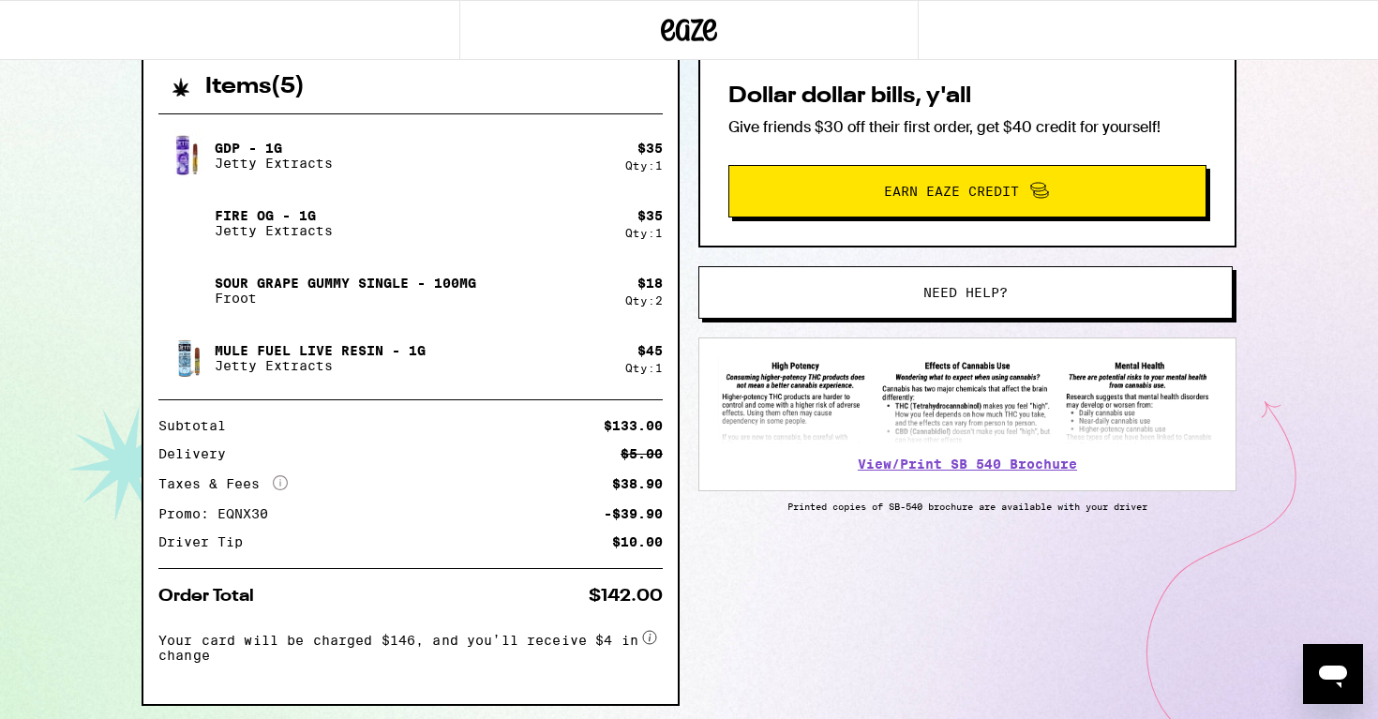
click at [1071, 629] on div "Items ( 5 ) GDP - 1g Jetty Extracts $ 35 Qty: 1 Fire OG - 1g Jetty Extracts $ 3…" at bounding box center [689, 417] width 1095 height 725
